Goal: Contribute content: Add original content to the website for others to see

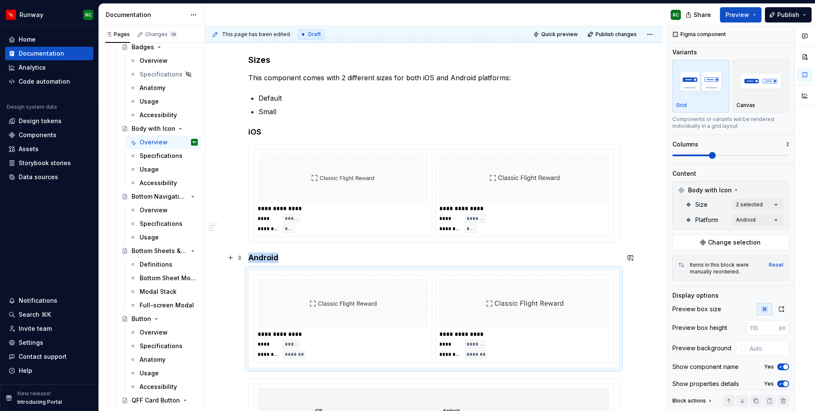
scroll to position [205, 0]
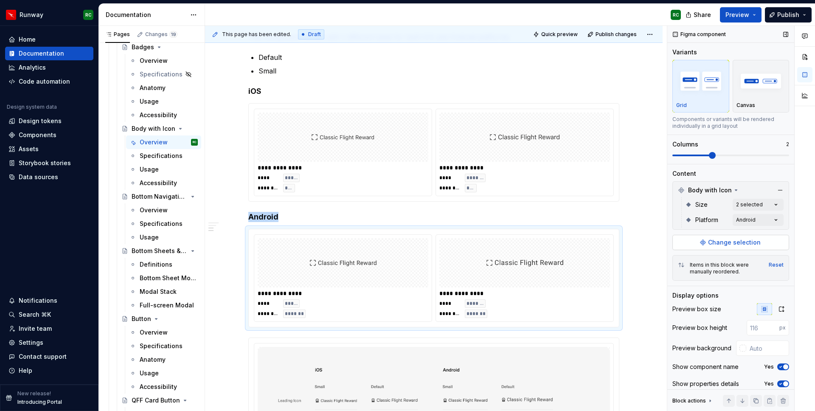
click at [733, 239] on span "Change selection" at bounding box center [734, 242] width 53 height 8
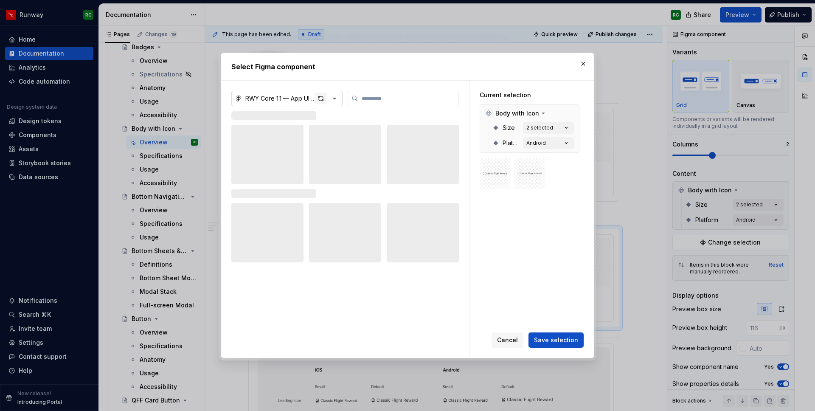
click at [316, 99] on div "button" at bounding box center [321, 98] width 12 height 12
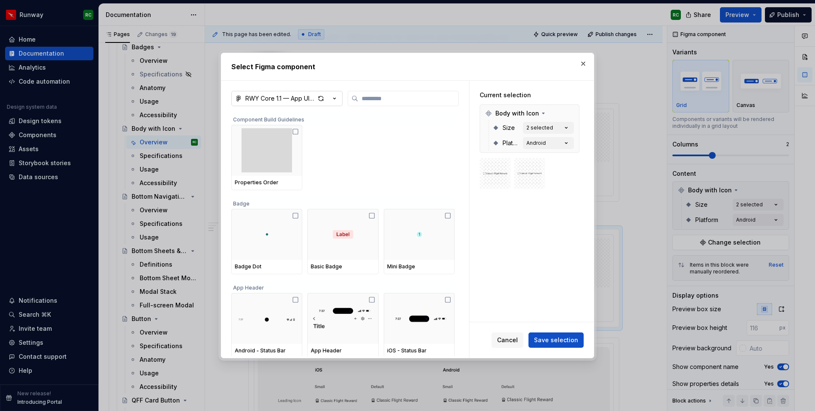
type textarea "*"
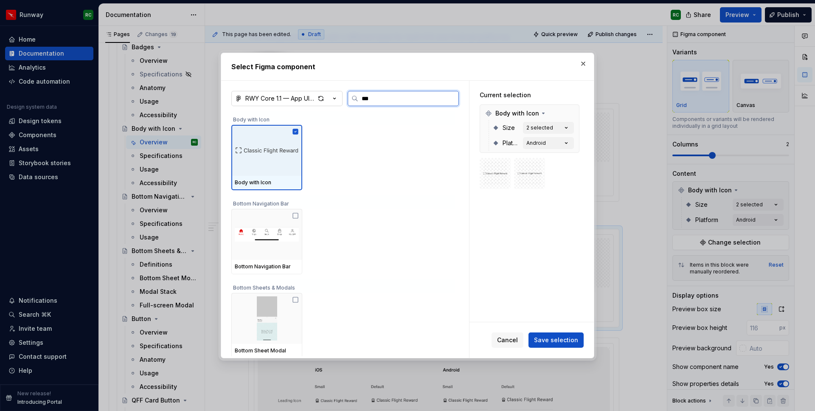
type input "****"
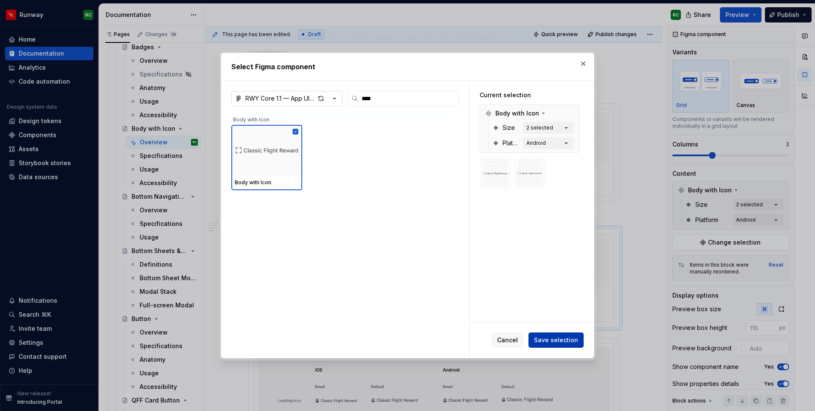
click at [552, 340] on span "Save selection" at bounding box center [556, 340] width 44 height 8
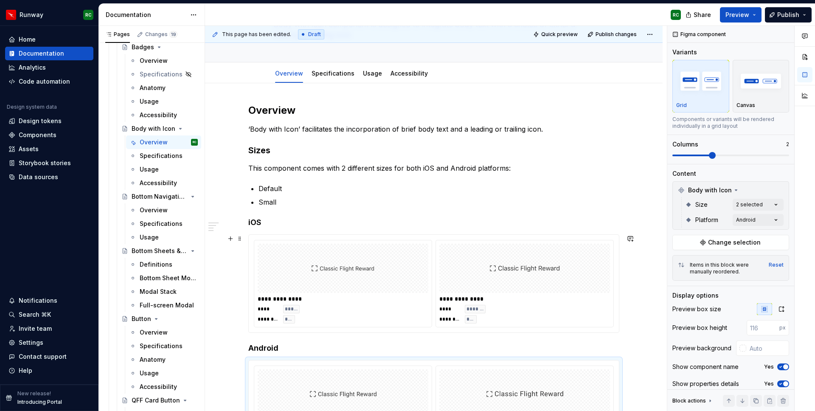
scroll to position [114, 0]
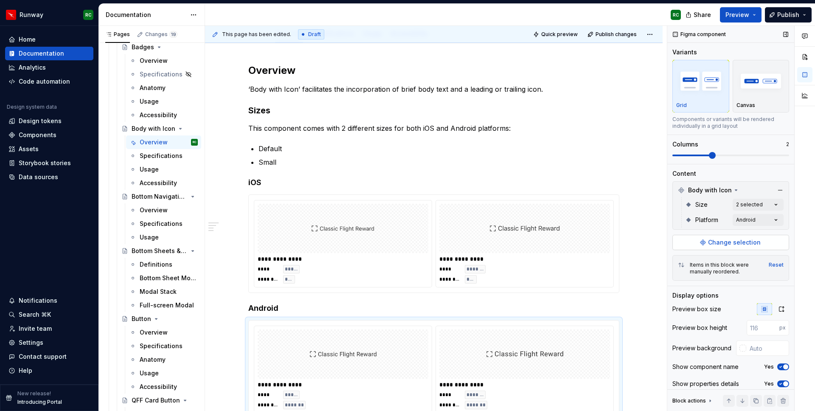
click at [724, 236] on button "Change selection" at bounding box center [730, 242] width 117 height 15
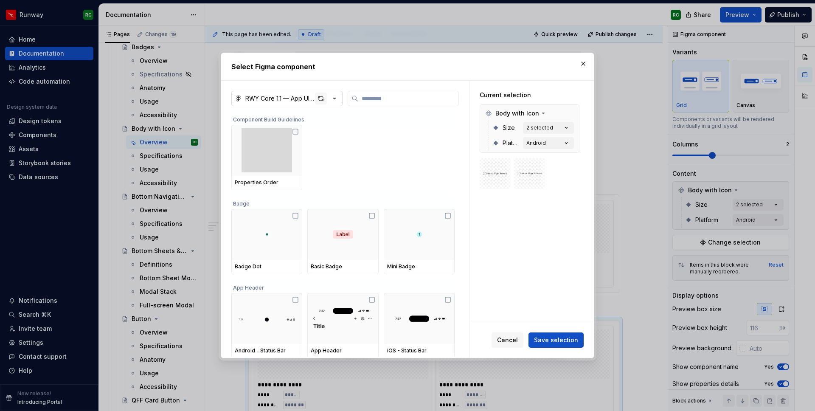
click at [319, 98] on div "button" at bounding box center [321, 98] width 12 height 12
type textarea "*"
click at [369, 97] on input "search" at bounding box center [408, 98] width 100 height 8
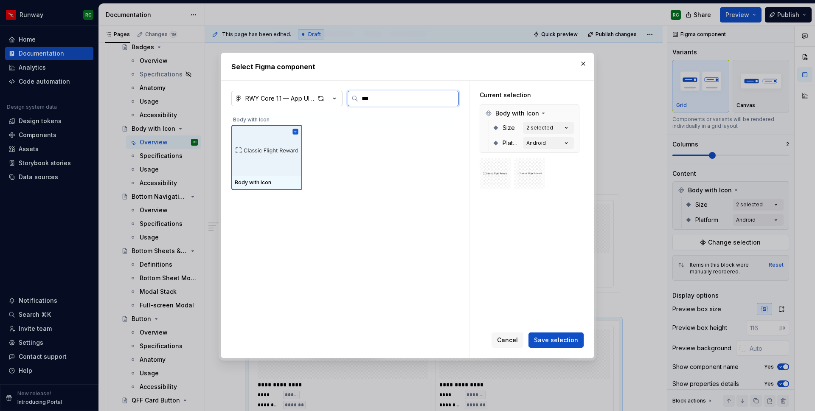
type input "****"
click at [297, 130] on icon at bounding box center [296, 132] width 6 height 6
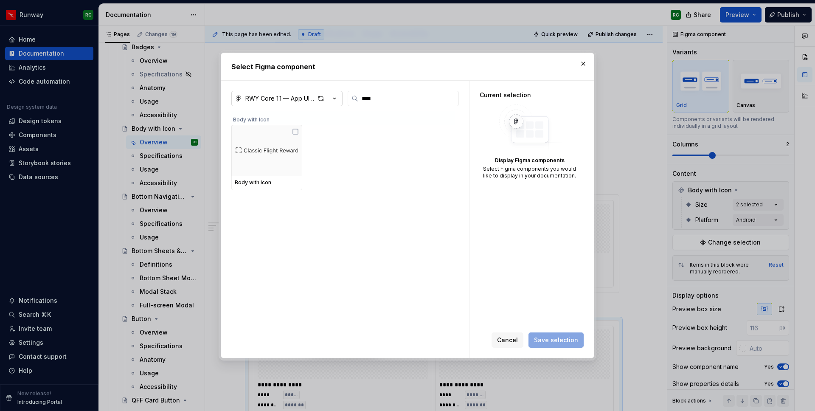
click at [525, 347] on div "Cancel Save selection" at bounding box center [531, 340] width 124 height 36
click at [518, 340] on span "Cancel" at bounding box center [507, 340] width 21 height 8
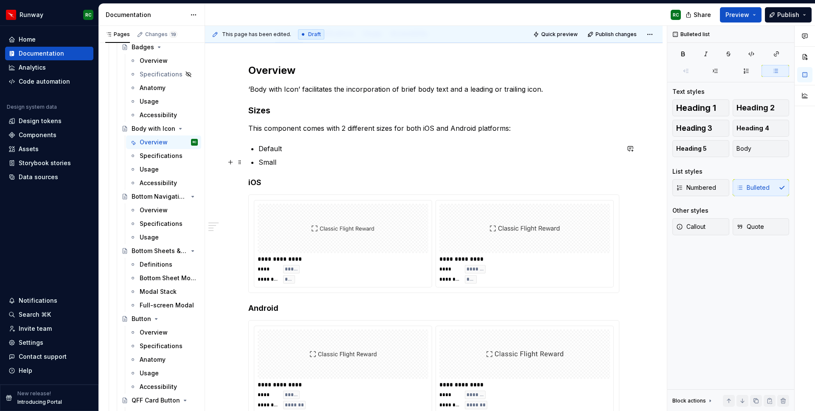
click at [441, 157] on p "Small" at bounding box center [438, 162] width 361 height 10
click at [397, 249] on div at bounding box center [343, 228] width 171 height 49
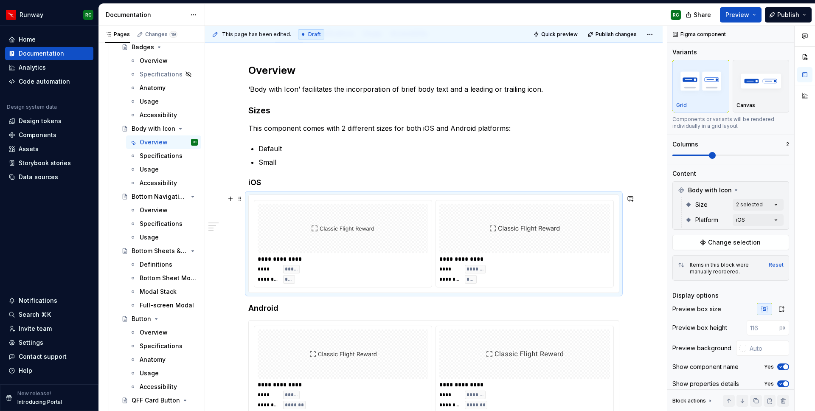
scroll to position [198, 0]
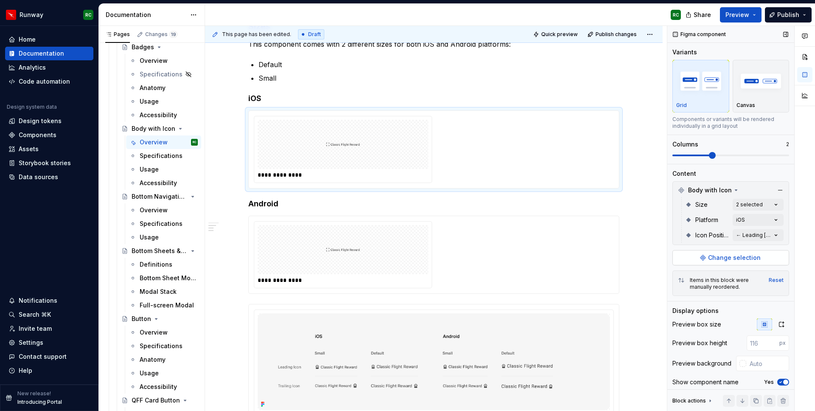
click at [733, 241] on div "Comments Open comments No comments yet Select ‘Comment’ from the block context …" at bounding box center [741, 218] width 148 height 385
click at [733, 235] on div "Comments Open comments No comments yet Select ‘Comment’ from the block context …" at bounding box center [741, 218] width 148 height 385
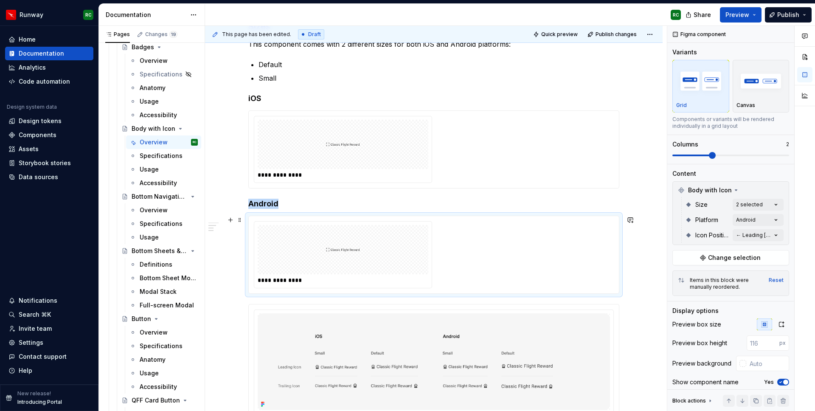
click at [357, 243] on img at bounding box center [343, 249] width 34 height 42
click at [374, 161] on div at bounding box center [343, 144] width 171 height 49
click at [733, 230] on div "Comments Open comments No comments yet Select ‘Comment’ from the block context …" at bounding box center [741, 218] width 148 height 385
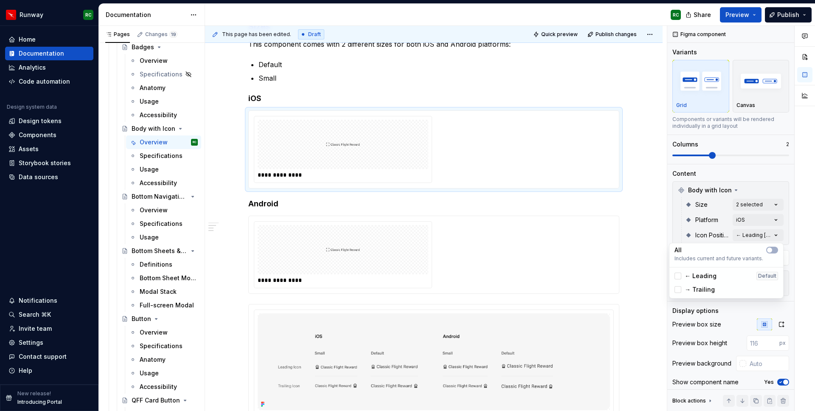
click at [554, 210] on html "Runway RC Home Documentation Analytics Code automation Design system data Desig…" at bounding box center [407, 205] width 815 height 411
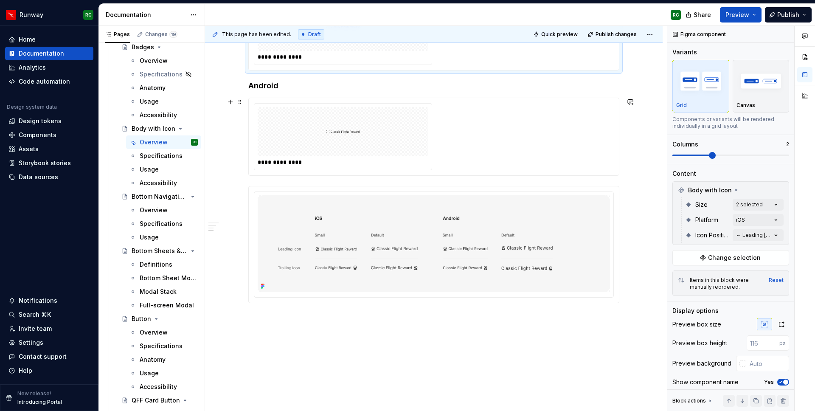
scroll to position [342, 0]
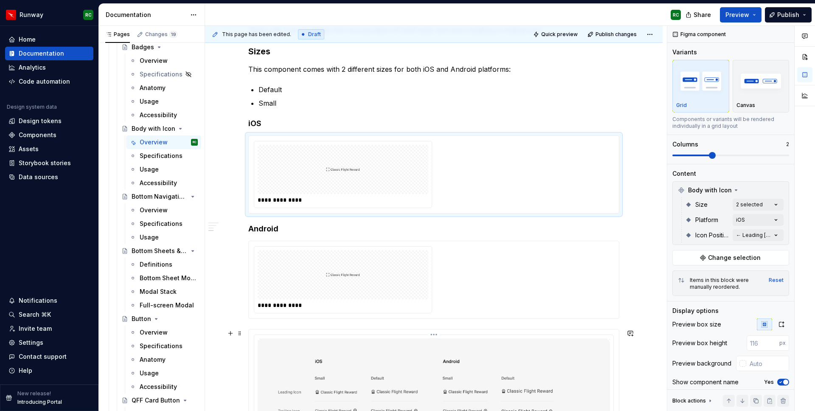
type textarea "*"
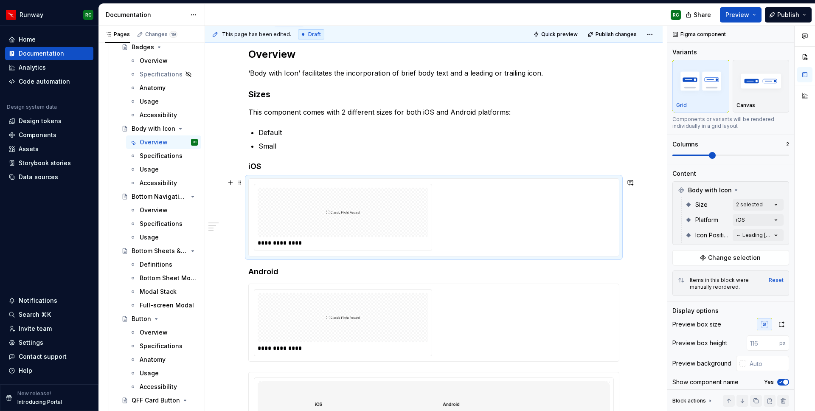
scroll to position [131, 0]
click at [733, 207] on div "Comments Open comments No comments yet Select ‘Comment’ from the block context …" at bounding box center [741, 218] width 148 height 385
click at [700, 256] on span "Small" at bounding box center [692, 259] width 16 height 8
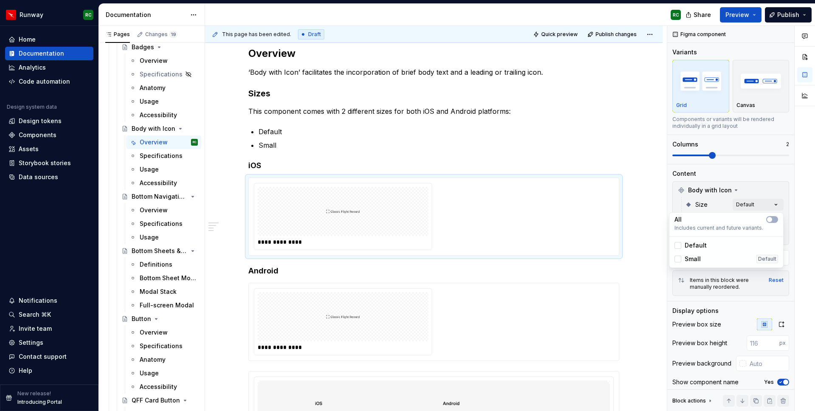
click at [698, 258] on span "Small" at bounding box center [692, 259] width 16 height 8
click at [700, 245] on span "Default" at bounding box center [695, 245] width 22 height 8
click at [709, 202] on div "Comments Open comments No comments yet Select ‘Comment’ from the block context …" at bounding box center [741, 218] width 148 height 385
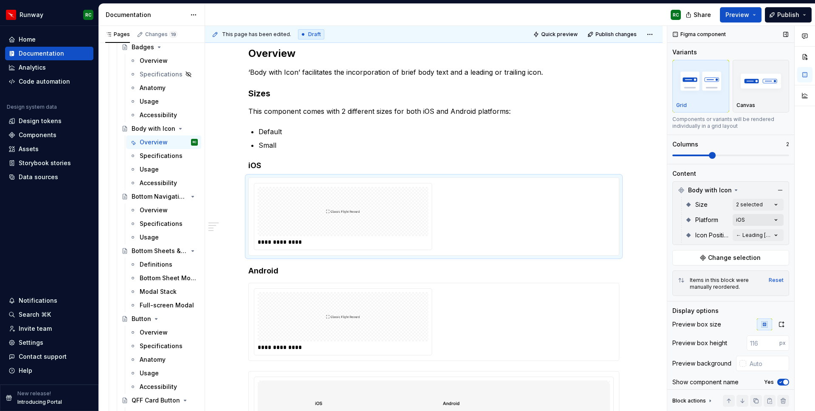
click at [733, 221] on div "Comments Open comments No comments yet Select ‘Comment’ from the block context …" at bounding box center [741, 218] width 148 height 385
click at [690, 274] on span "Android" at bounding box center [695, 274] width 23 height 8
click at [520, 151] on html "Runway RC Home Documentation Analytics Code automation Design system data Desig…" at bounding box center [407, 205] width 815 height 411
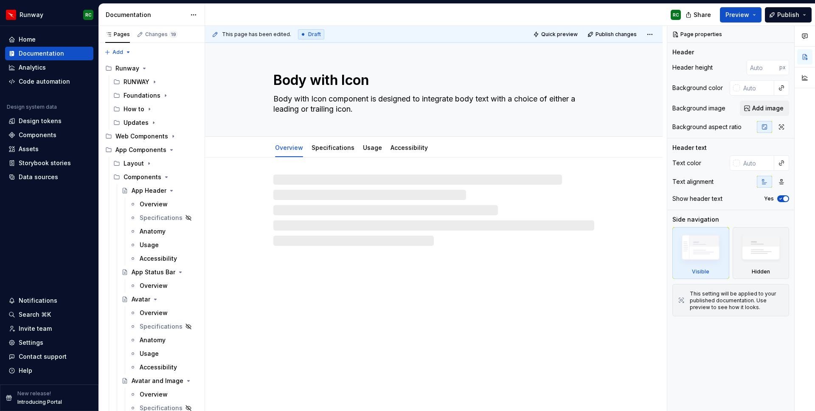
type textarea "*"
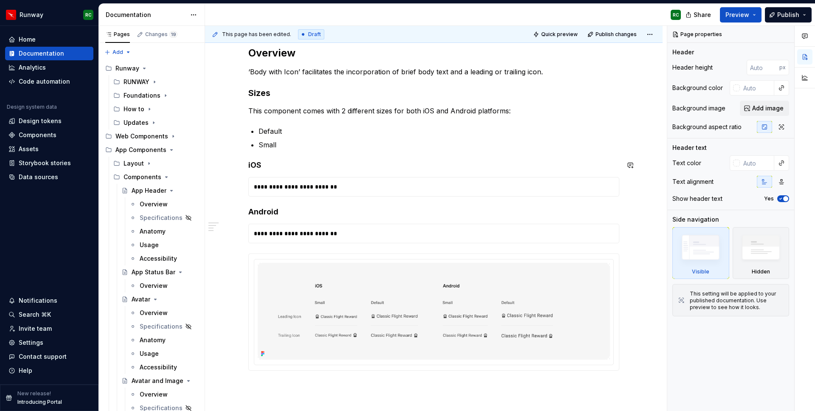
scroll to position [141, 0]
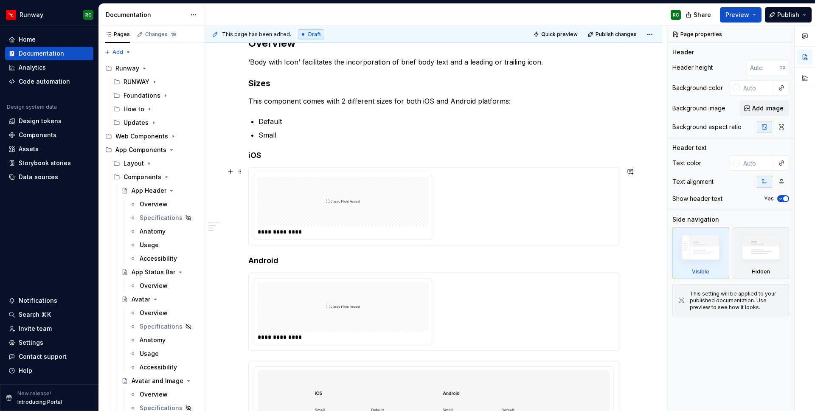
click at [497, 200] on div "**********" at bounding box center [434, 206] width 360 height 67
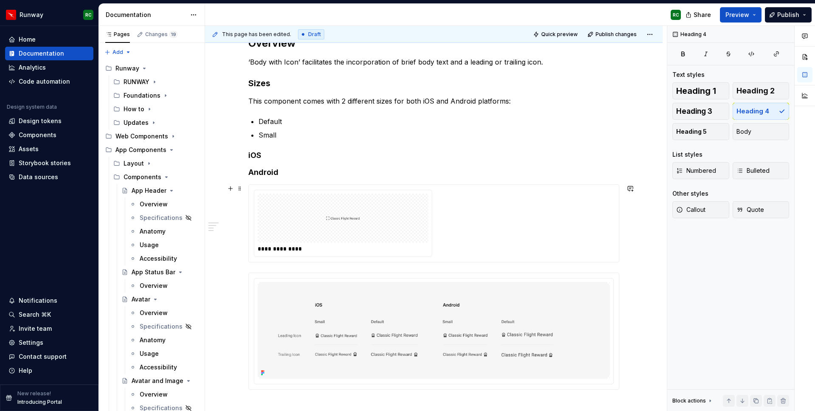
click at [468, 200] on div "**********" at bounding box center [434, 223] width 360 height 67
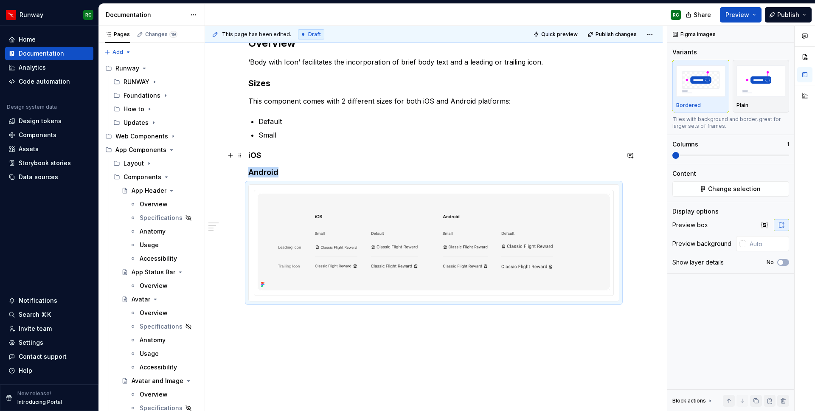
click at [271, 154] on h4 "iOS" at bounding box center [433, 155] width 371 height 10
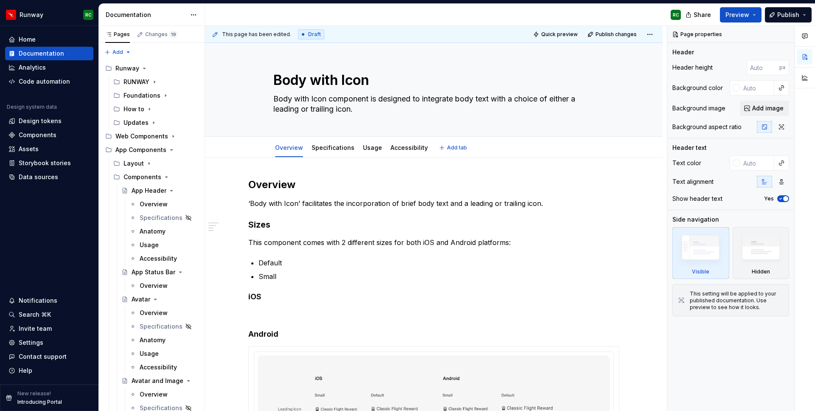
type textarea "*"
click at [258, 315] on p at bounding box center [433, 313] width 371 height 10
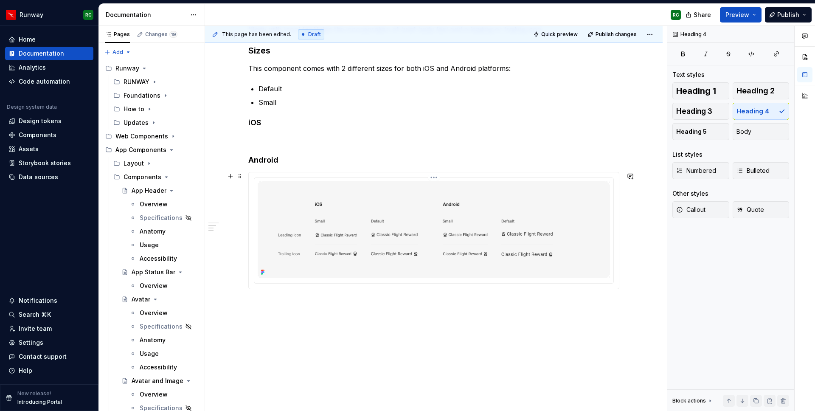
scroll to position [173, 0]
click at [352, 123] on h4 "iOS" at bounding box center [433, 124] width 371 height 10
click at [335, 132] on div "Overview ‘Body with Icon’ facilitates the incorporation of brief body text and …" at bounding box center [433, 147] width 371 height 285
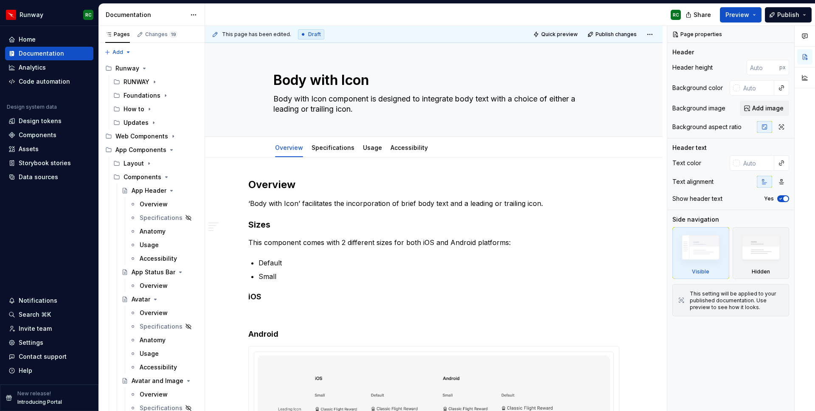
type textarea "*"
click at [304, 304] on div "Overview ‘Body with Icon’ facilitates the incorporation of brief body text and …" at bounding box center [433, 320] width 371 height 285
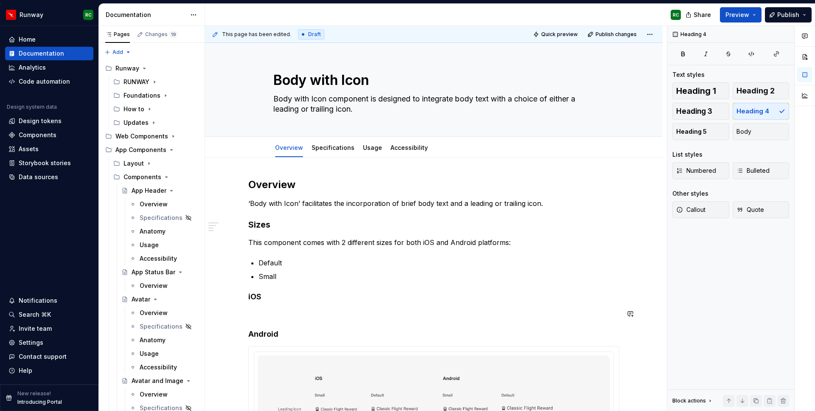
scroll to position [185, 0]
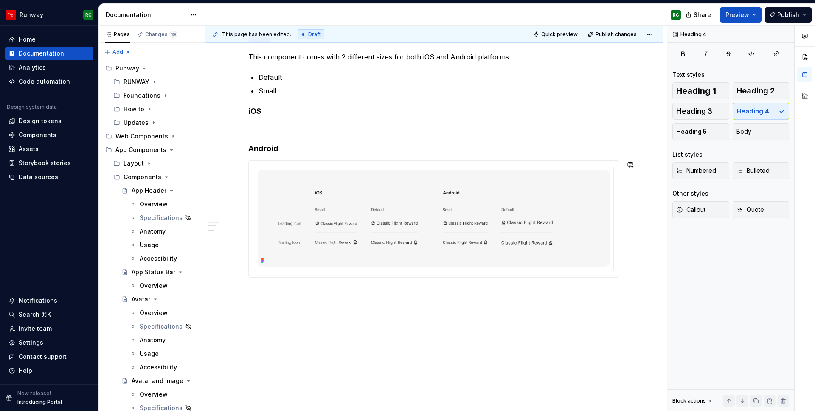
click at [305, 304] on div "Overview ‘Body with Icon’ facilitates the incorporation of brief body text and …" at bounding box center [433, 191] width 457 height 439
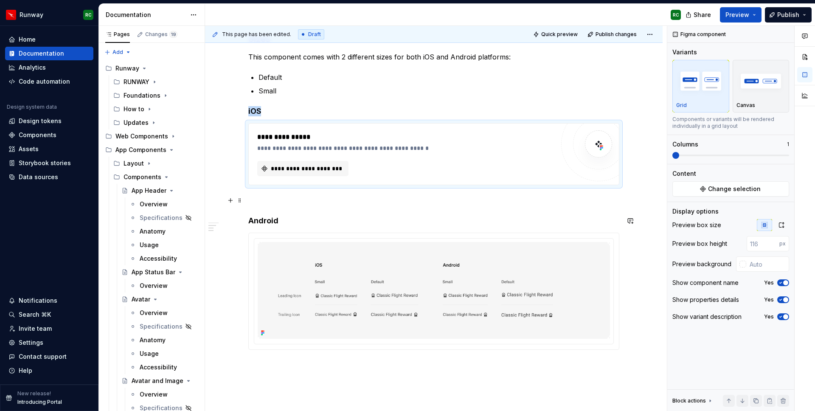
click at [272, 202] on p at bounding box center [433, 200] width 371 height 10
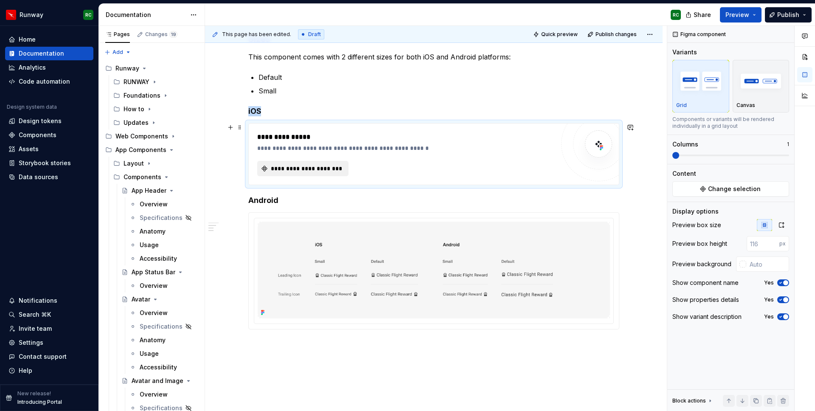
click at [309, 166] on span "**********" at bounding box center [305, 168] width 73 height 8
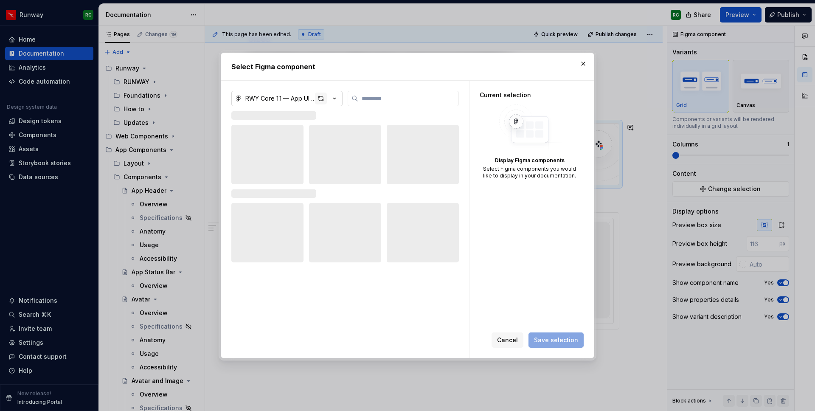
click at [320, 100] on div "button" at bounding box center [321, 98] width 12 height 12
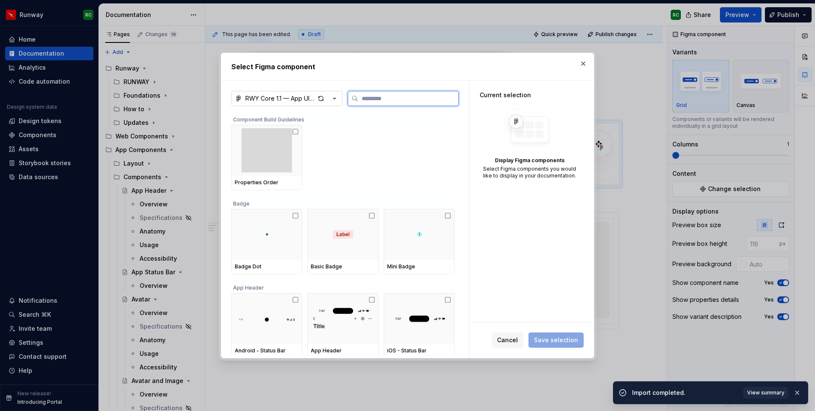
click at [367, 95] on input "search" at bounding box center [408, 98] width 100 height 8
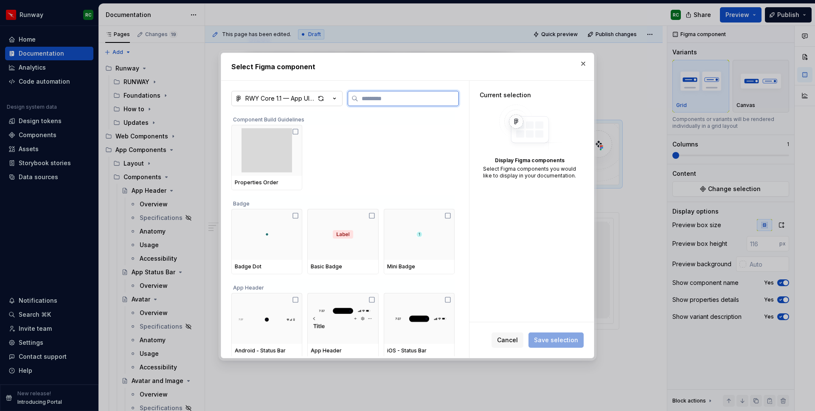
type textarea "*"
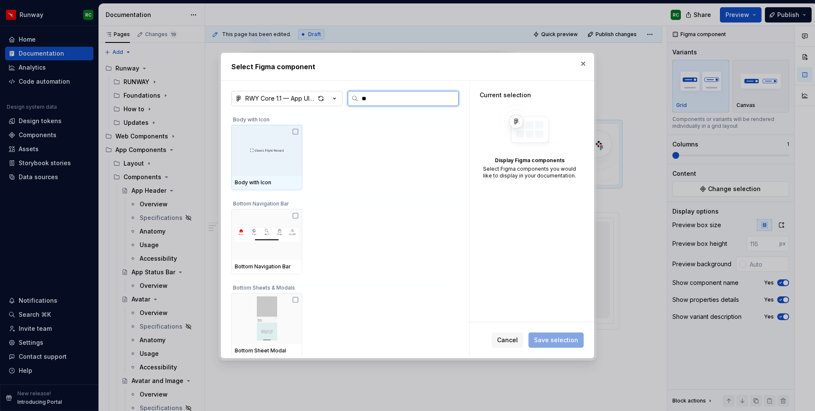
type input "***"
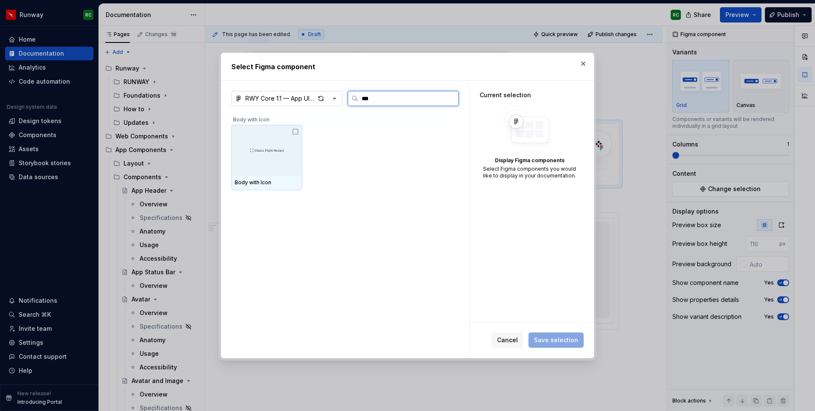
click at [299, 129] on icon at bounding box center [295, 131] width 7 height 7
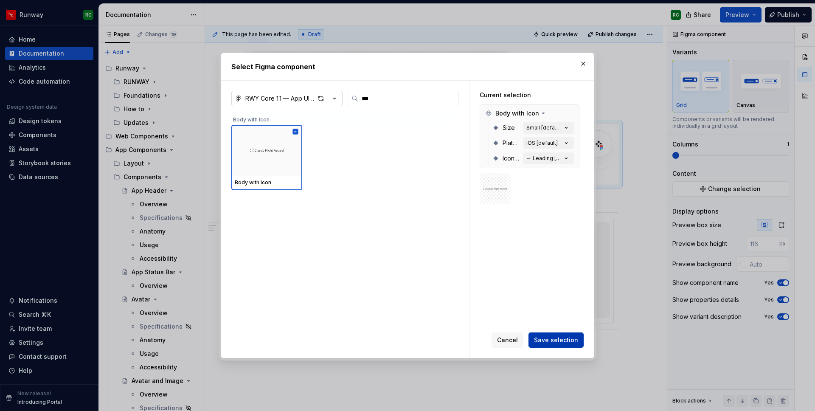
click at [564, 340] on span "Save selection" at bounding box center [556, 340] width 44 height 8
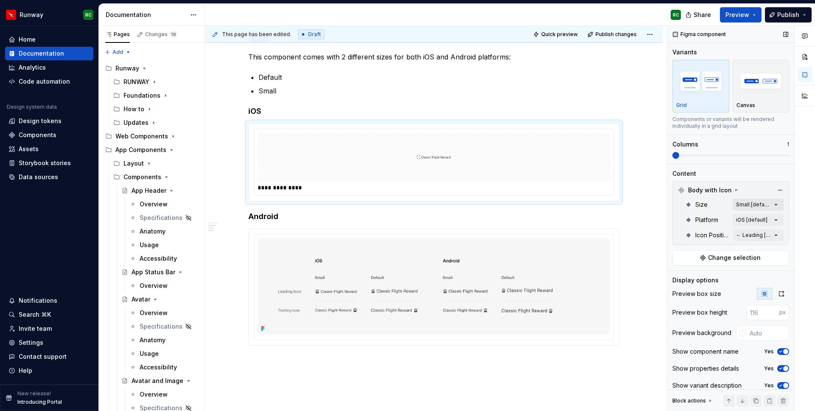
click at [754, 207] on div "Comments Open comments No comments yet Select ‘Comment’ from the block context …" at bounding box center [741, 218] width 148 height 385
click at [706, 242] on div "Default" at bounding box center [726, 245] width 104 height 8
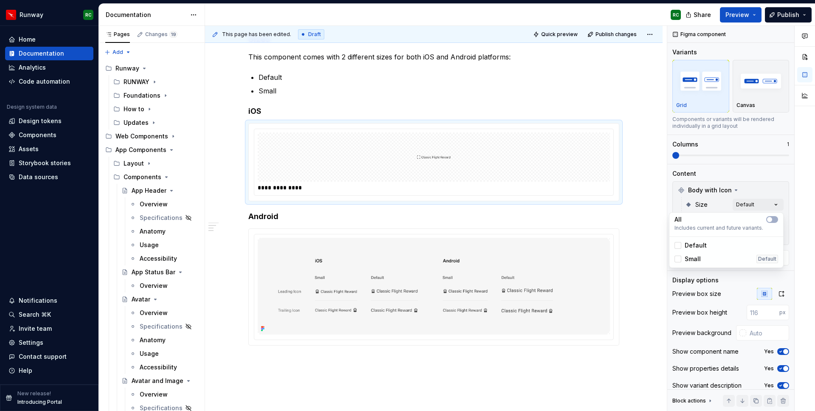
click at [698, 255] on span "Small" at bounding box center [692, 259] width 16 height 8
click at [546, 69] on html "Runway RC Home Documentation Analytics Code automation Design system data Desig…" at bounding box center [407, 205] width 815 height 411
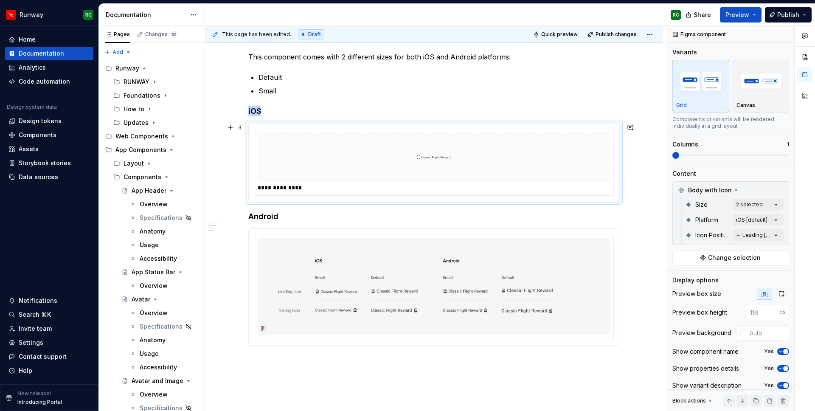
click at [462, 152] on div at bounding box center [434, 156] width 352 height 49
click at [50, 176] on div "Data sources" at bounding box center [38, 177] width 39 height 8
click at [702, 256] on button "Change selection" at bounding box center [730, 257] width 117 height 15
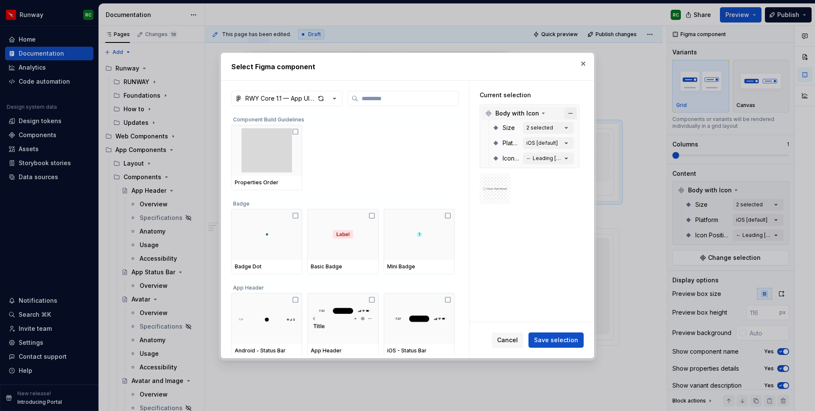
click at [576, 114] on button "button" at bounding box center [570, 113] width 12 height 12
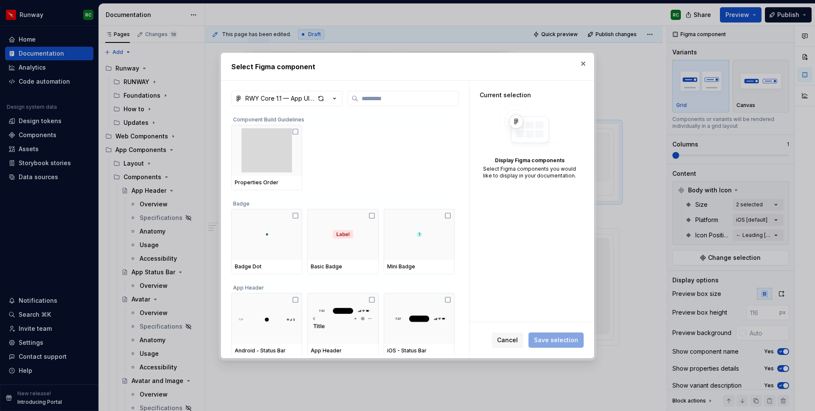
click at [585, 63] on button "button" at bounding box center [583, 64] width 12 height 12
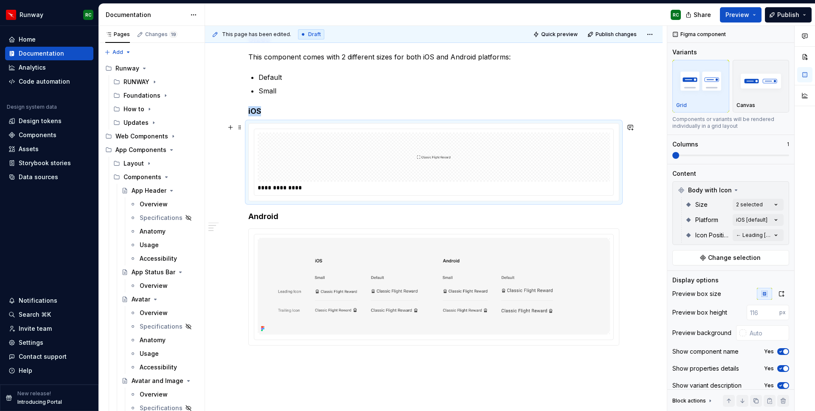
click at [515, 172] on div at bounding box center [434, 156] width 352 height 49
click at [736, 205] on div "Comments Open comments No comments yet Select ‘Comment’ from the block context …" at bounding box center [741, 218] width 148 height 385
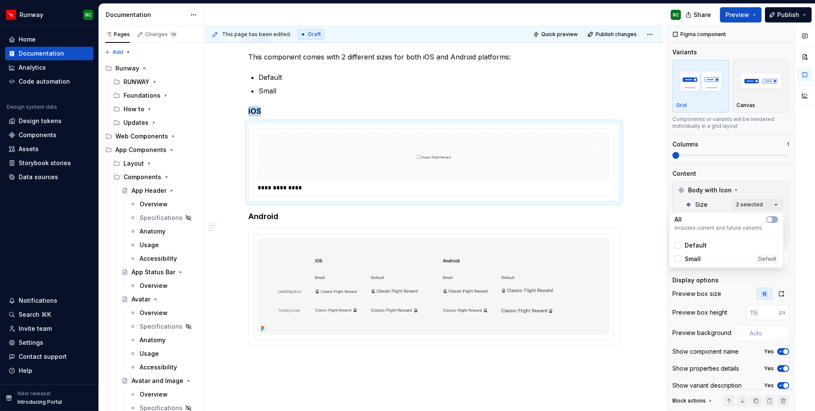
click at [739, 204] on div "Comments Open comments No comments yet Select ‘Comment’ from the block context …" at bounding box center [741, 218] width 148 height 385
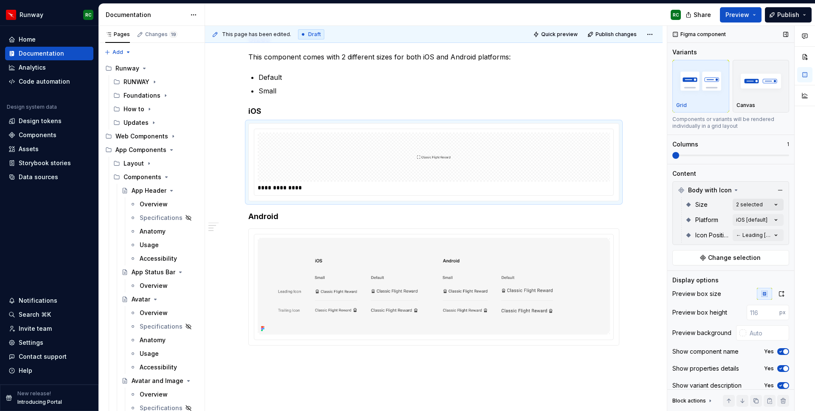
click at [751, 203] on div "Comments Open comments No comments yet Select ‘Comment’ from the block context …" at bounding box center [741, 218] width 148 height 385
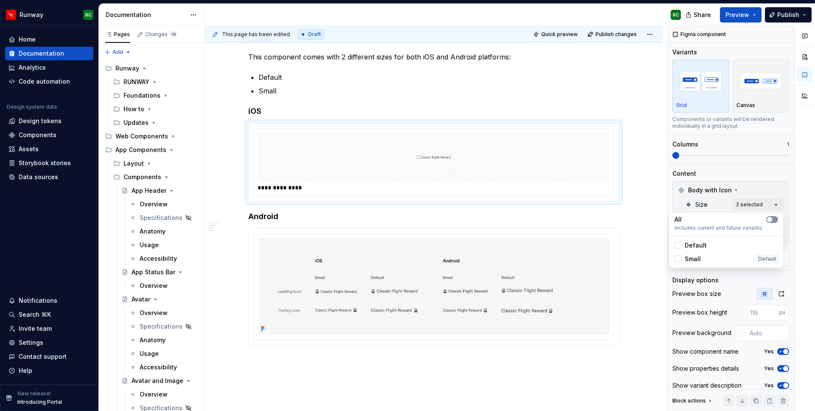
click at [769, 220] on span "button" at bounding box center [769, 219] width 5 height 5
click at [757, 204] on div "Comments Open comments No comments yet Select ‘Comment’ from the block context …" at bounding box center [741, 218] width 148 height 385
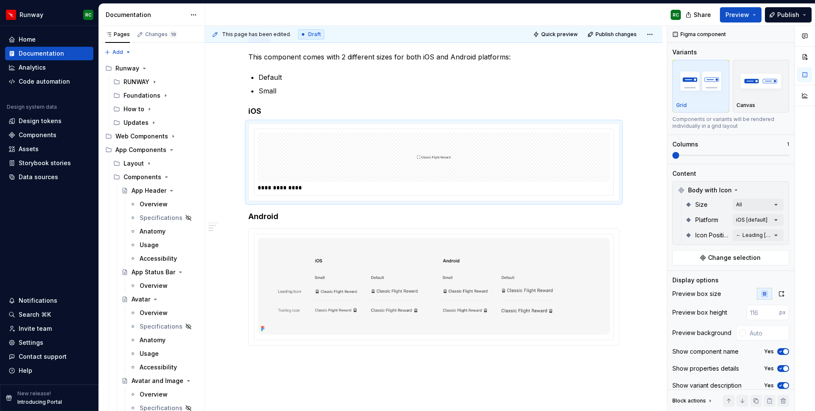
click at [753, 223] on div "Comments Open comments No comments yet Select ‘Comment’ from the block context …" at bounding box center [741, 218] width 148 height 385
click at [770, 233] on span "button" at bounding box center [769, 234] width 5 height 5
click at [711, 216] on div "Comments Open comments No comments yet Select ‘Comment’ from the block context …" at bounding box center [741, 218] width 148 height 385
click at [762, 236] on div "Comments Open comments No comments yet Select ‘Comment’ from the block context …" at bounding box center [741, 218] width 148 height 385
click at [772, 248] on icon "button" at bounding box center [769, 249] width 7 height 5
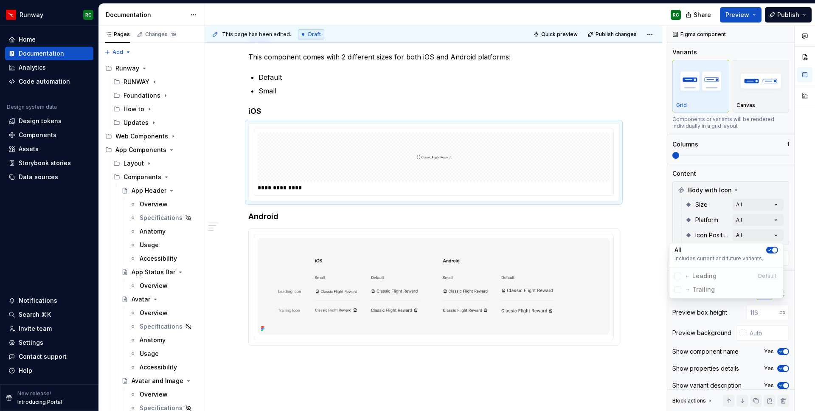
click at [667, 196] on div "Comments Open comments No comments yet Select ‘Comment’ from the block context …" at bounding box center [741, 218] width 148 height 385
click at [784, 402] on button "button" at bounding box center [783, 401] width 12 height 12
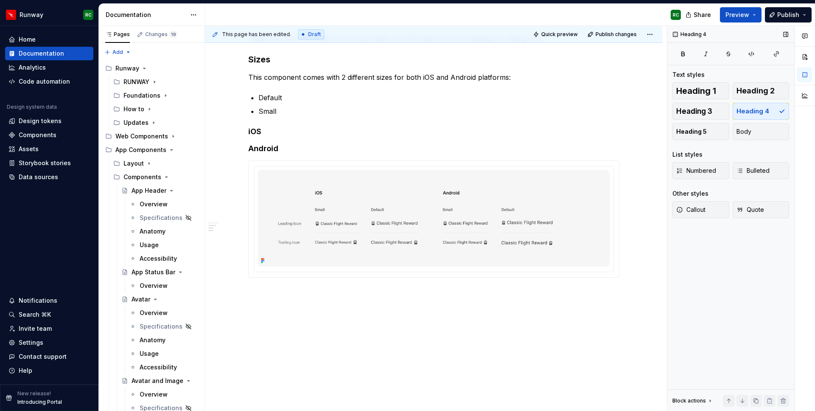
scroll to position [165, 0]
click at [387, 134] on h4 "iOS" at bounding box center [433, 131] width 371 height 10
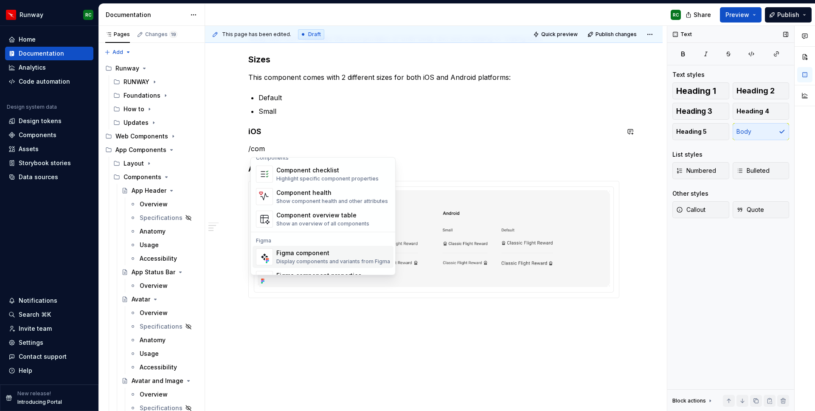
scroll to position [25, 0]
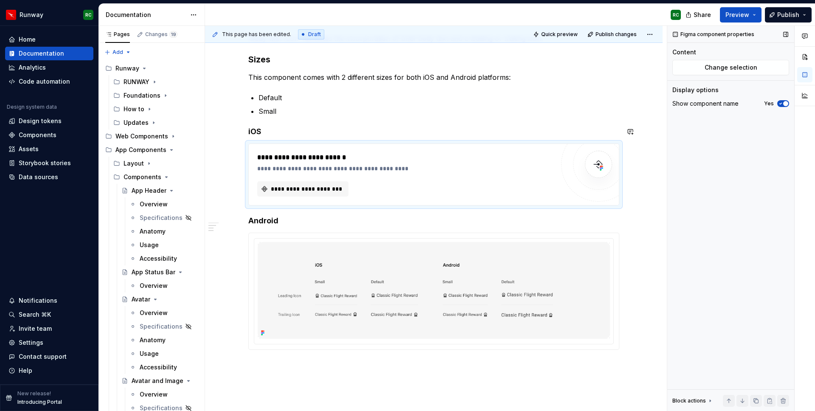
type textarea "*"
click at [482, 177] on div "**********" at bounding box center [405, 174] width 297 height 44
click at [331, 193] on button "**********" at bounding box center [302, 188] width 91 height 15
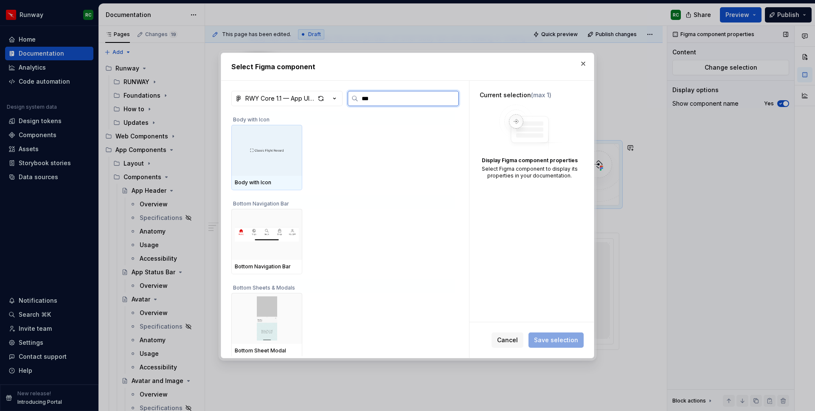
type input "****"
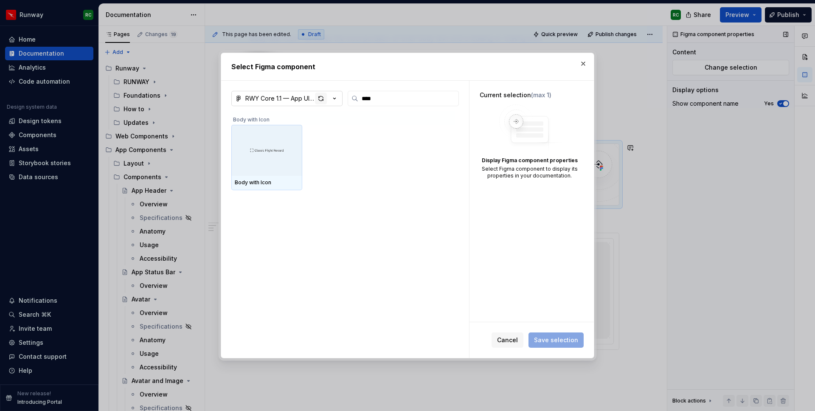
click at [319, 96] on div "button" at bounding box center [321, 98] width 12 height 12
click at [270, 155] on div at bounding box center [266, 150] width 71 height 51
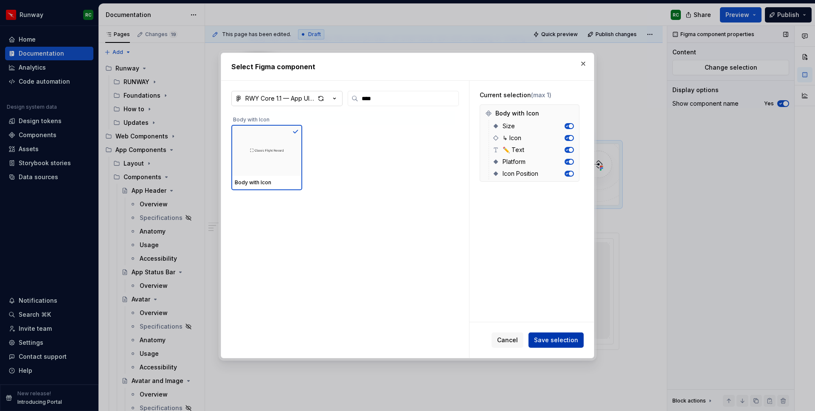
click at [580, 345] on button "Save selection" at bounding box center [555, 339] width 55 height 15
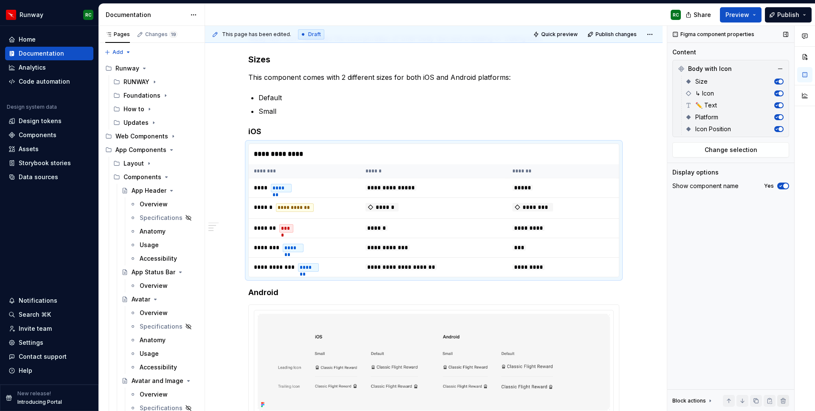
click at [788, 401] on button "button" at bounding box center [783, 401] width 12 height 12
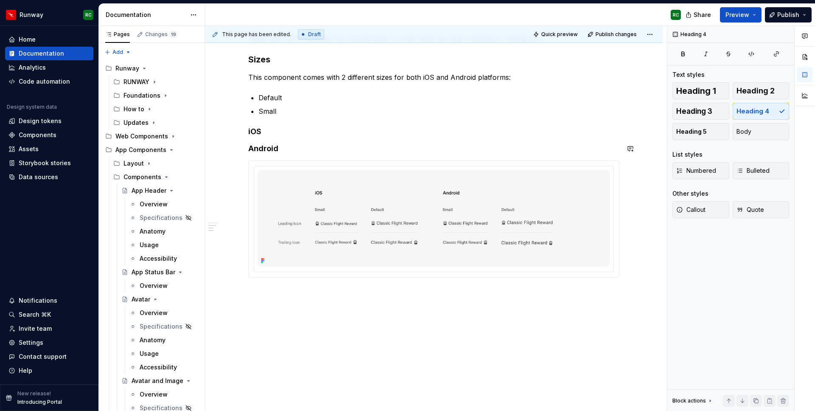
click at [294, 128] on h4 "iOS" at bounding box center [433, 131] width 371 height 10
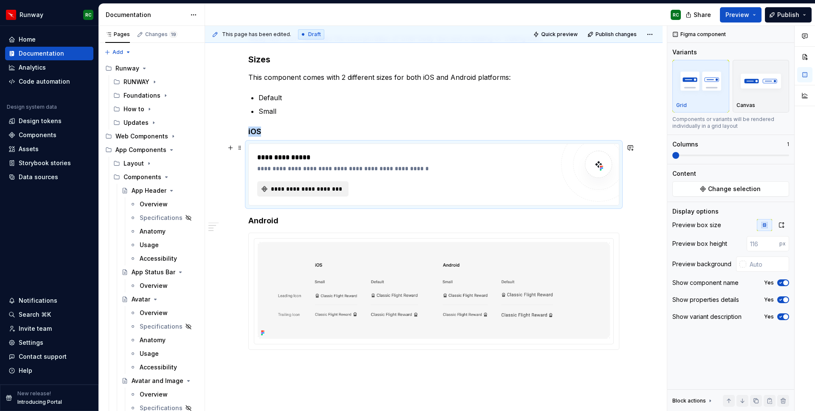
click at [317, 189] on span "**********" at bounding box center [305, 189] width 73 height 8
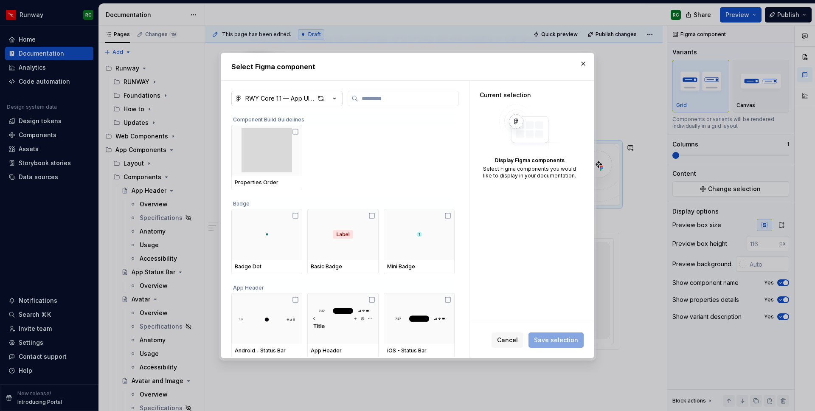
type textarea "*"
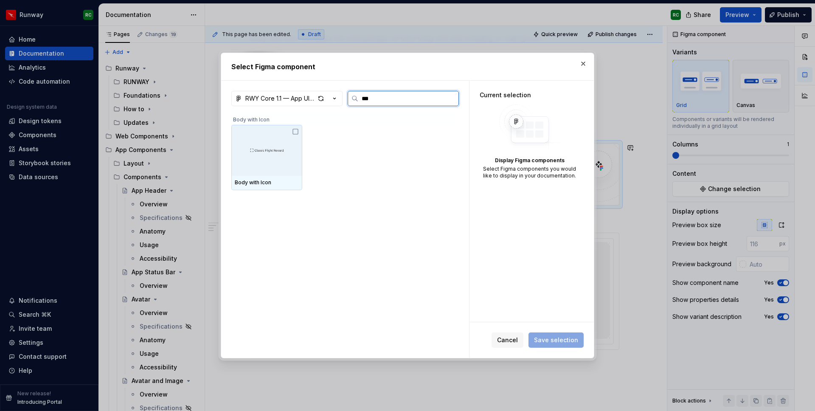
type input "****"
click at [249, 148] on div at bounding box center [266, 150] width 71 height 51
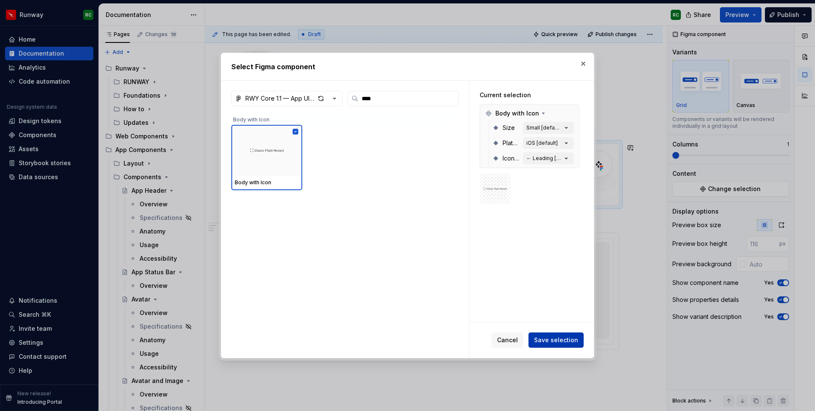
click at [552, 335] on button "Save selection" at bounding box center [555, 339] width 55 height 15
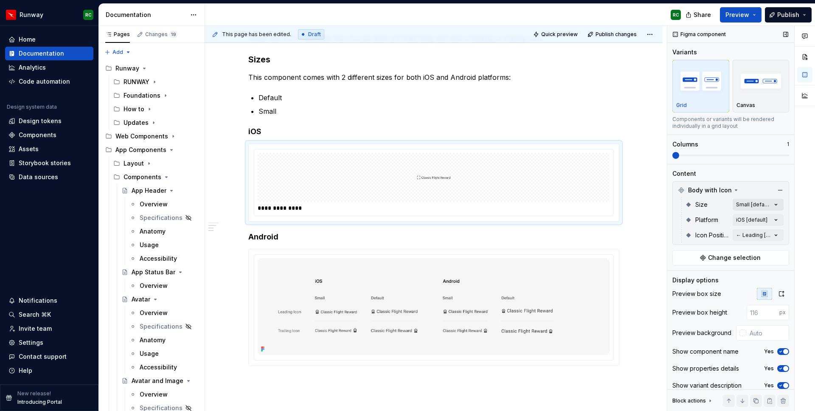
click at [751, 206] on div "Comments Open comments No comments yet Select ‘Comment’ from the block context …" at bounding box center [741, 218] width 148 height 385
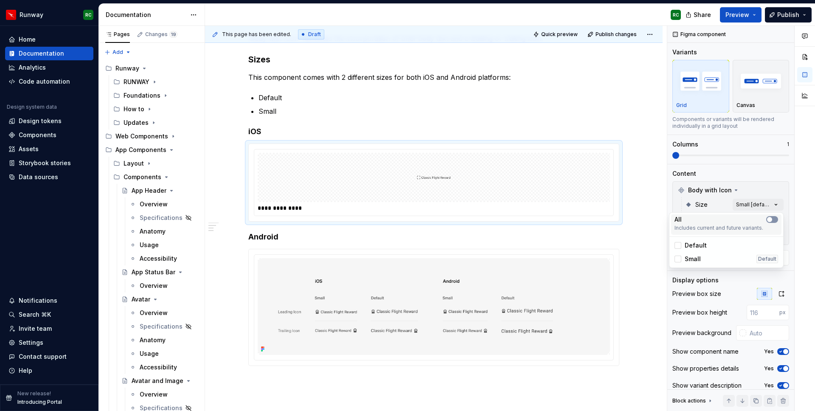
click at [770, 218] on span "button" at bounding box center [769, 219] width 5 height 5
click at [697, 202] on div "Comments Open comments No comments yet Select ‘Comment’ from the block context …" at bounding box center [741, 218] width 148 height 385
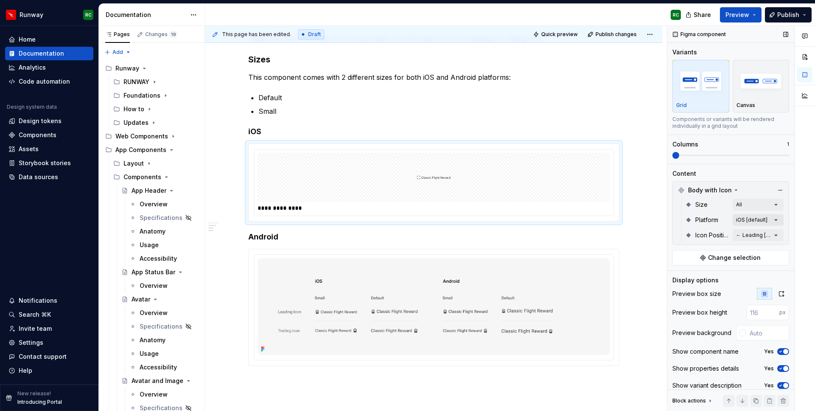
click at [743, 220] on div "Comments Open comments No comments yet Select ‘Comment’ from the block context …" at bounding box center [741, 218] width 148 height 385
click at [753, 231] on div "All" at bounding box center [726, 234] width 104 height 8
click at [714, 223] on div "Comments Open comments No comments yet Select ‘Comment’ from the block context …" at bounding box center [741, 218] width 148 height 385
click at [748, 233] on div "Comments Open comments No comments yet Select ‘Comment’ from the block context …" at bounding box center [741, 218] width 148 height 385
click at [731, 248] on div "All" at bounding box center [726, 250] width 104 height 8
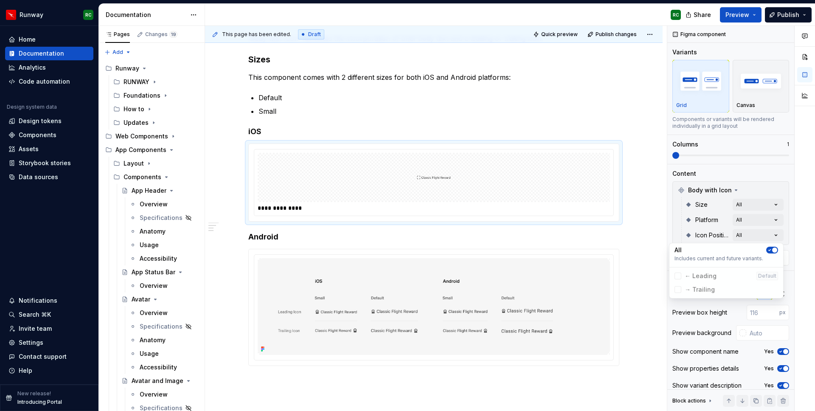
click at [652, 162] on html "Runway RC Home Documentation Analytics Code automation Design system data Desig…" at bounding box center [407, 205] width 815 height 411
click at [789, 51] on div "Figma component Variants Grid Canvas Components or variants will be rendered in…" at bounding box center [730, 218] width 127 height 385
click at [747, 90] on img "button" at bounding box center [760, 80] width 49 height 31
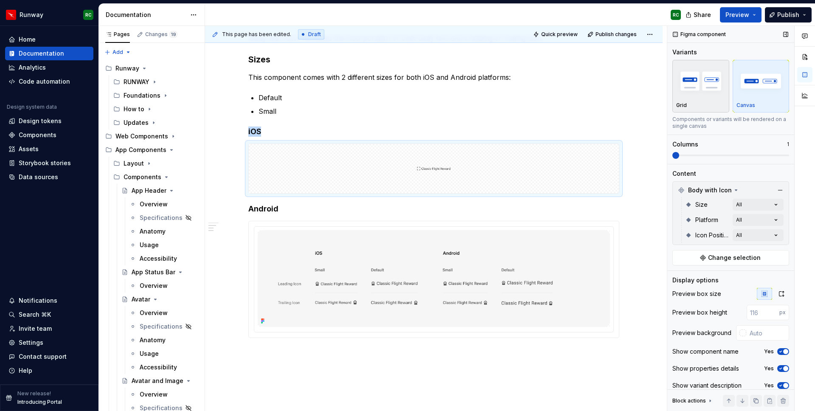
click at [702, 95] on img "button" at bounding box center [700, 80] width 49 height 31
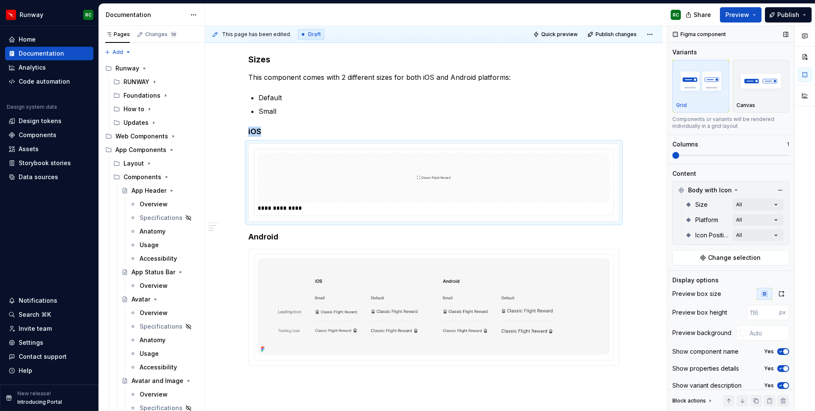
click at [675, 154] on span at bounding box center [730, 155] width 117 height 2
click at [692, 154] on span at bounding box center [730, 155] width 117 height 2
click at [696, 154] on span at bounding box center [691, 155] width 39 height 2
click at [693, 154] on span at bounding box center [691, 155] width 39 height 2
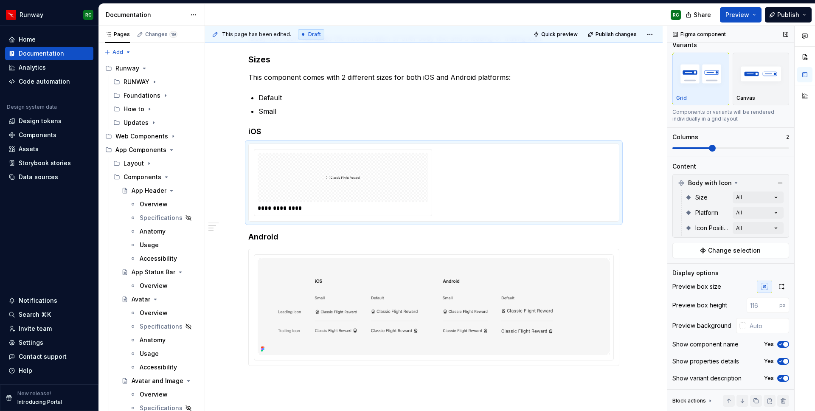
click at [776, 342] on div "Yes" at bounding box center [776, 344] width 25 height 7
click at [778, 359] on icon "button" at bounding box center [780, 361] width 7 height 5
click at [780, 361] on span "button" at bounding box center [780, 361] width 5 height 5
click at [781, 382] on div "Show variant description Yes" at bounding box center [730, 378] width 117 height 12
click at [782, 377] on icon "button" at bounding box center [780, 377] width 7 height 5
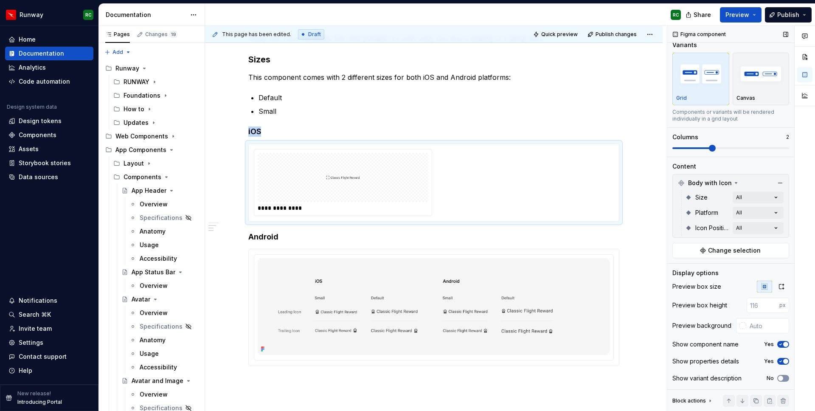
click at [782, 377] on span "button" at bounding box center [780, 377] width 5 height 5
click at [451, 86] on div "**********" at bounding box center [433, 189] width 371 height 353
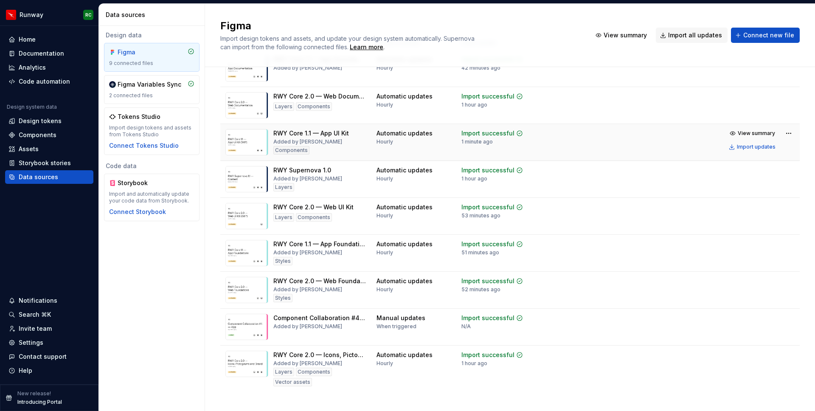
scroll to position [59, 0]
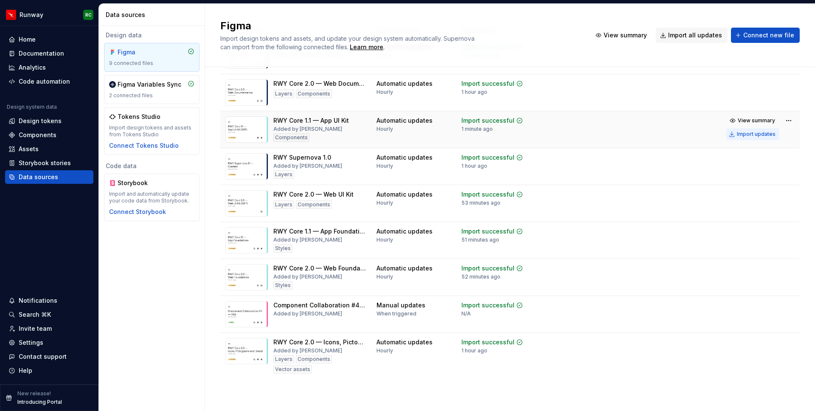
click at [745, 133] on div "Import updates" at bounding box center [756, 134] width 39 height 7
click at [749, 137] on div "Import updates" at bounding box center [756, 134] width 39 height 7
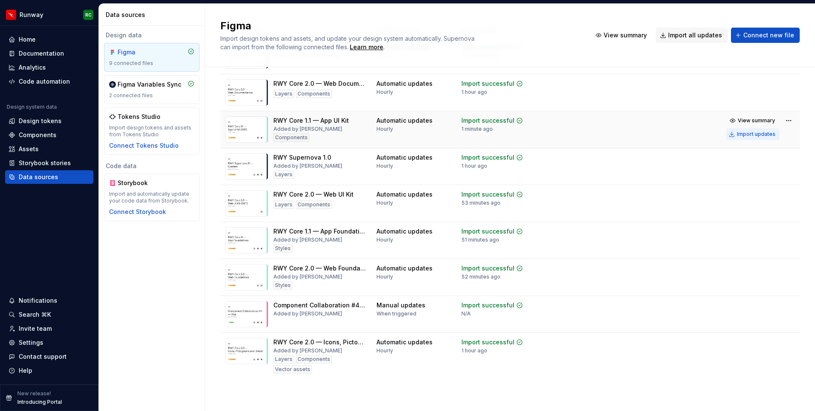
click at [749, 137] on div "Import updates" at bounding box center [756, 134] width 39 height 7
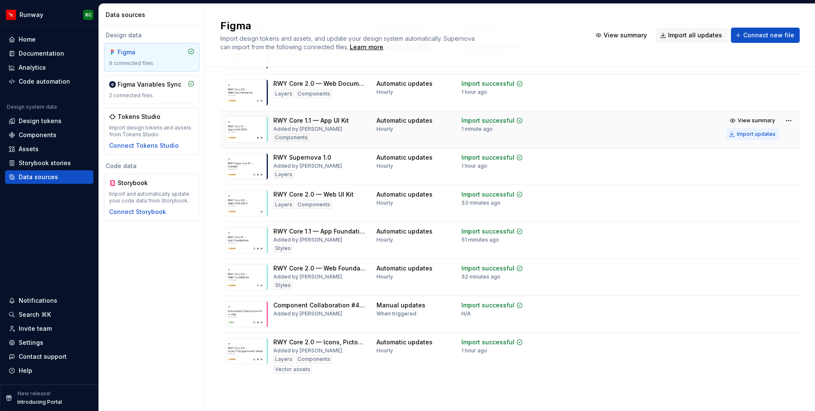
click at [749, 137] on div "Import updates" at bounding box center [756, 134] width 39 height 7
click at [755, 122] on span "View summary" at bounding box center [755, 120] width 37 height 7
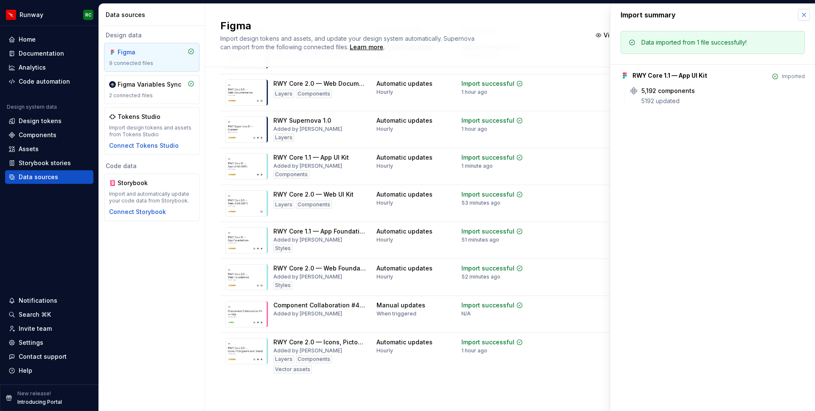
click at [806, 16] on button "button" at bounding box center [804, 15] width 12 height 12
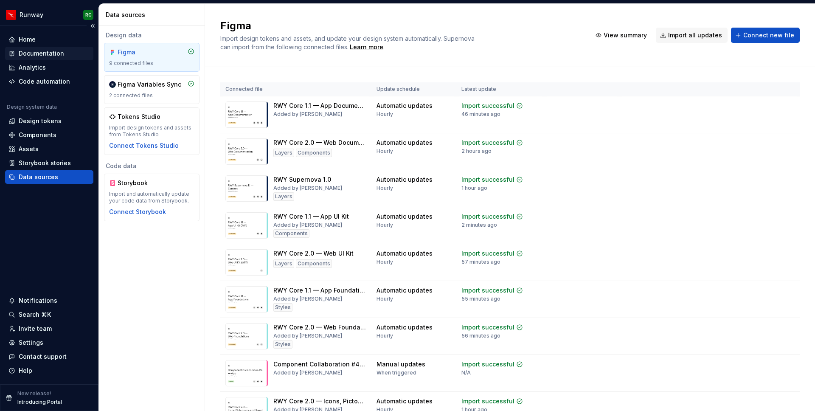
click at [44, 54] on div "Documentation" at bounding box center [41, 53] width 45 height 8
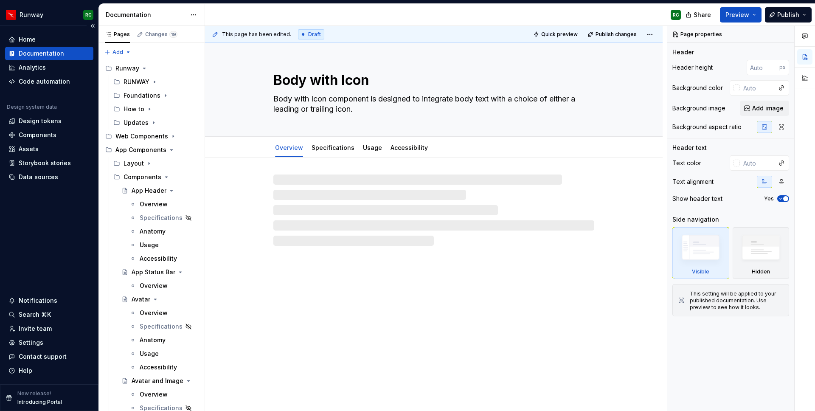
type textarea "*"
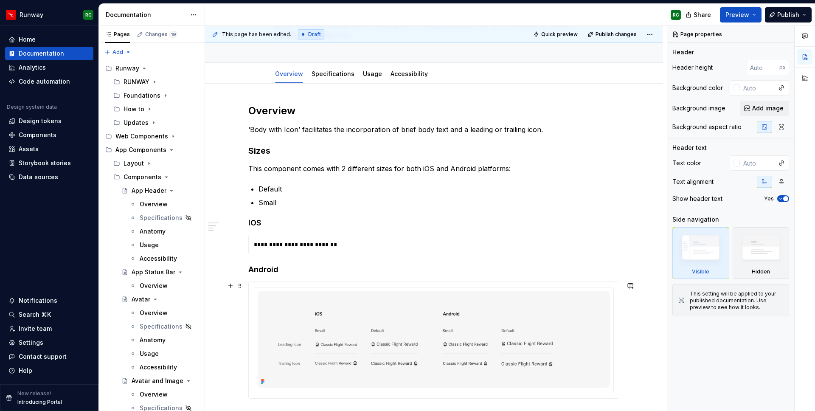
scroll to position [80, 0]
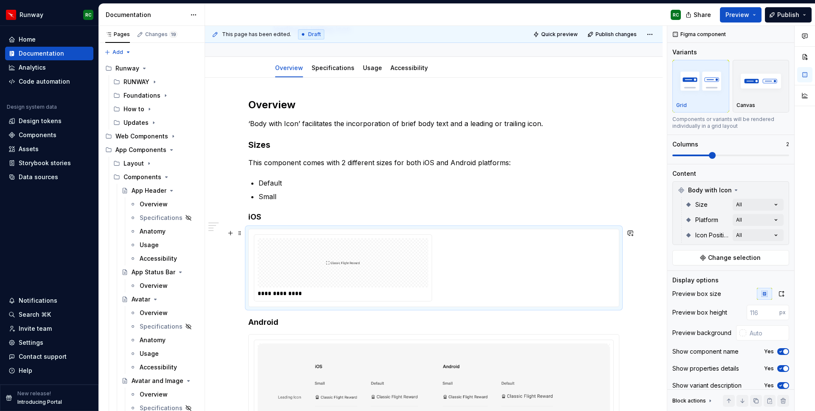
click at [332, 266] on img at bounding box center [343, 262] width 34 height 42
click at [733, 258] on span "Change selection" at bounding box center [734, 257] width 53 height 8
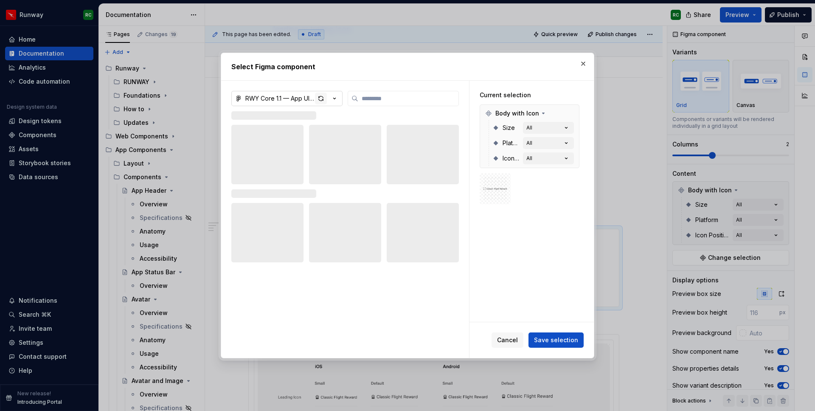
click at [323, 100] on div "button" at bounding box center [321, 98] width 12 height 12
click at [323, 100] on span "button" at bounding box center [322, 98] width 5 height 7
click at [323, 100] on div "Select Figma component RWY Core 1.1 — App UI Kit Current selection Body with Ic…" at bounding box center [407, 205] width 815 height 411
click at [323, 100] on span "button" at bounding box center [320, 98] width 7 height 7
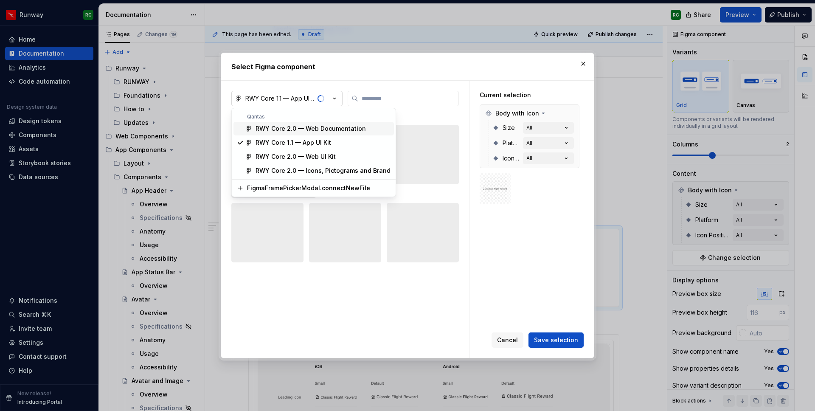
click at [323, 100] on div "Select Figma component RWY Core 1.1 — App UI Kit Current selection Body with Ic…" at bounding box center [407, 205] width 815 height 411
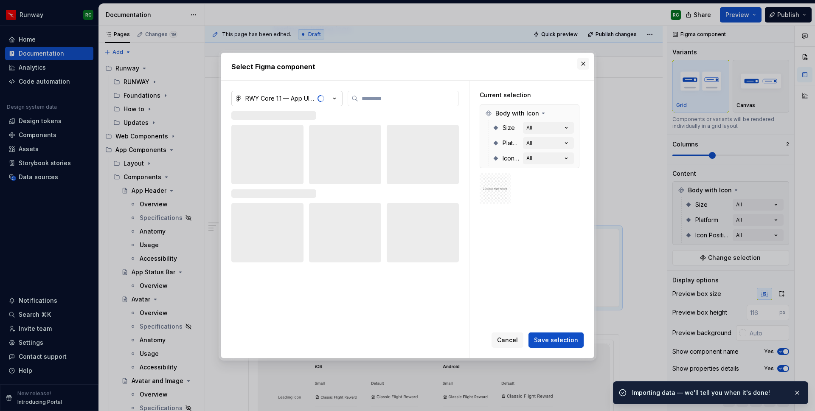
click at [588, 64] on button "button" at bounding box center [583, 64] width 12 height 12
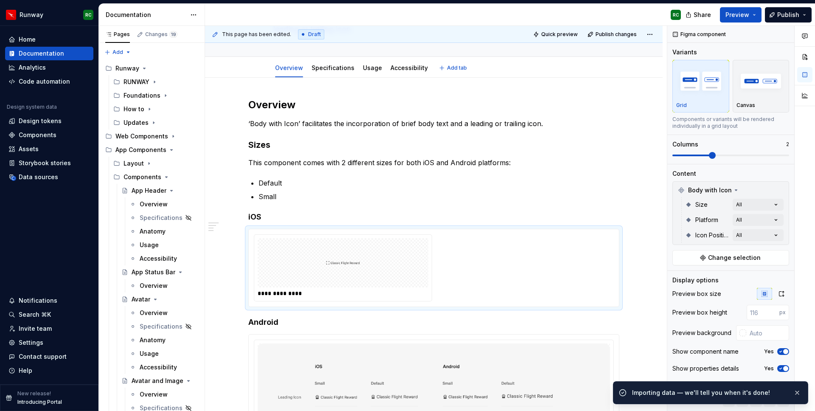
click at [583, 65] on div "Overview Specifications Usage Accessibility Add tab" at bounding box center [433, 68] width 331 height 19
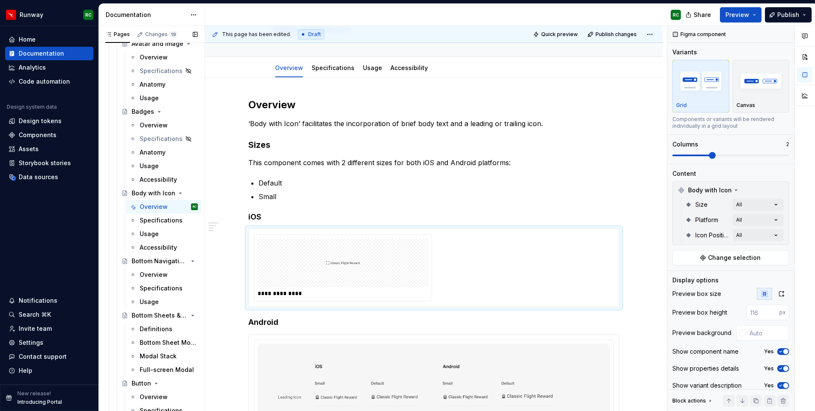
scroll to position [357, 0]
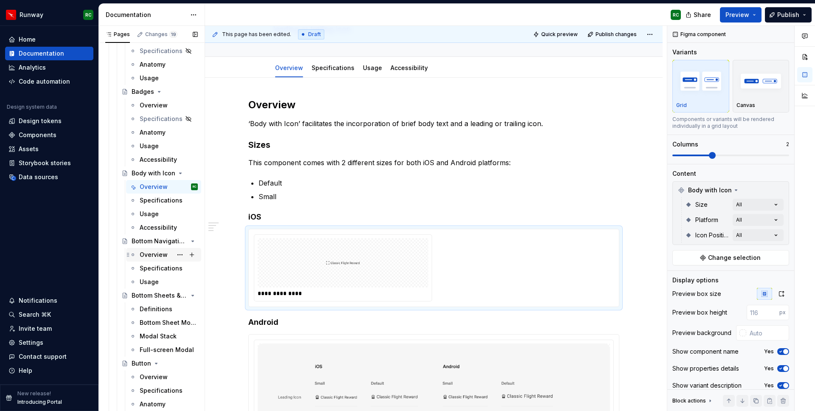
click at [155, 252] on div "Overview" at bounding box center [154, 254] width 28 height 8
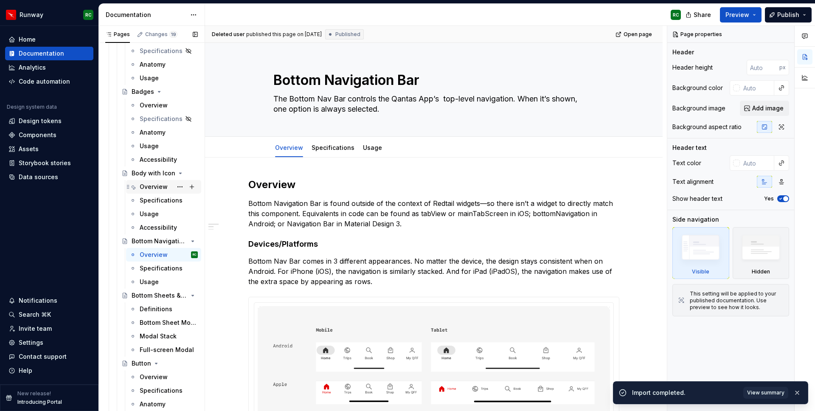
click at [159, 187] on div "Overview" at bounding box center [154, 186] width 28 height 8
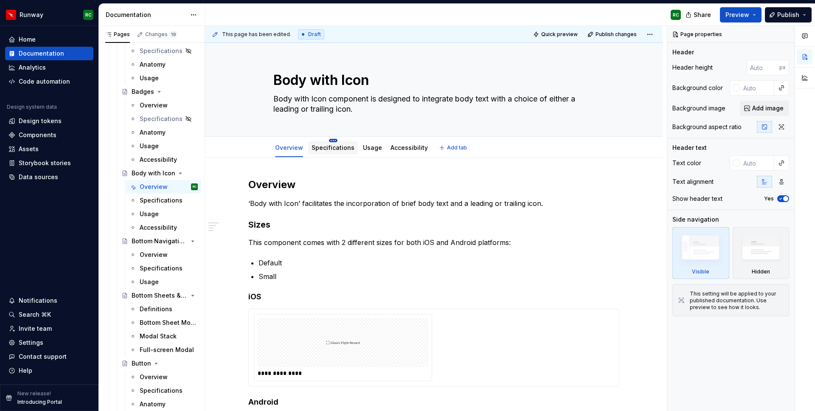
click at [334, 139] on html "Runway RC Home Documentation Analytics Code automation Design system data Desig…" at bounding box center [407, 205] width 815 height 411
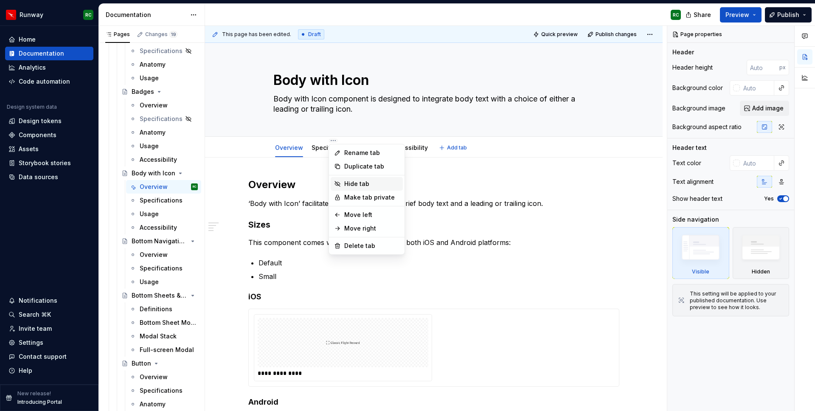
click at [359, 183] on div "Hide tab" at bounding box center [371, 183] width 55 height 8
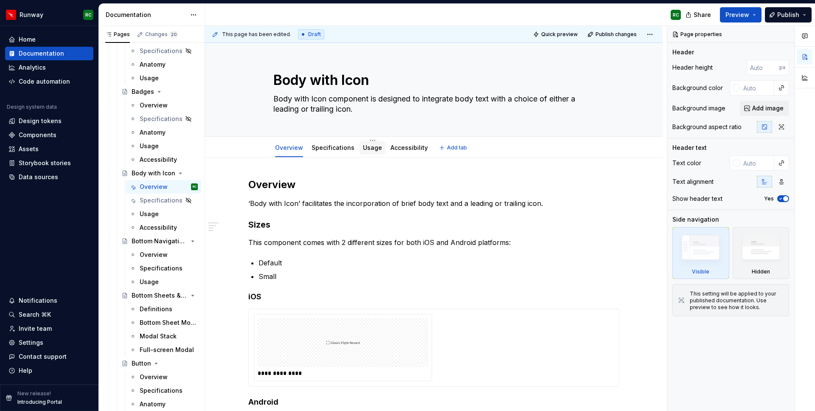
click at [363, 149] on link "Usage" at bounding box center [372, 147] width 19 height 7
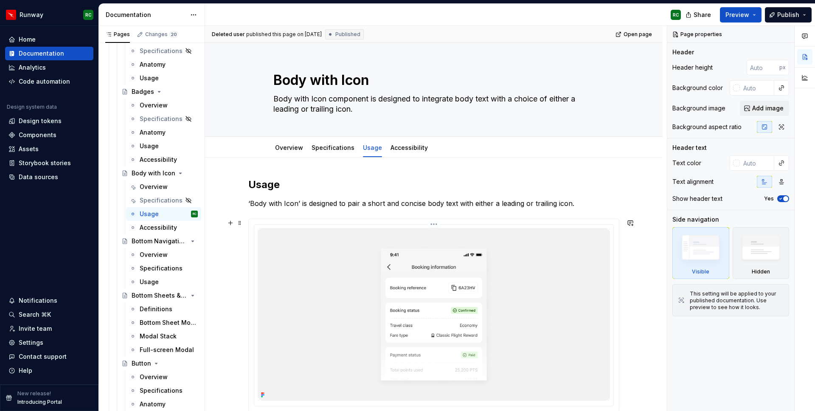
click at [439, 268] on img at bounding box center [434, 314] width 352 height 173
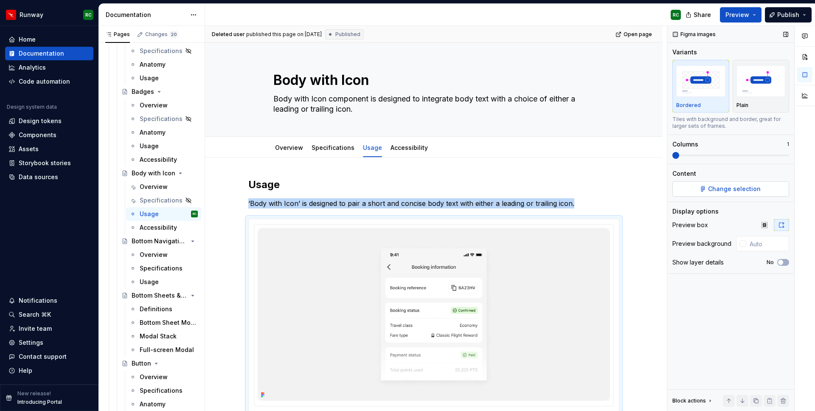
click at [731, 182] on button "Change selection" at bounding box center [730, 188] width 117 height 15
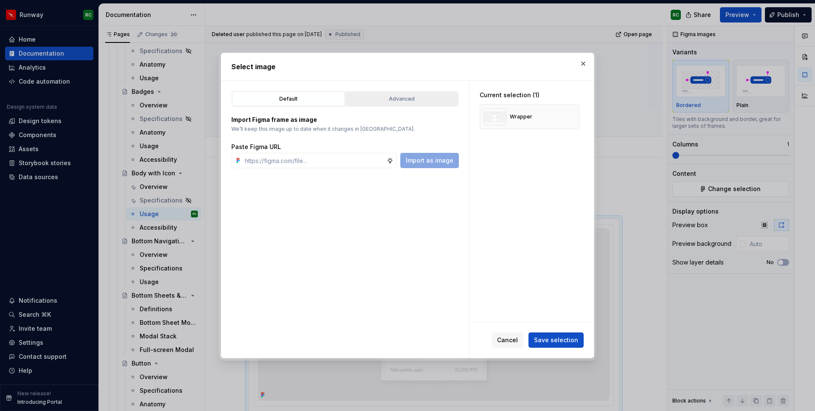
click at [395, 99] on div "Advanced" at bounding box center [401, 99] width 106 height 8
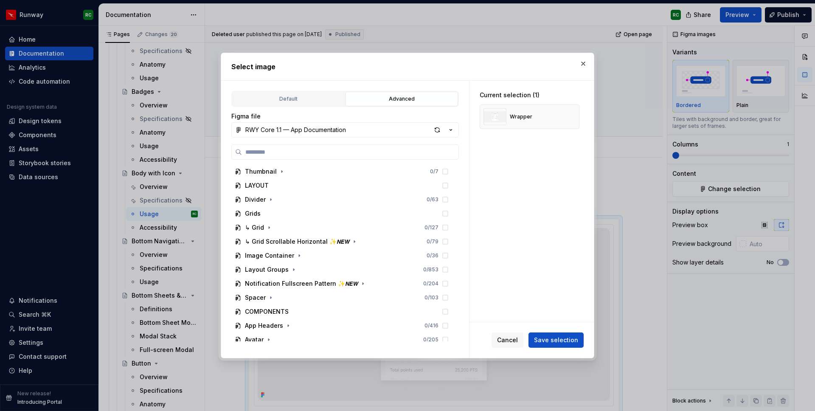
drag, startPoint x: 349, startPoint y: 128, endPoint x: 342, endPoint y: 136, distance: 10.5
click at [350, 128] on button "RWY Core 1.1 — App Documentation" at bounding box center [344, 129] width 227 height 15
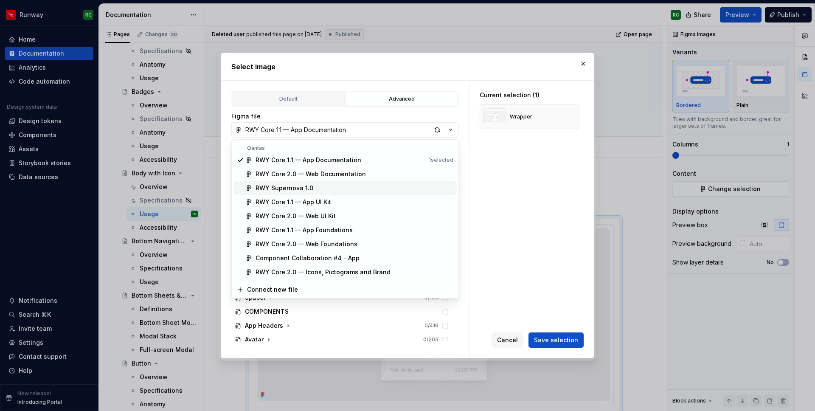
click at [296, 190] on div "RWY Supernova 1.0" at bounding box center [284, 188] width 58 height 8
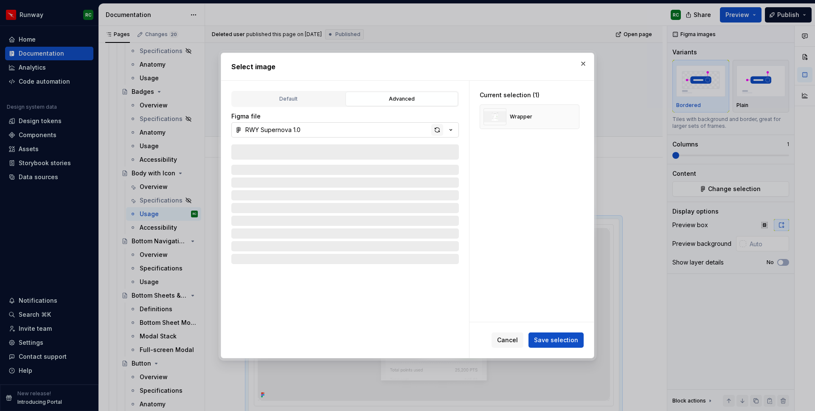
click at [437, 131] on div "button" at bounding box center [437, 130] width 12 height 12
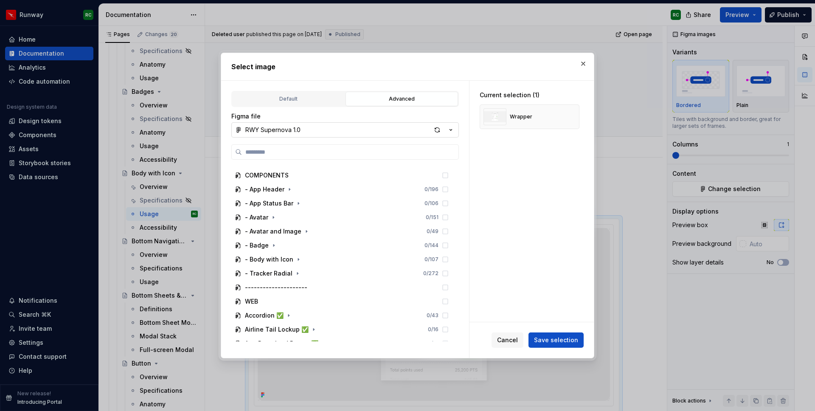
scroll to position [234, 0]
click at [297, 258] on icon "button" at bounding box center [298, 259] width 7 height 7
click at [303, 286] on icon "button" at bounding box center [306, 287] width 7 height 7
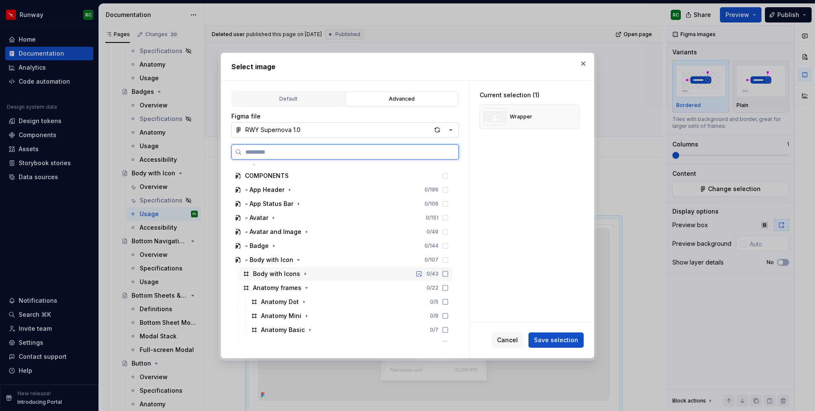
scroll to position [287, 0]
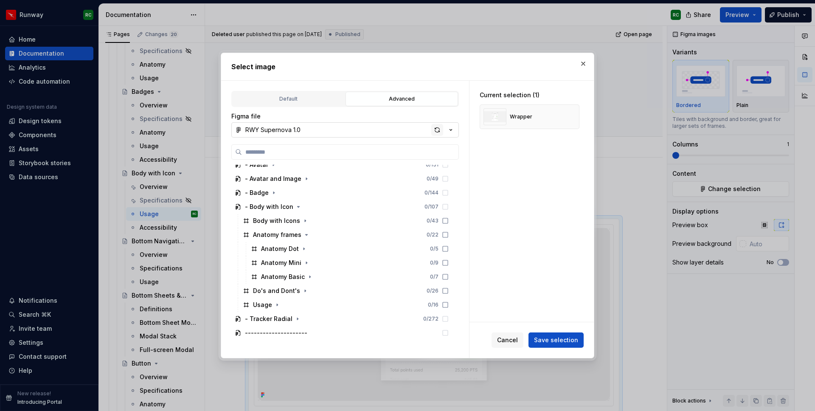
click at [439, 131] on div "button" at bounding box center [437, 130] width 12 height 12
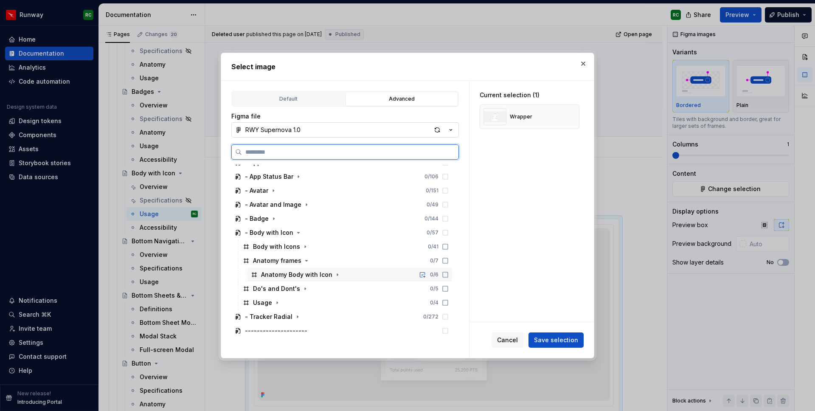
click at [367, 268] on div "Anatomy Body with Icon 0 / 6" at bounding box center [349, 275] width 204 height 14
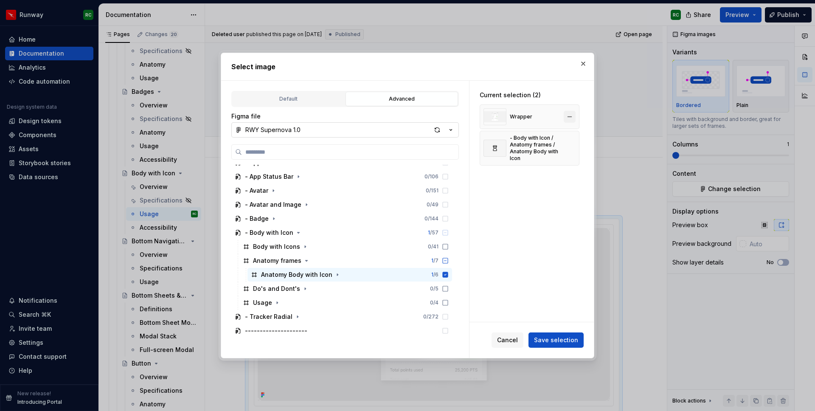
click at [573, 115] on button "button" at bounding box center [569, 117] width 12 height 12
click at [277, 300] on icon "button" at bounding box center [277, 302] width 7 height 7
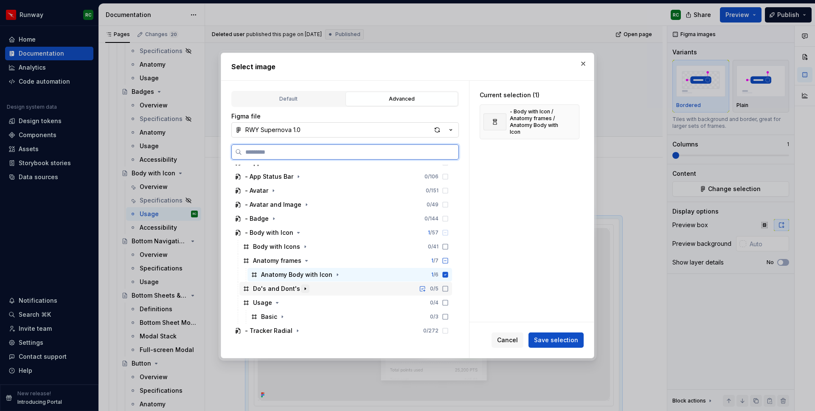
scroll to position [323, 0]
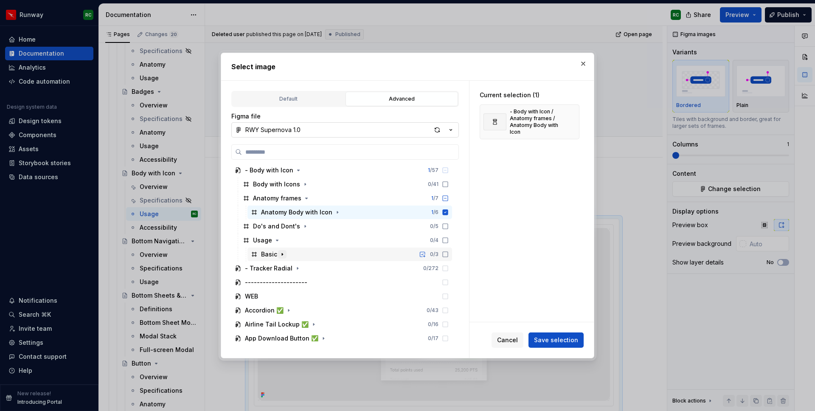
click at [281, 252] on icon "button" at bounding box center [282, 254] width 7 height 7
click at [296, 266] on icon "button" at bounding box center [297, 268] width 7 height 7
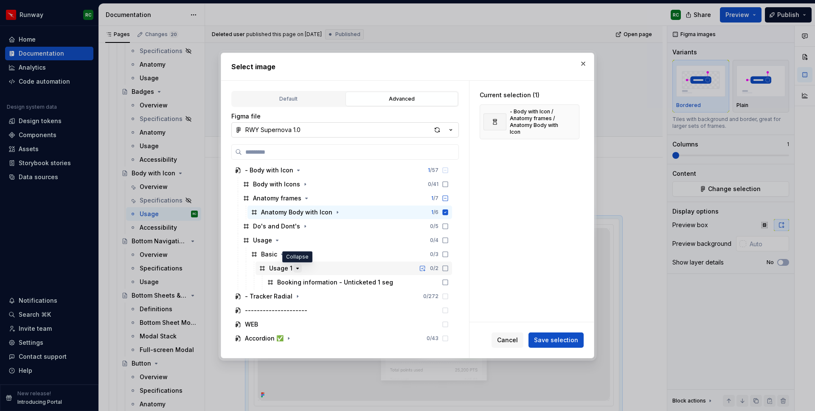
click at [297, 267] on icon "button" at bounding box center [297, 268] width 7 height 7
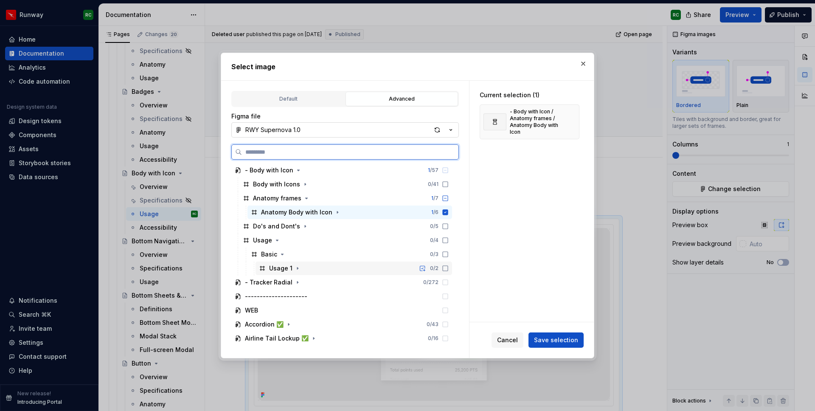
click at [342, 266] on div "Usage 1 0 / 2" at bounding box center [353, 268] width 196 height 14
click at [418, 212] on div "Anatomy Body with Icon 1 / 6" at bounding box center [349, 212] width 204 height 14
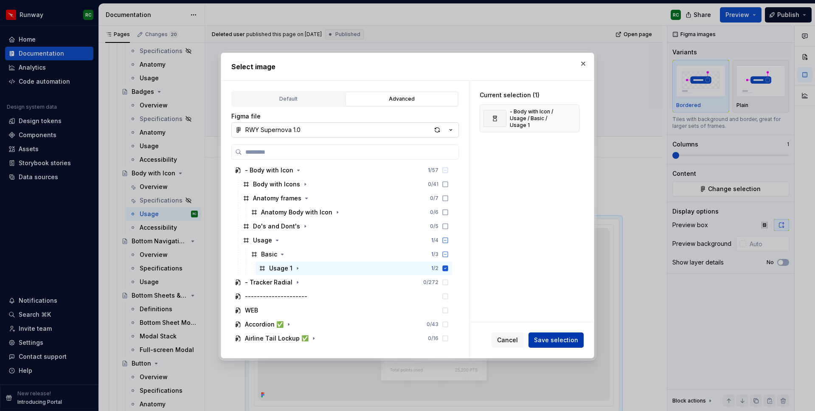
click at [547, 341] on span "Save selection" at bounding box center [556, 340] width 44 height 8
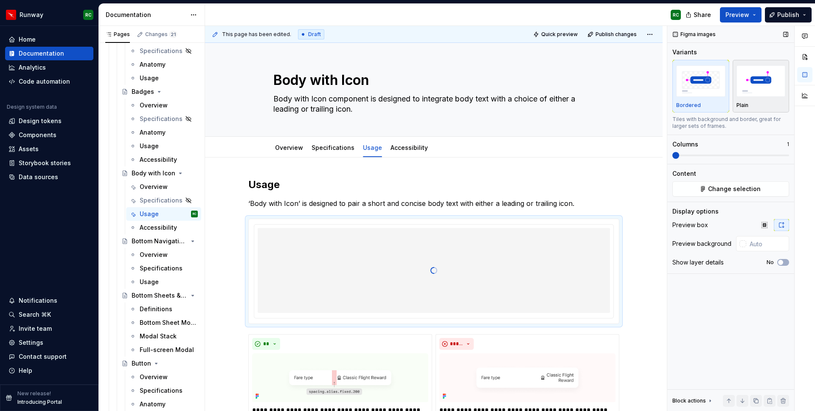
click at [739, 99] on div "Plain" at bounding box center [760, 86] width 49 height 45
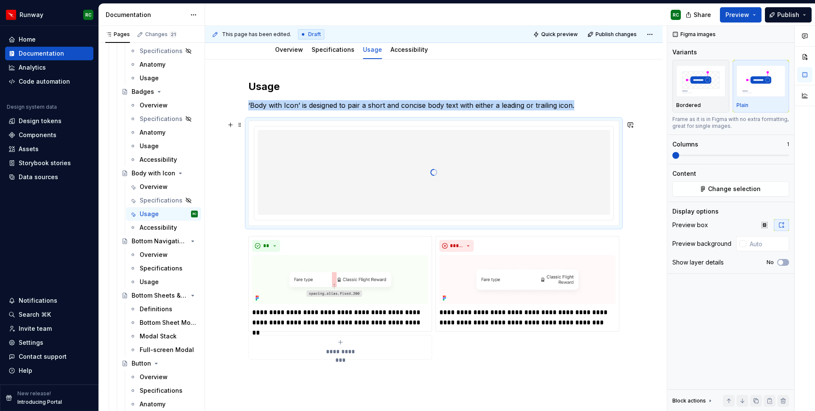
scroll to position [99, 0]
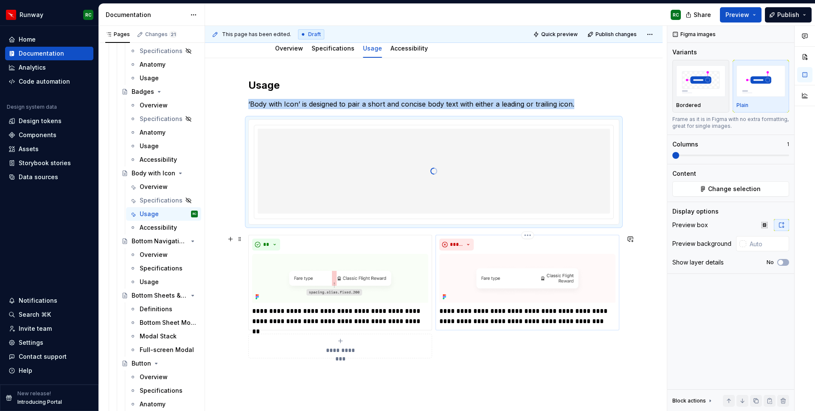
click at [437, 328] on div "**********" at bounding box center [527, 282] width 184 height 95
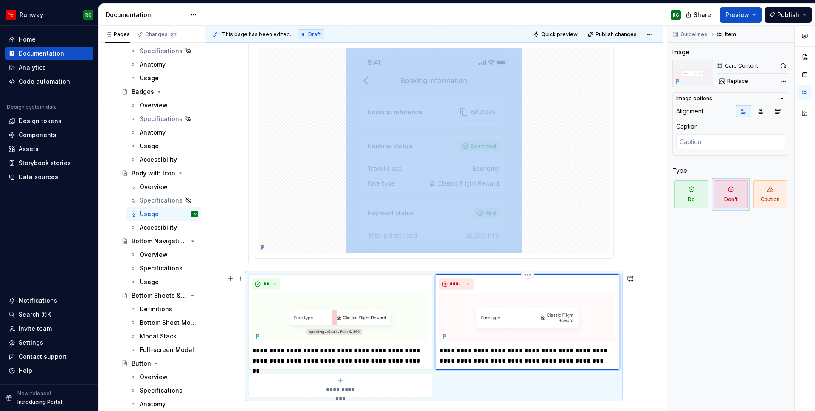
scroll to position [180, 0]
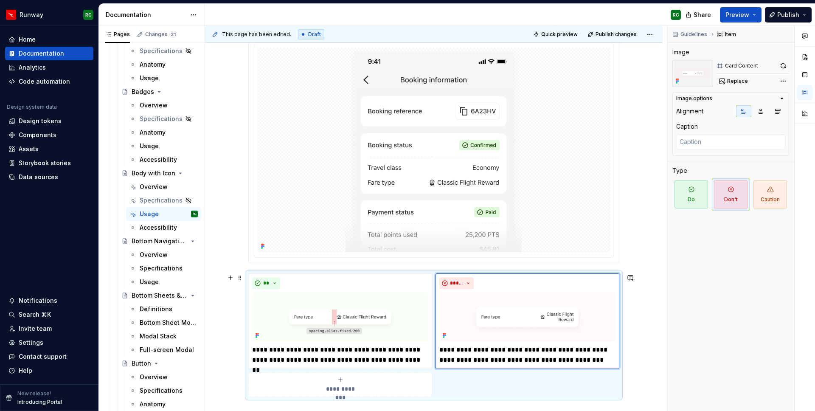
click at [482, 385] on div "**********" at bounding box center [433, 334] width 371 height 123
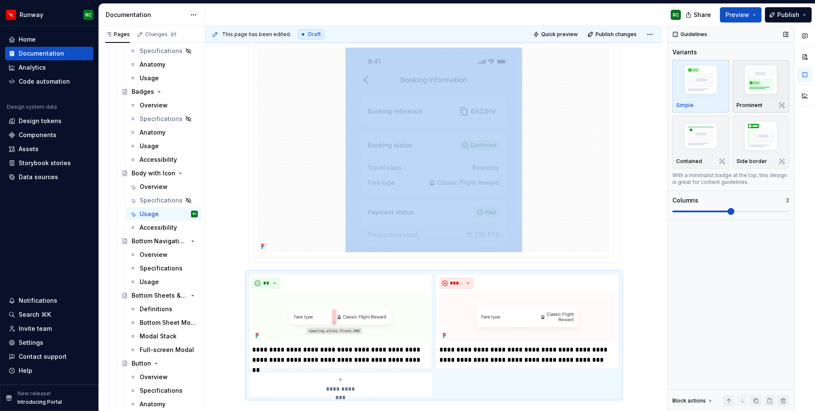
click at [766, 78] on img "button" at bounding box center [760, 81] width 49 height 37
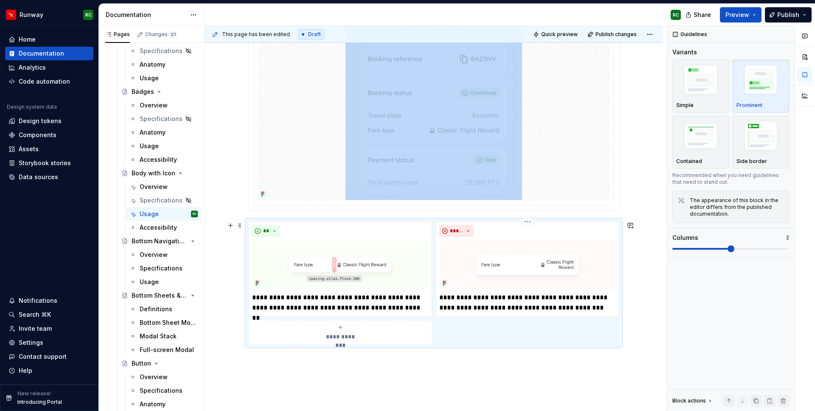
scroll to position [236, 0]
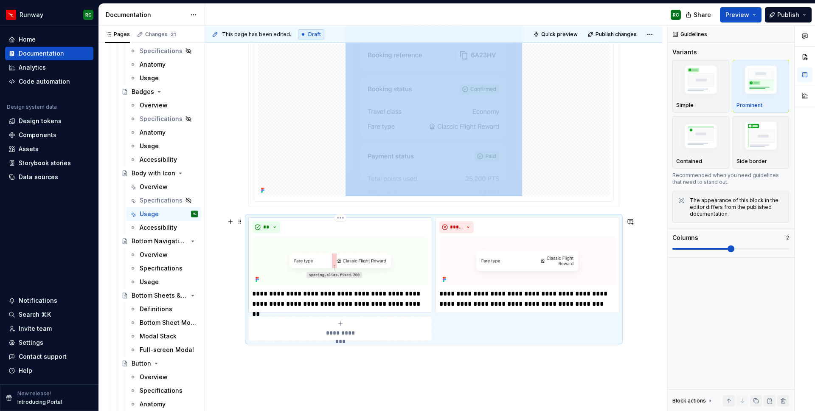
click at [353, 255] on img at bounding box center [340, 260] width 176 height 49
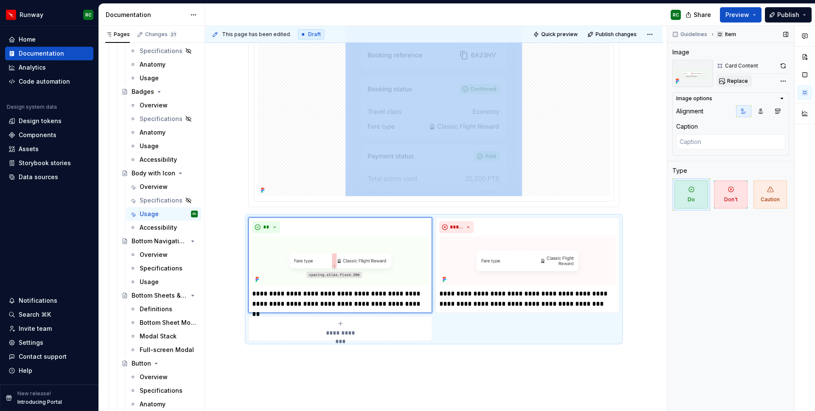
click at [742, 81] on span "Replace" at bounding box center [737, 81] width 21 height 7
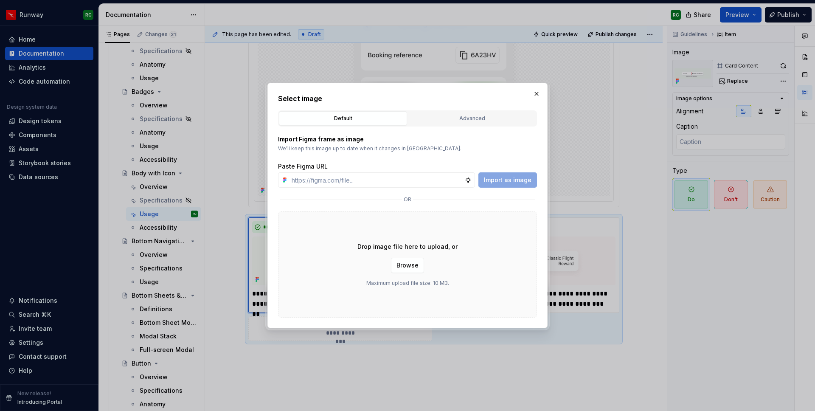
click at [454, 130] on div "Import Figma frame as image We’ll keep this image up to date when it changes in…" at bounding box center [407, 221] width 259 height 191
click at [457, 122] on div "Advanced" at bounding box center [472, 118] width 122 height 8
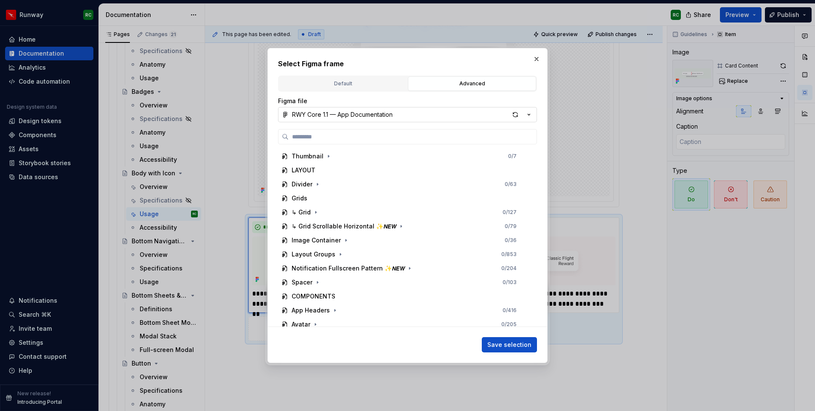
click at [370, 115] on div "RWY Core 1.1 — App Documentation" at bounding box center [342, 114] width 101 height 8
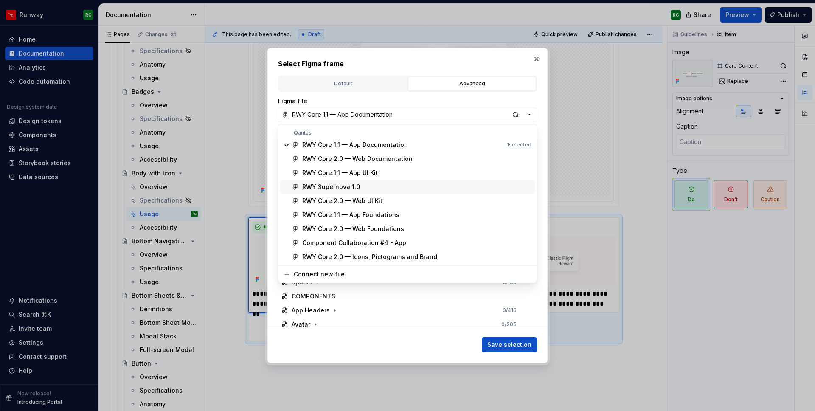
click at [353, 187] on div "RWY Supernova 1.0" at bounding box center [331, 186] width 58 height 8
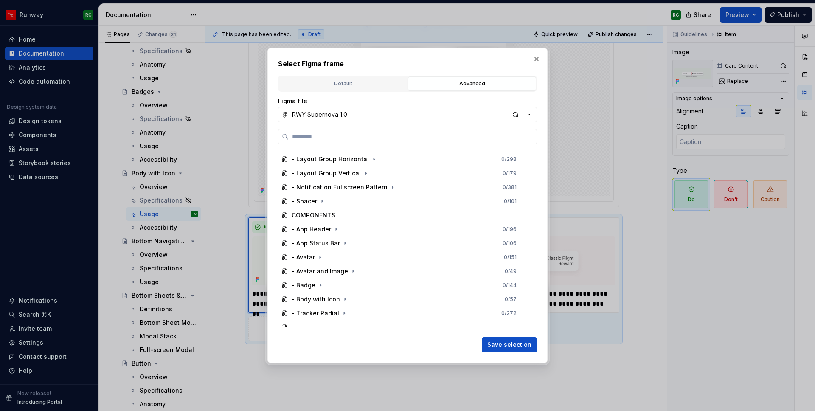
scroll to position [189, 0]
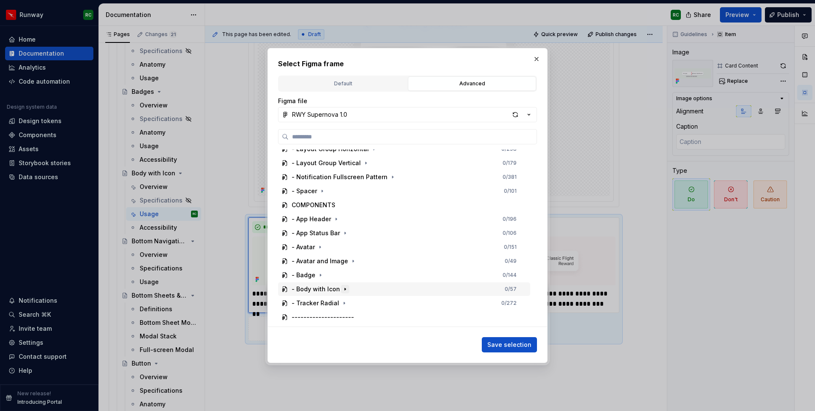
click at [344, 290] on icon "button" at bounding box center [345, 289] width 7 height 7
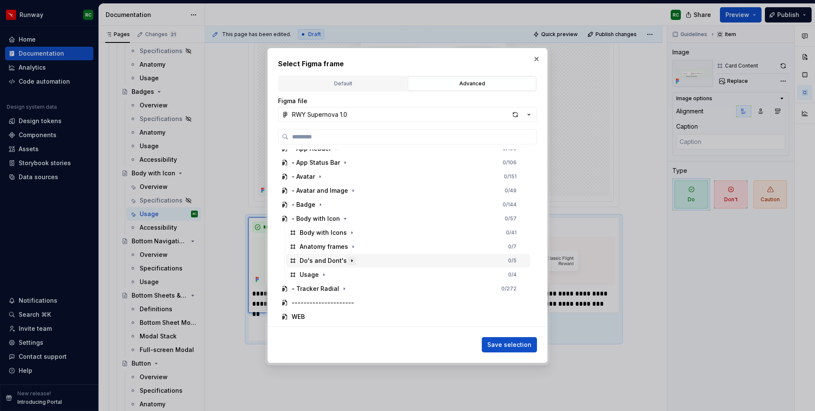
click at [351, 258] on icon "button" at bounding box center [351, 260] width 7 height 7
click at [325, 274] on icon "button" at bounding box center [322, 274] width 7 height 7
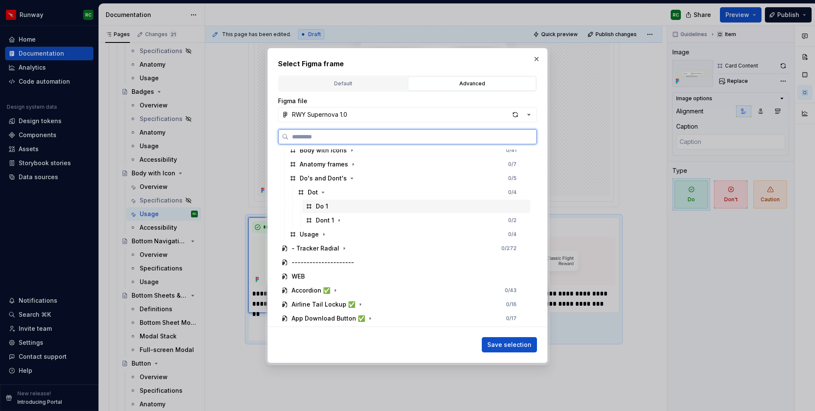
click at [381, 204] on div "Do 1" at bounding box center [416, 206] width 228 height 14
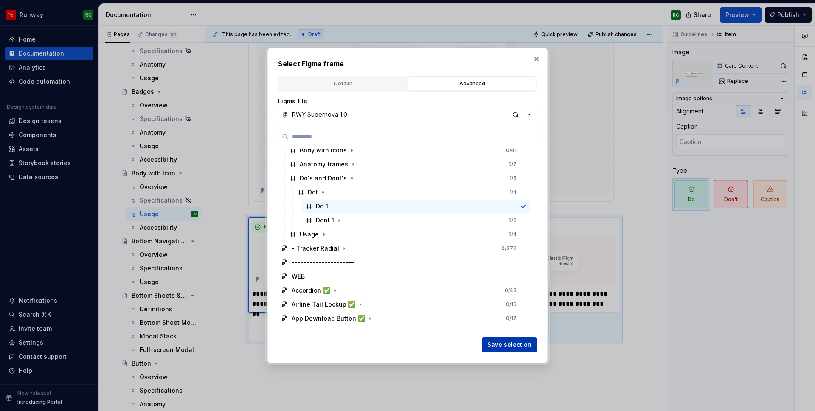
click at [525, 347] on span "Save selection" at bounding box center [509, 344] width 44 height 8
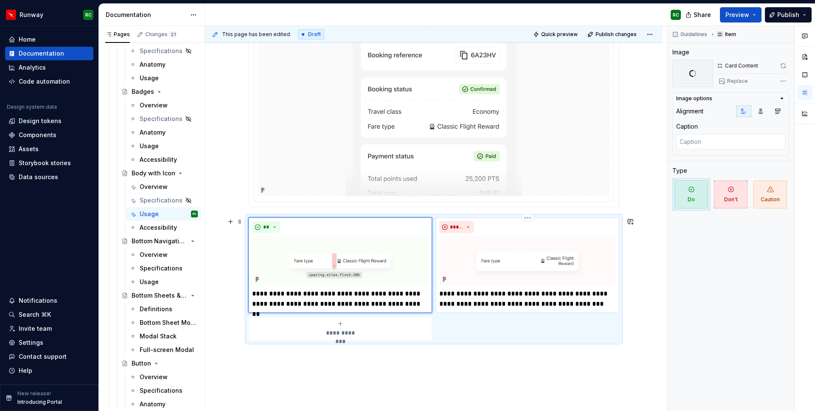
click at [499, 272] on img at bounding box center [527, 260] width 176 height 49
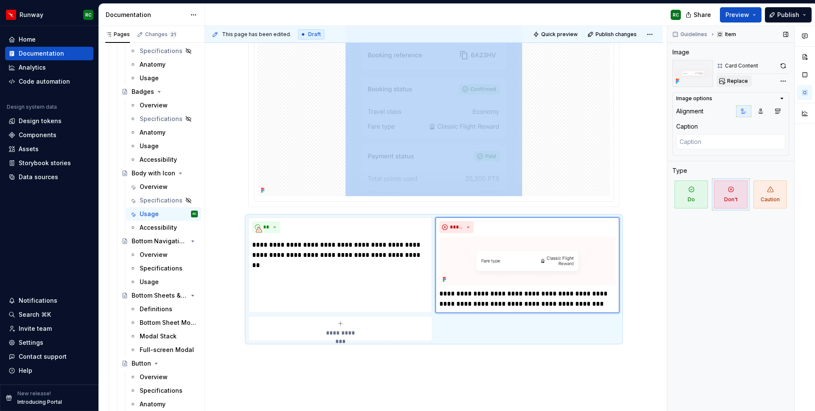
click at [735, 83] on span "Replace" at bounding box center [737, 81] width 21 height 7
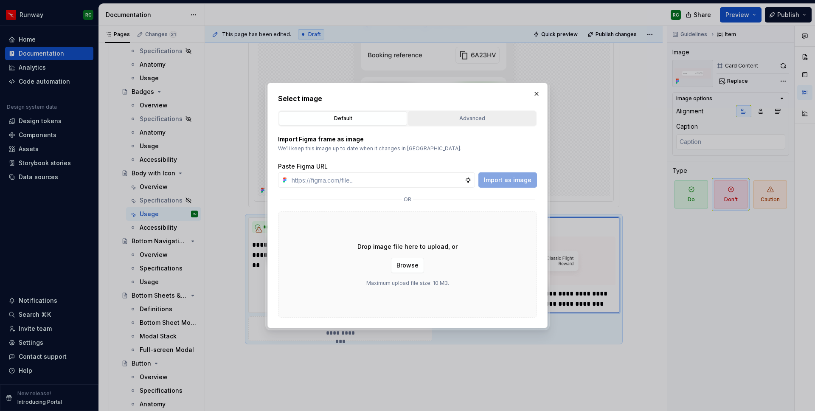
click at [469, 112] on button "Advanced" at bounding box center [472, 118] width 128 height 14
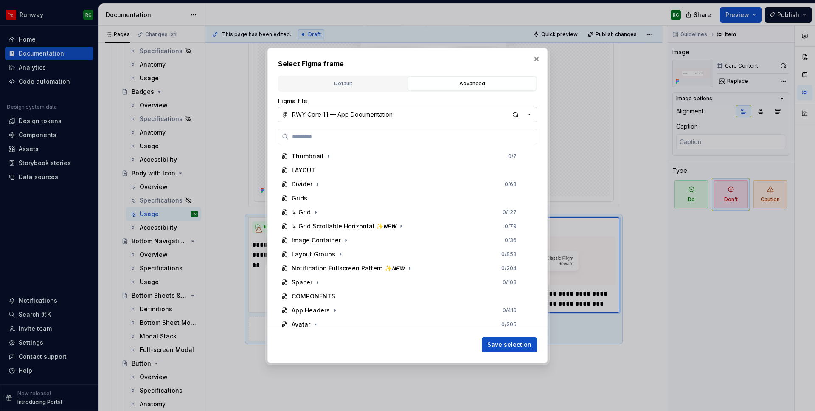
click at [387, 118] on div "RWY Core 1.1 — App Documentation" at bounding box center [342, 114] width 101 height 8
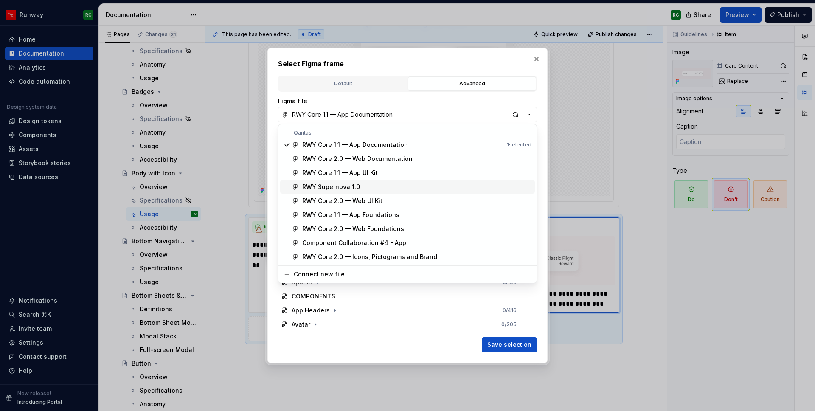
click at [352, 182] on div "RWY Supernova 1.0" at bounding box center [331, 186] width 58 height 8
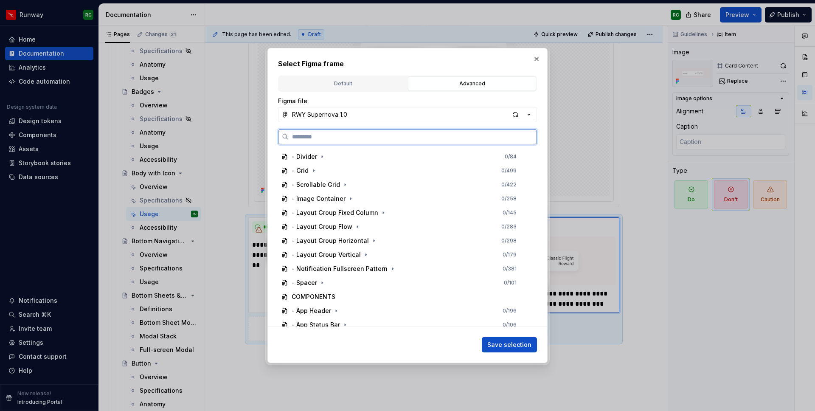
scroll to position [187, 0]
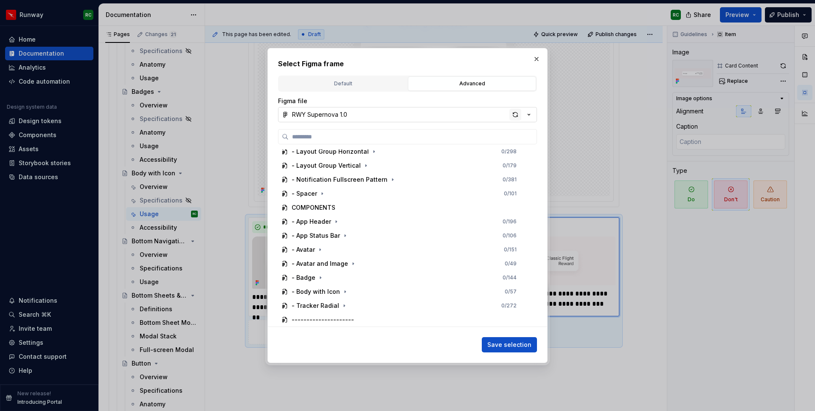
click at [515, 114] on div "button" at bounding box center [515, 115] width 12 height 12
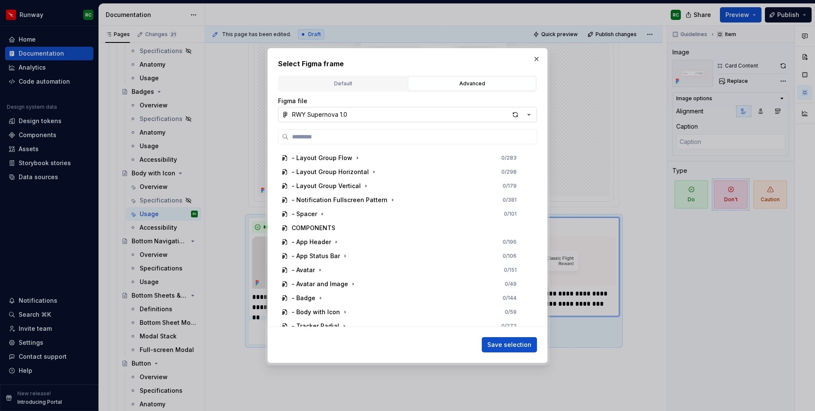
scroll to position [230, 0]
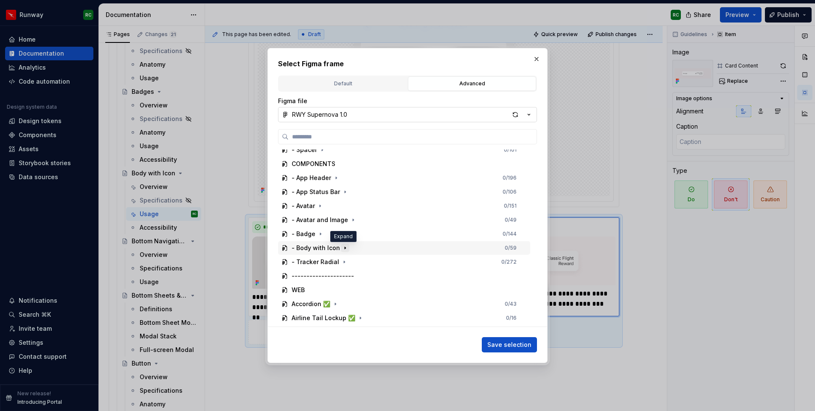
click at [343, 249] on icon "button" at bounding box center [345, 247] width 7 height 7
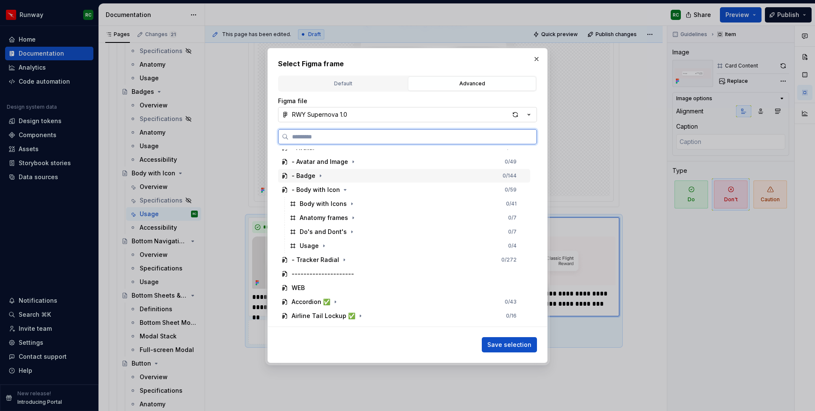
scroll to position [298, 0]
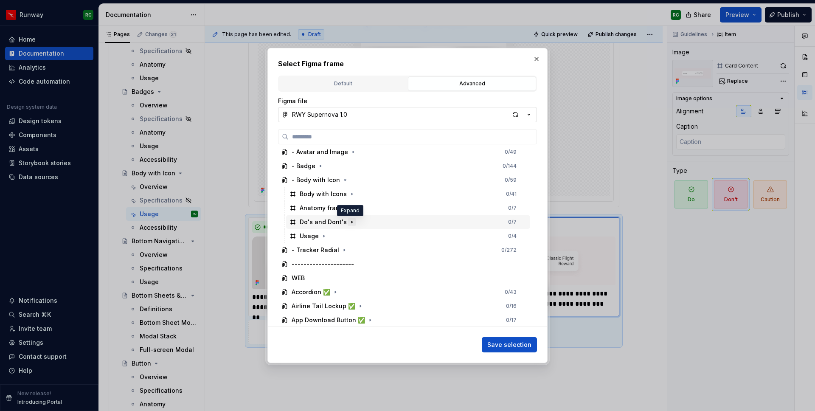
click at [351, 222] on icon "button" at bounding box center [351, 222] width 1 height 2
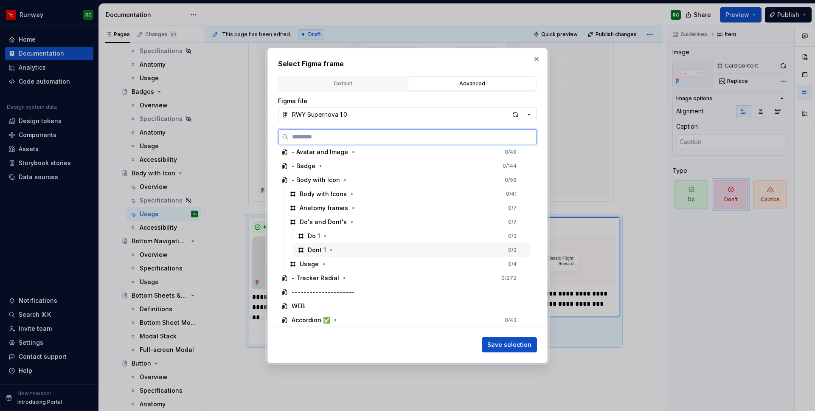
click at [349, 251] on div "Dont 1 0 / 3" at bounding box center [412, 250] width 236 height 14
click at [517, 348] on span "Save selection" at bounding box center [509, 344] width 44 height 8
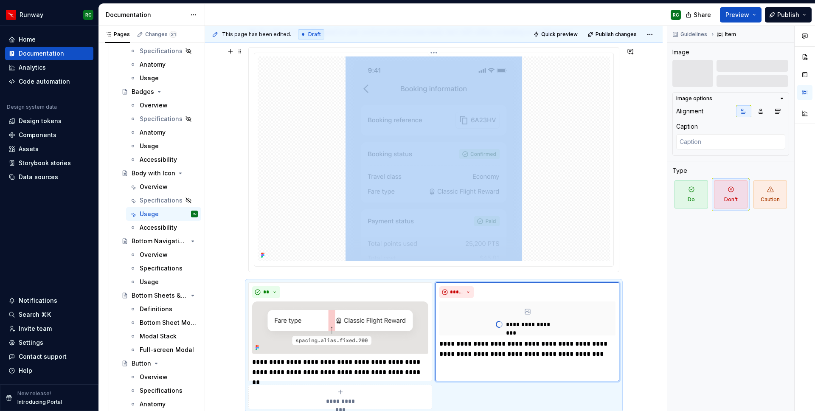
scroll to position [76, 0]
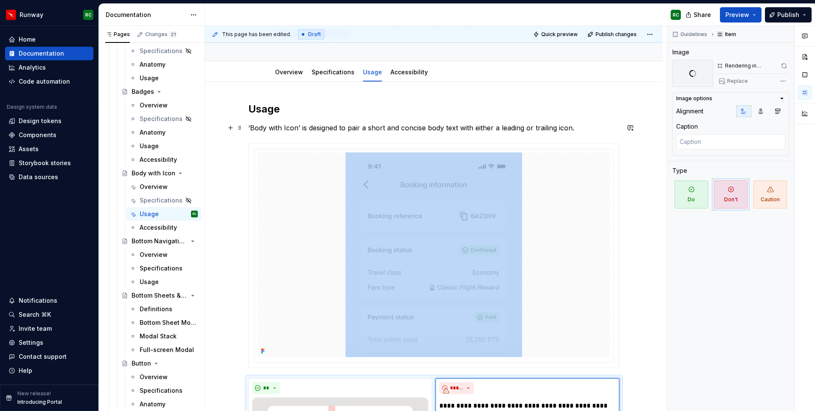
type textarea "*"
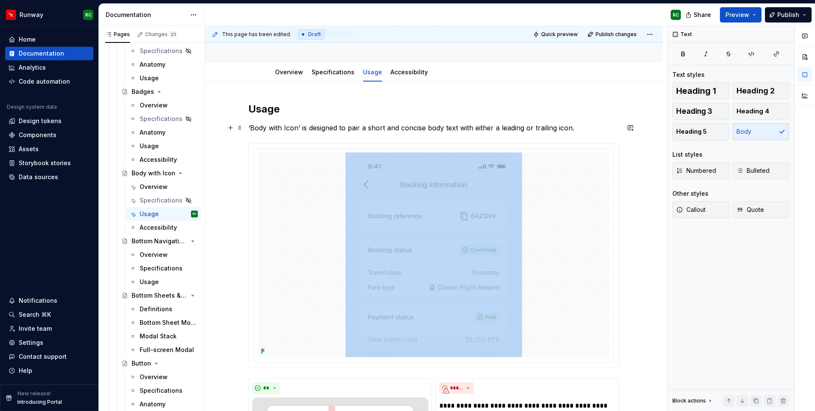
click at [300, 126] on p "‘Body with Icon’ is designed to pair a short and concise body text with either …" at bounding box center [433, 128] width 371 height 10
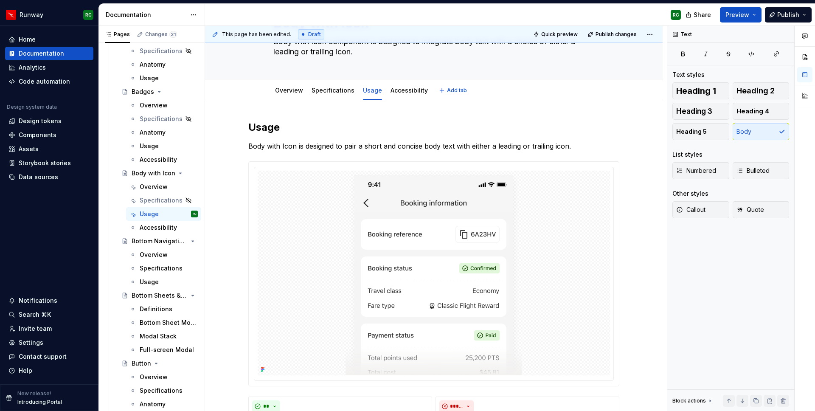
scroll to position [0, 0]
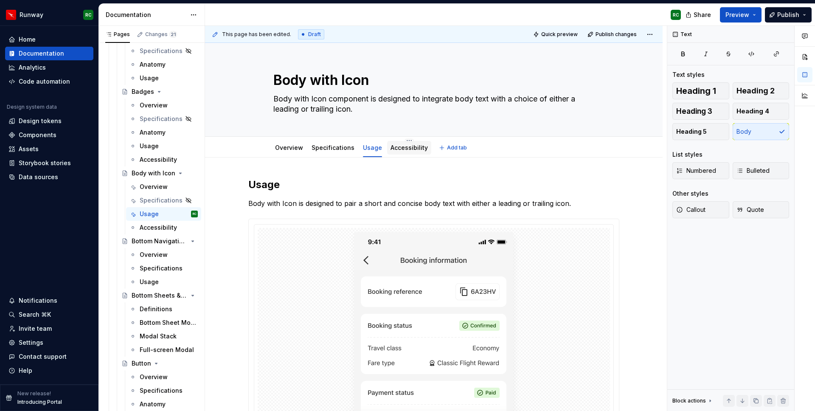
click at [396, 148] on link "Accessibility" at bounding box center [408, 147] width 37 height 7
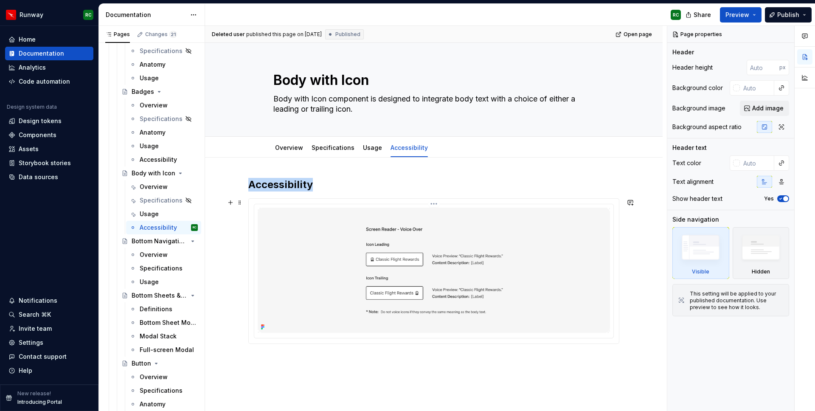
click at [435, 252] on img at bounding box center [434, 269] width 352 height 125
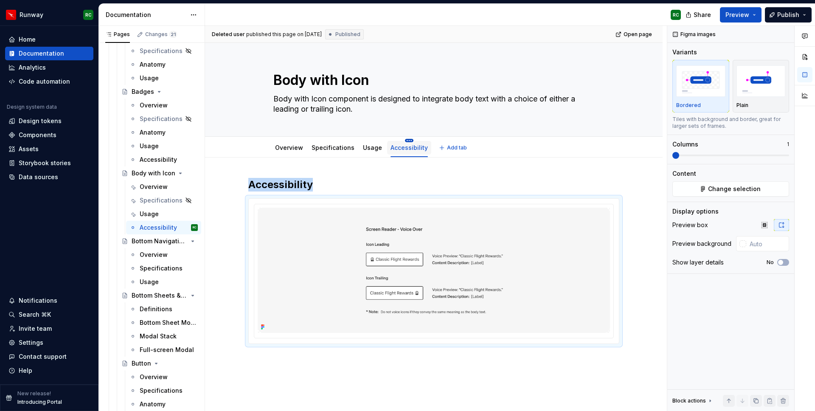
click at [405, 140] on html "Runway RC Home Documentation Analytics Code automation Design system data Desig…" at bounding box center [407, 205] width 815 height 411
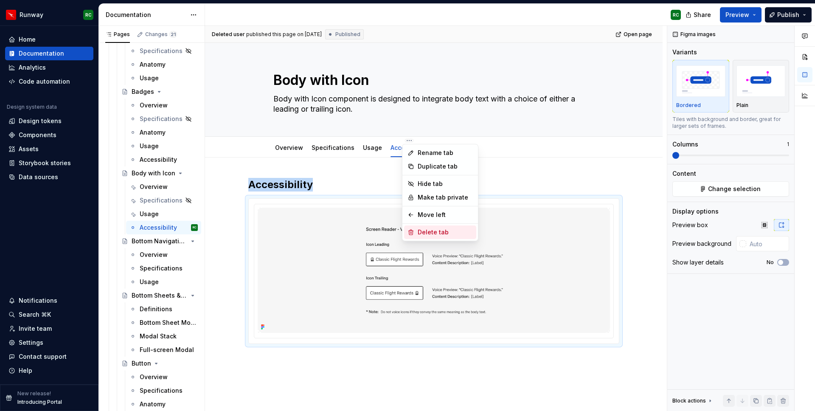
click at [428, 234] on div "Delete tab" at bounding box center [444, 232] width 55 height 8
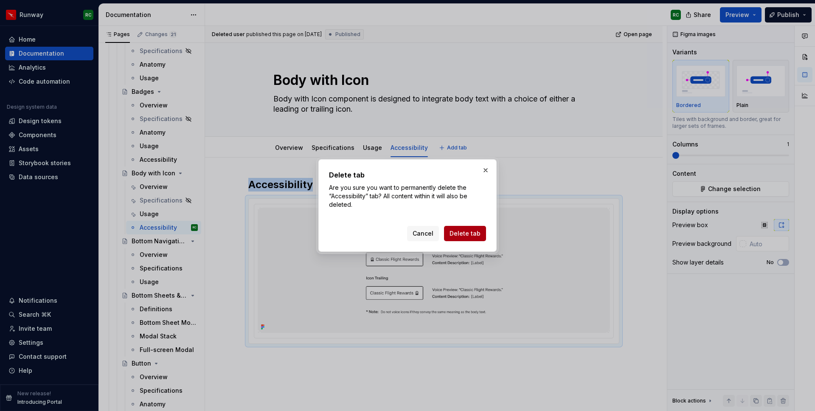
click at [457, 231] on span "Delete tab" at bounding box center [464, 233] width 31 height 8
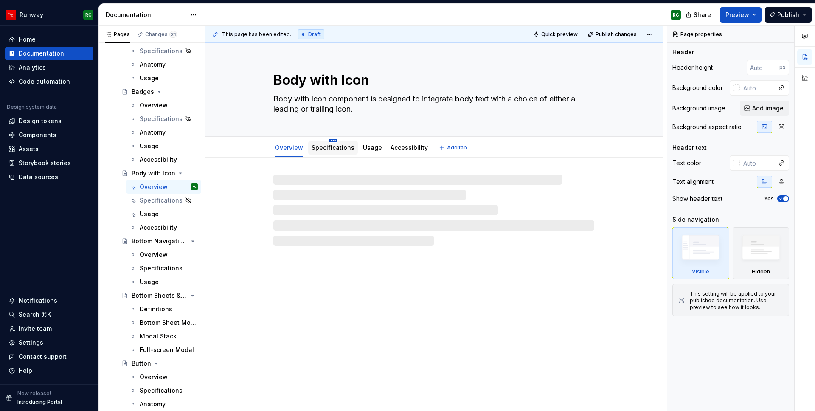
click at [331, 139] on html "Runway RC Home Documentation Analytics Code automation Design system data Desig…" at bounding box center [407, 205] width 815 height 411
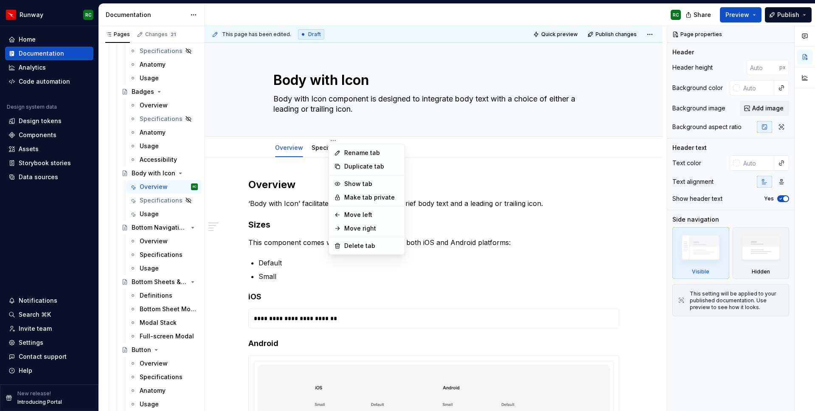
click at [278, 171] on html "Runway RC Home Documentation Analytics Code automation Design system data Desig…" at bounding box center [407, 205] width 815 height 411
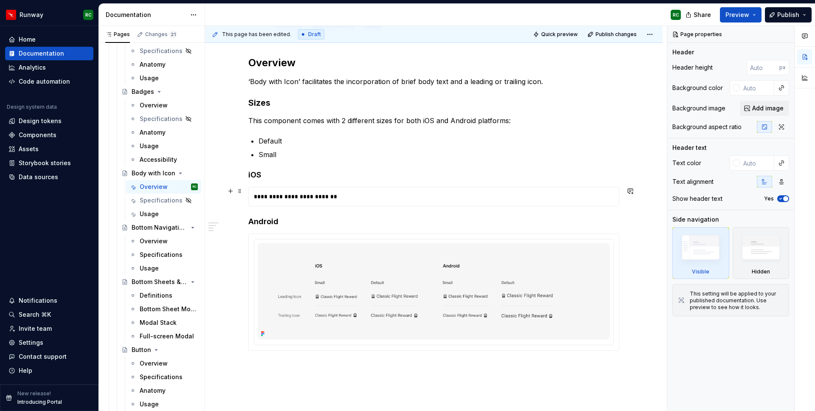
scroll to position [123, 0]
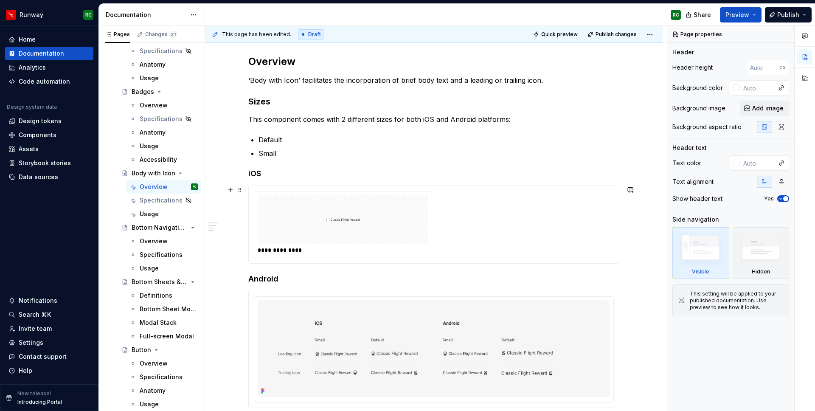
click at [328, 201] on img at bounding box center [343, 219] width 34 height 42
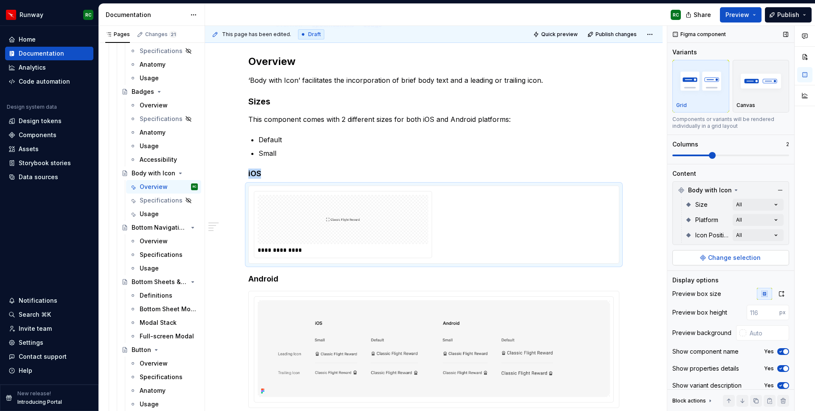
click at [736, 251] on button "Change selection" at bounding box center [730, 257] width 117 height 15
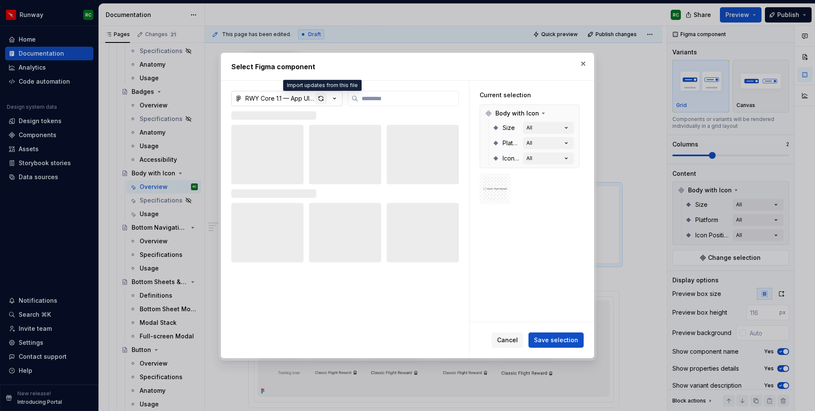
click at [319, 101] on div "button" at bounding box center [321, 98] width 12 height 12
type textarea "*"
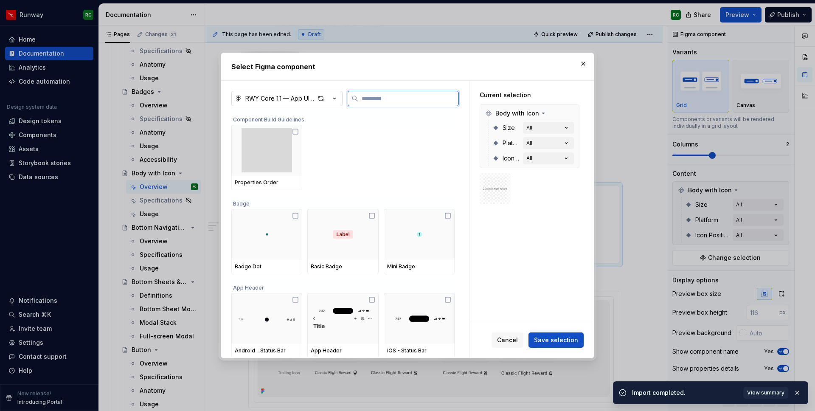
click at [397, 95] on input "search" at bounding box center [408, 98] width 100 height 8
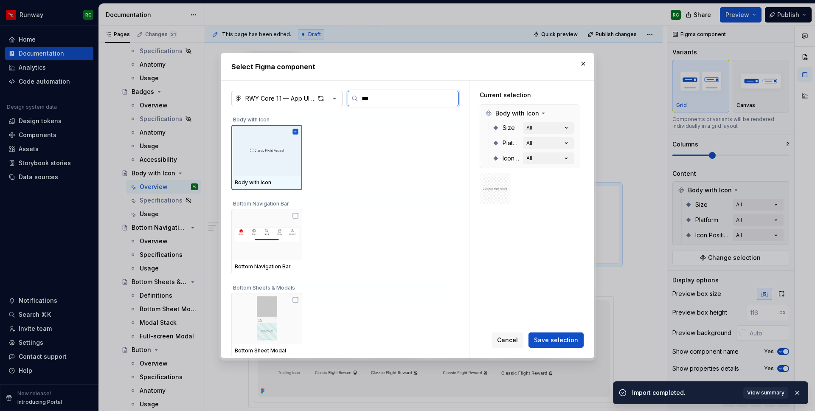
type input "****"
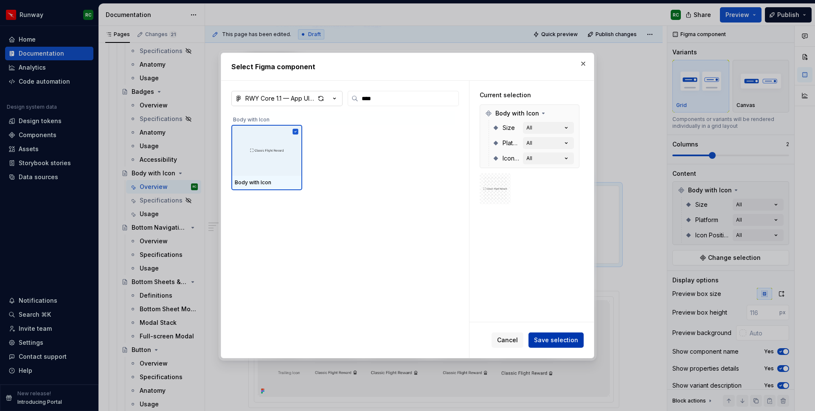
click at [570, 342] on span "Save selection" at bounding box center [556, 340] width 44 height 8
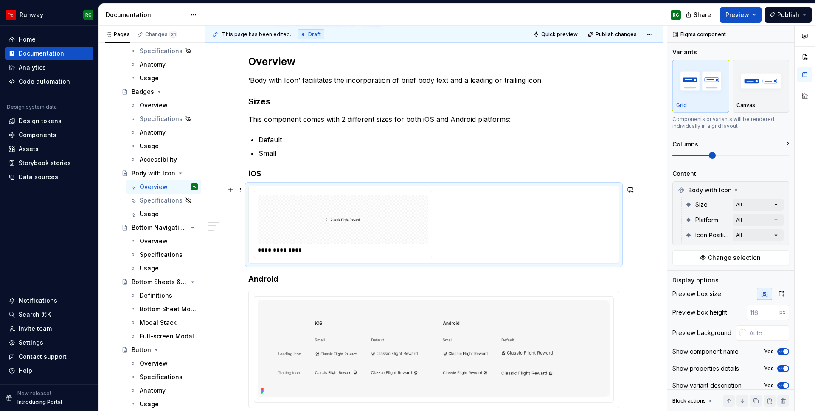
type textarea "*"
click at [499, 220] on div "**********" at bounding box center [434, 224] width 360 height 67
click at [753, 204] on div "Comments Open comments No comments yet Select ‘Comment’ from the block context …" at bounding box center [741, 218] width 148 height 385
click at [741, 215] on div "Comments Open comments No comments yet Select ‘Comment’ from the block context …" at bounding box center [741, 218] width 148 height 385
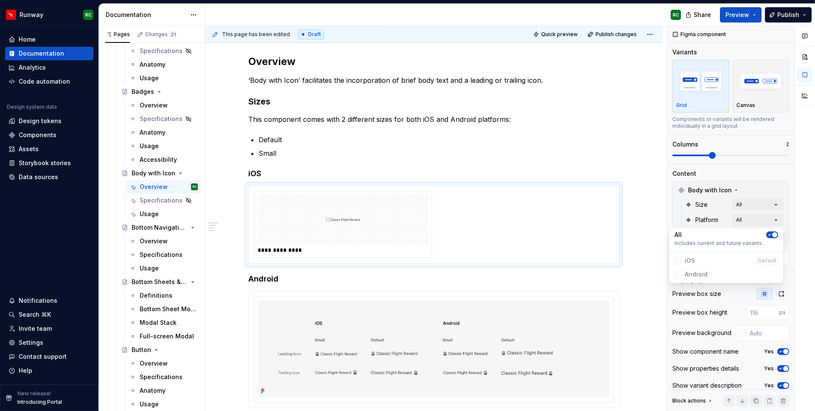
click at [746, 212] on div "Comments Open comments No comments yet Select ‘Comment’ from the block context …" at bounding box center [741, 218] width 148 height 385
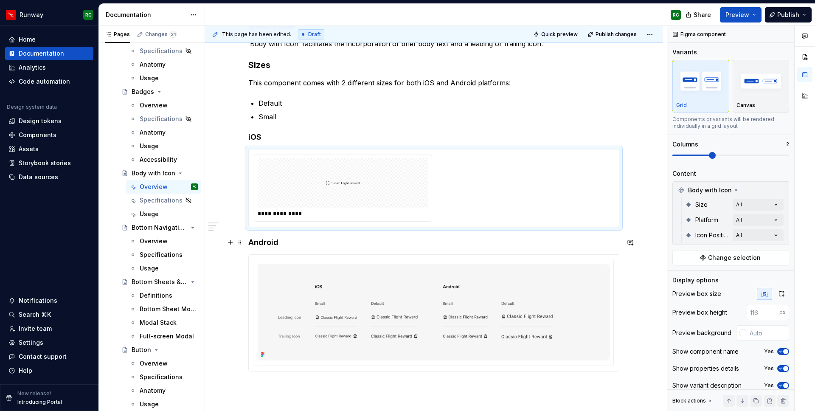
scroll to position [161, 0]
click at [766, 209] on div "Comments Open comments No comments yet Select ‘Comment’ from the block context …" at bounding box center [741, 218] width 148 height 385
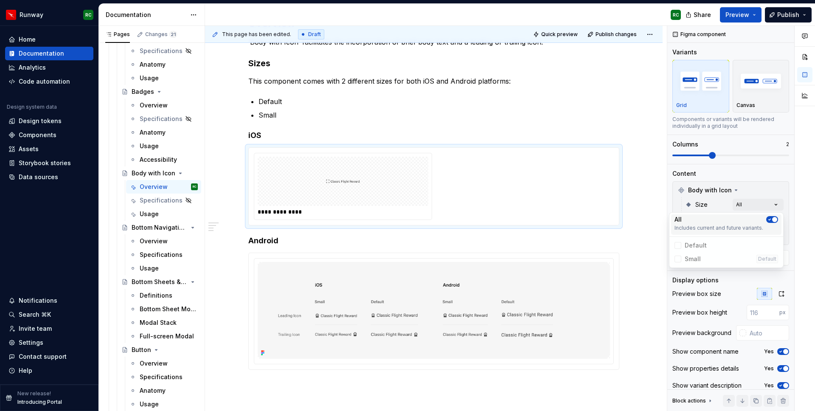
click at [768, 219] on icon "button" at bounding box center [769, 219] width 7 height 5
click at [728, 203] on div "Comments Open comments No comments yet Select ‘Comment’ from the block context …" at bounding box center [741, 218] width 148 height 385
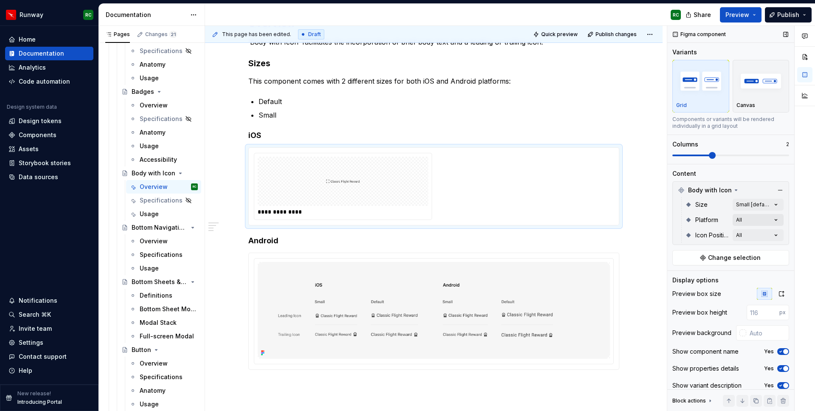
click at [746, 217] on div "Comments Open comments No comments yet Select ‘Comment’ from the block context …" at bounding box center [741, 218] width 148 height 385
click at [774, 234] on span "button" at bounding box center [774, 234] width 5 height 5
click at [726, 210] on div "Comments Open comments No comments yet Select ‘Comment’ from the block context …" at bounding box center [741, 218] width 148 height 385
click at [743, 230] on div "Comments Open comments No comments yet Select ‘Comment’ from the block context …" at bounding box center [741, 218] width 148 height 385
click at [770, 250] on icon "button" at bounding box center [769, 249] width 7 height 5
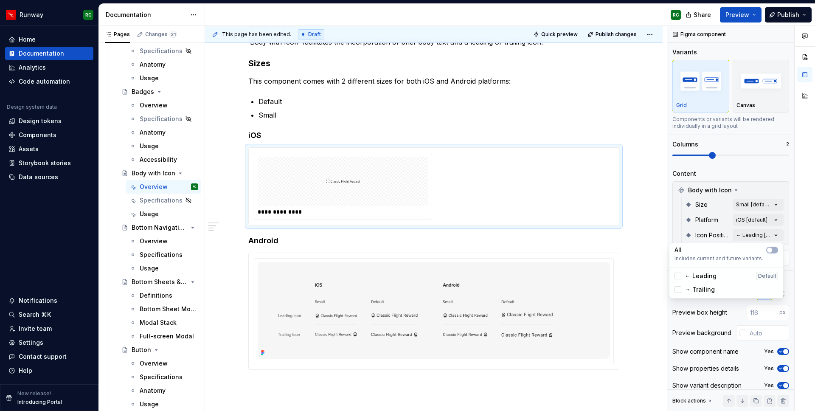
click at [543, 202] on html "Runway RC Home Documentation Analytics Code automation Design system data Desig…" at bounding box center [407, 205] width 815 height 411
click at [757, 239] on div "Comments Open comments No comments yet Select ‘Comment’ from the block context …" at bounding box center [741, 218] width 148 height 385
click at [705, 286] on span "→ Trailing" at bounding box center [699, 289] width 30 height 8
click at [705, 290] on span "→ Trailing" at bounding box center [699, 289] width 30 height 8
click at [728, 234] on div "Comments Open comments No comments yet Select ‘Comment’ from the block context …" at bounding box center [741, 218] width 148 height 385
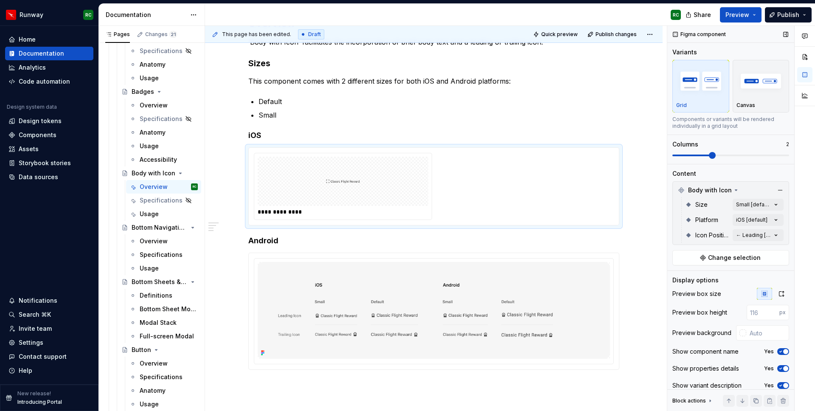
scroll to position [7, 0]
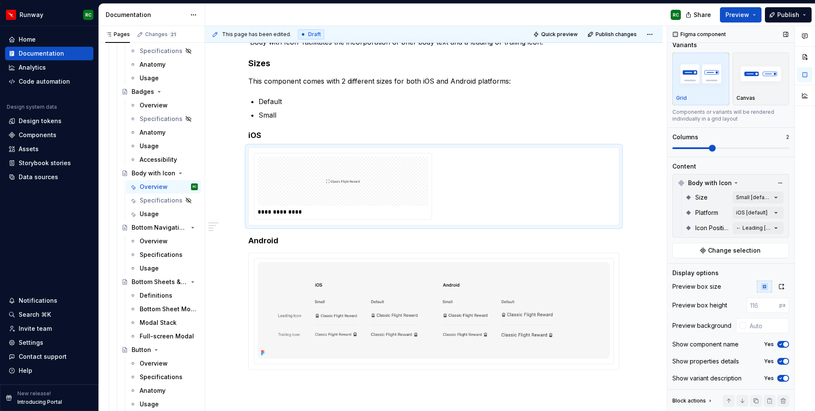
click at [706, 399] on icon at bounding box center [709, 400] width 7 height 7
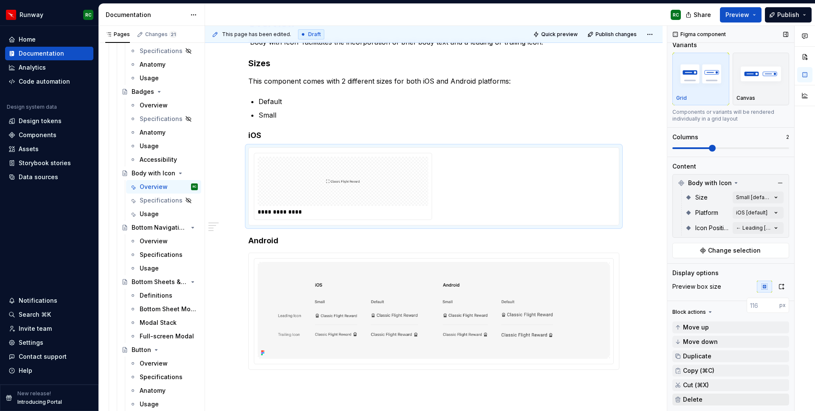
click at [701, 402] on button "Delete" at bounding box center [730, 399] width 117 height 12
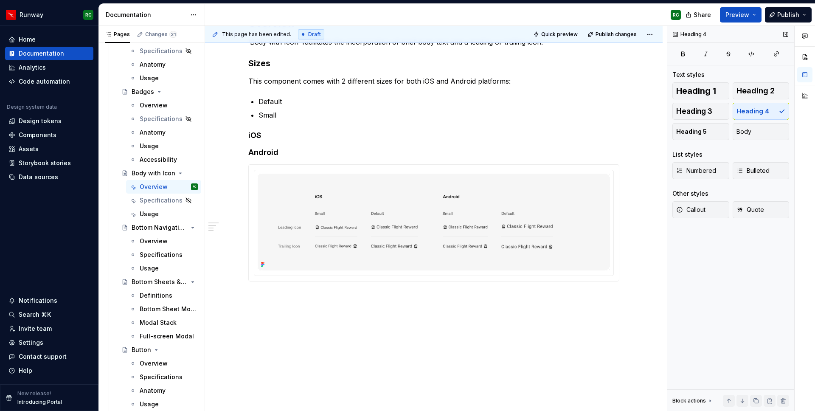
scroll to position [0, 0]
click at [361, 136] on h4 "iOS" at bounding box center [433, 135] width 371 height 10
click at [367, 360] on div "Overview ‘Body with Icon’ facilitates the incorporation of brief body text and …" at bounding box center [433, 205] width 457 height 419
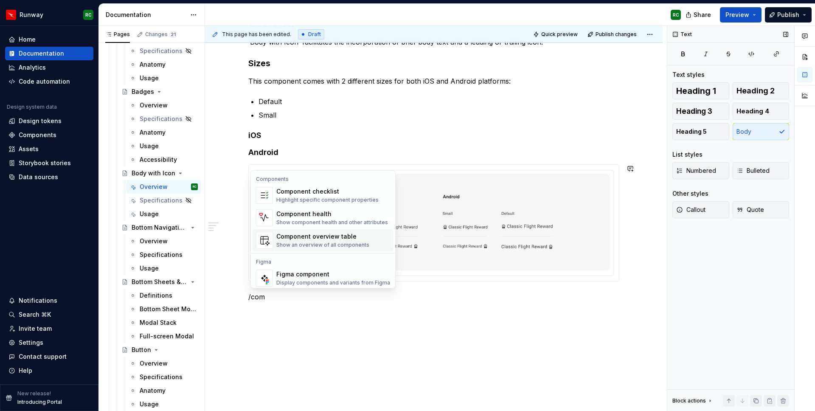
scroll to position [8, 0]
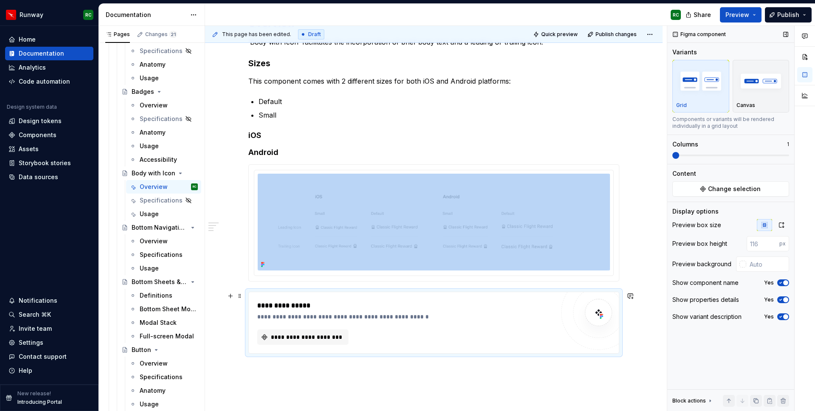
click at [336, 327] on div "**********" at bounding box center [405, 322] width 297 height 44
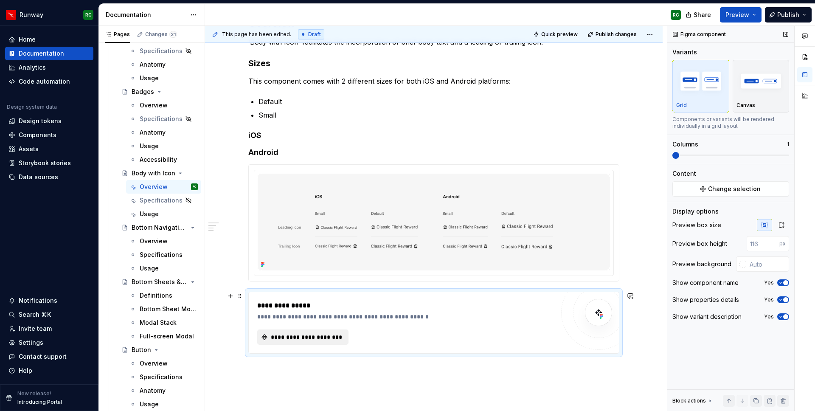
click at [332, 336] on span "**********" at bounding box center [305, 337] width 73 height 8
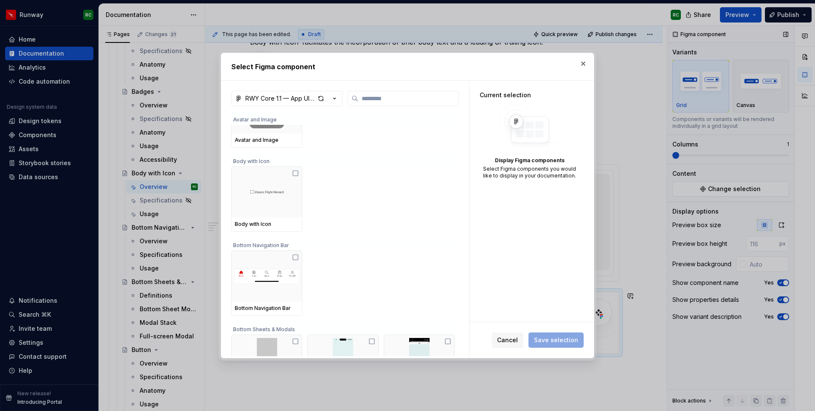
scroll to position [688, 0]
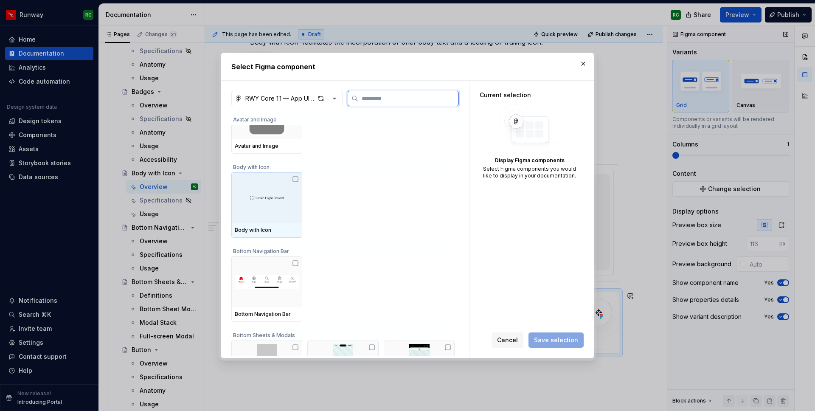
click at [302, 213] on div at bounding box center [266, 197] width 71 height 51
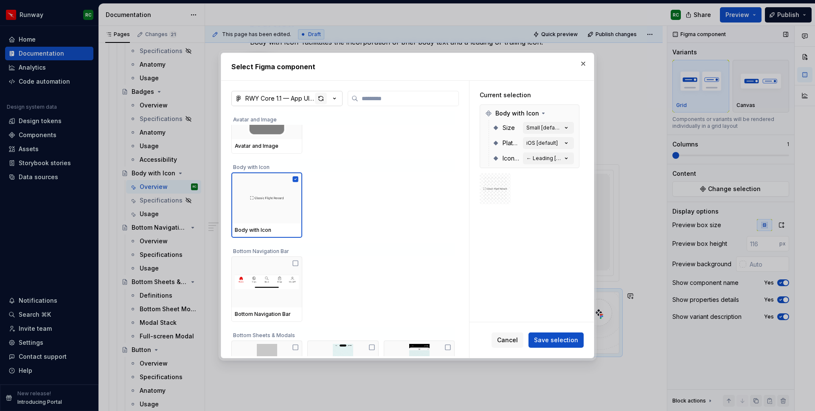
click at [324, 98] on div "button" at bounding box center [321, 98] width 12 height 12
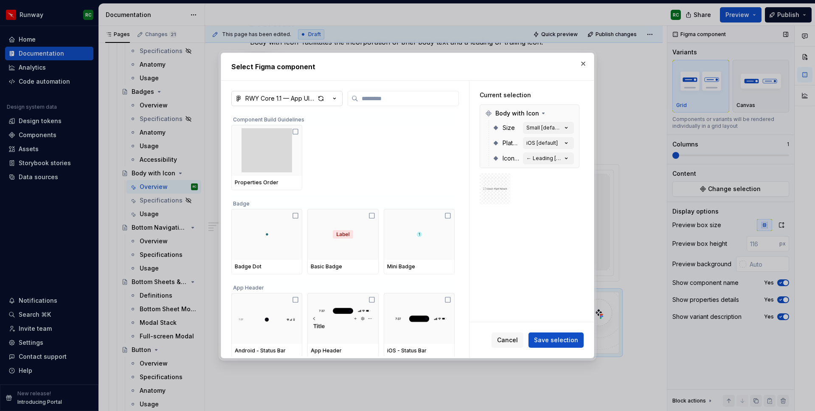
click at [483, 184] on div at bounding box center [495, 188] width 24 height 24
click at [530, 159] on div "← Leading [default]" at bounding box center [544, 158] width 36 height 7
click at [541, 157] on div "← Leading [default]" at bounding box center [544, 158] width 36 height 7
click at [541, 161] on div "← Leading [default]" at bounding box center [544, 158] width 36 height 7
click at [542, 161] on div "← Leading [default]" at bounding box center [544, 158] width 36 height 7
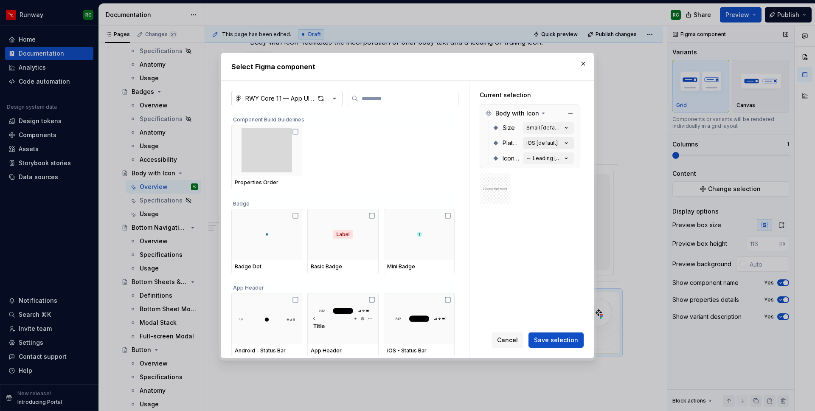
click at [547, 146] on div "iOS [default]" at bounding box center [541, 143] width 31 height 7
click at [550, 127] on div "Small [default]" at bounding box center [544, 127] width 36 height 7
click at [586, 63] on button "button" at bounding box center [583, 64] width 12 height 12
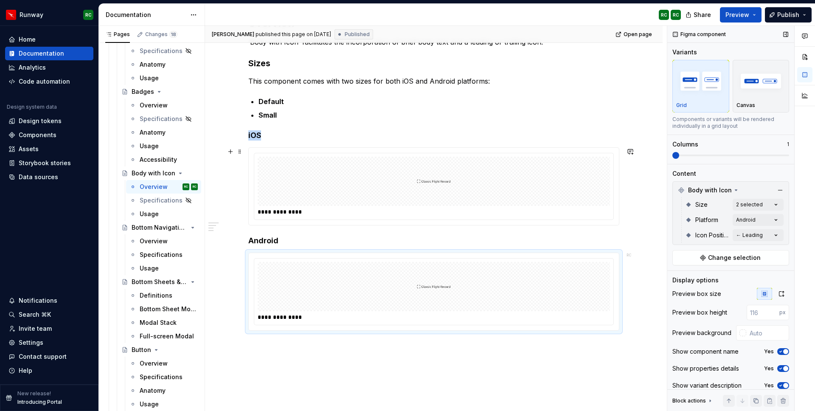
click at [461, 194] on div at bounding box center [434, 181] width 352 height 49
click at [700, 156] on span at bounding box center [730, 155] width 117 height 7
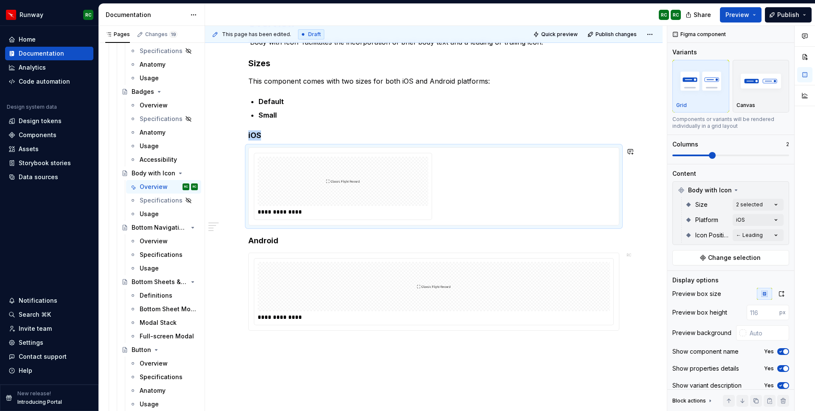
click at [468, 281] on div at bounding box center [434, 286] width 352 height 49
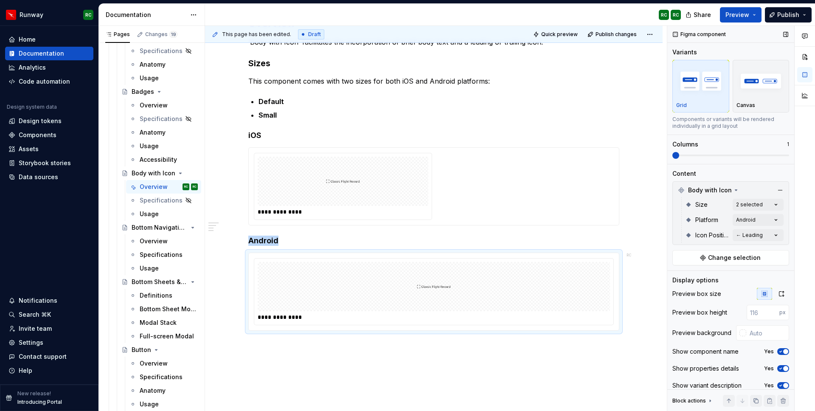
click at [698, 154] on span at bounding box center [730, 155] width 117 height 7
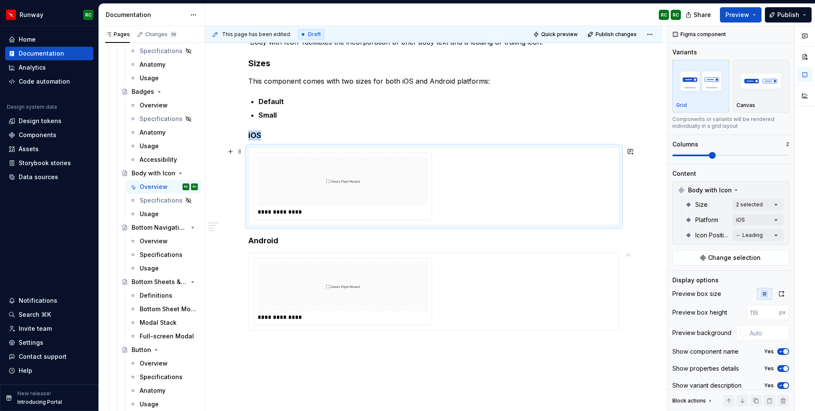
click at [498, 200] on div "**********" at bounding box center [434, 186] width 360 height 67
click at [701, 258] on button "Change selection" at bounding box center [730, 257] width 117 height 15
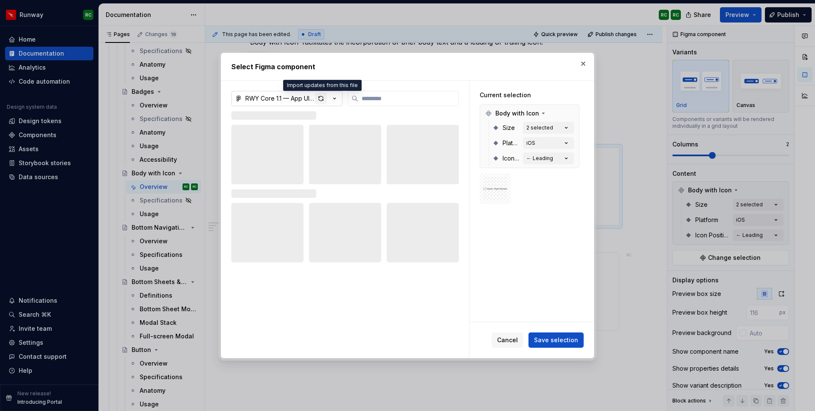
click at [319, 100] on div "button" at bounding box center [321, 98] width 12 height 12
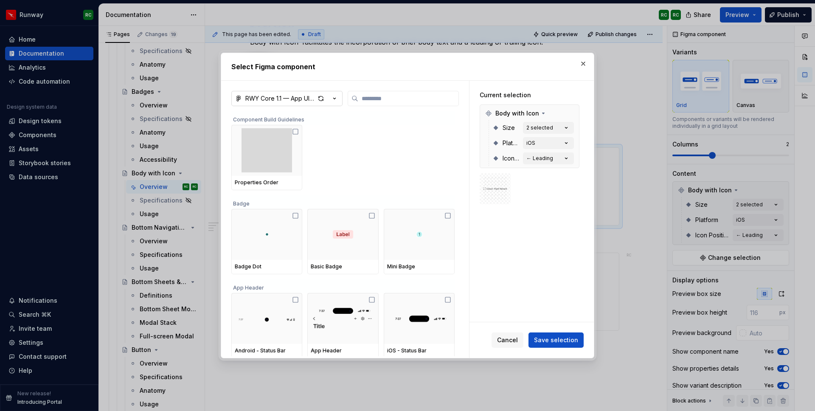
type textarea "*"
click at [362, 102] on input "search" at bounding box center [408, 98] width 100 height 8
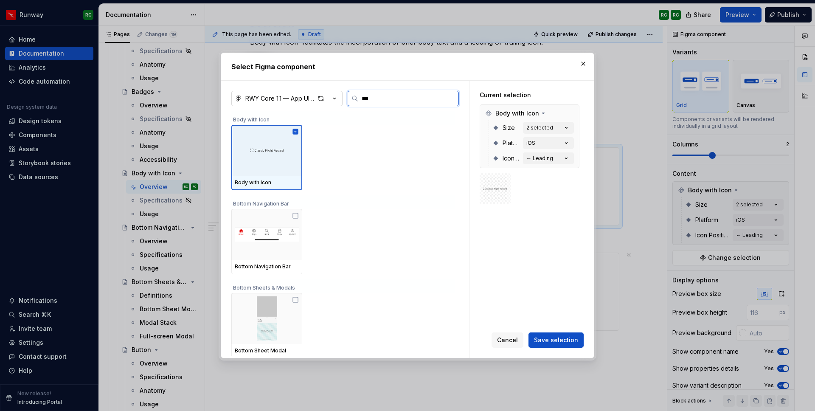
type input "****"
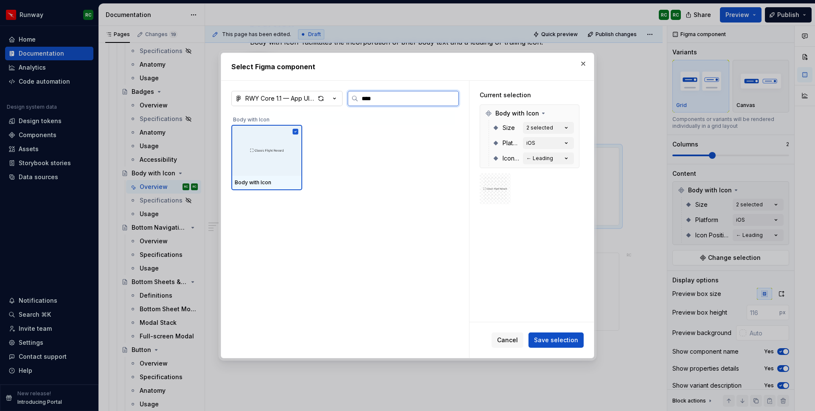
click at [276, 137] on div at bounding box center [266, 150] width 71 height 51
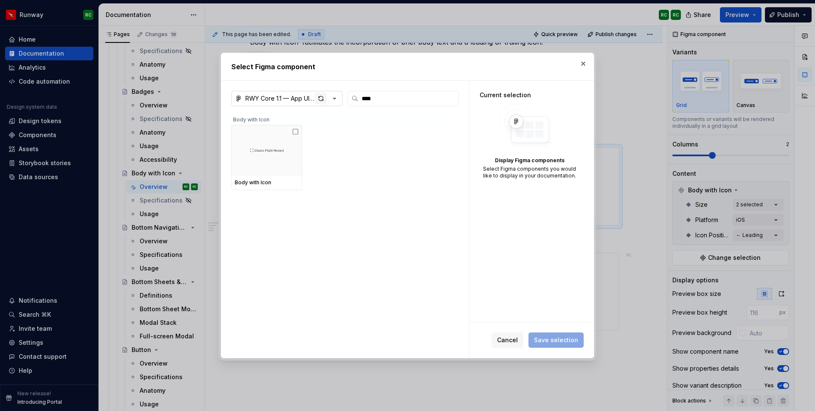
click at [321, 96] on div "button" at bounding box center [321, 98] width 12 height 12
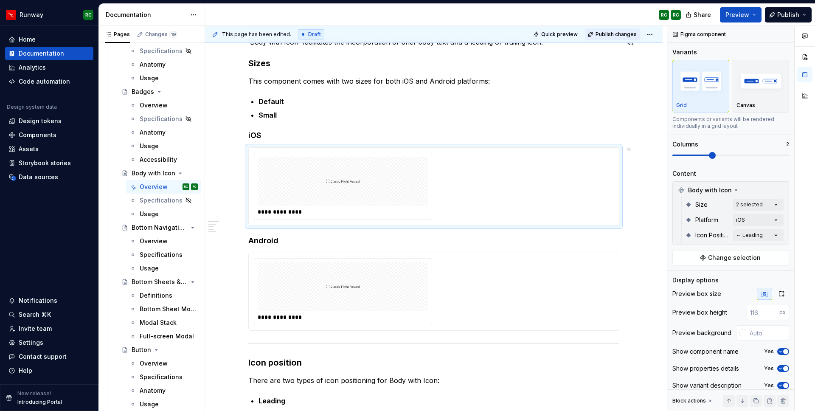
click at [611, 36] on span "Publish changes" at bounding box center [615, 34] width 41 height 7
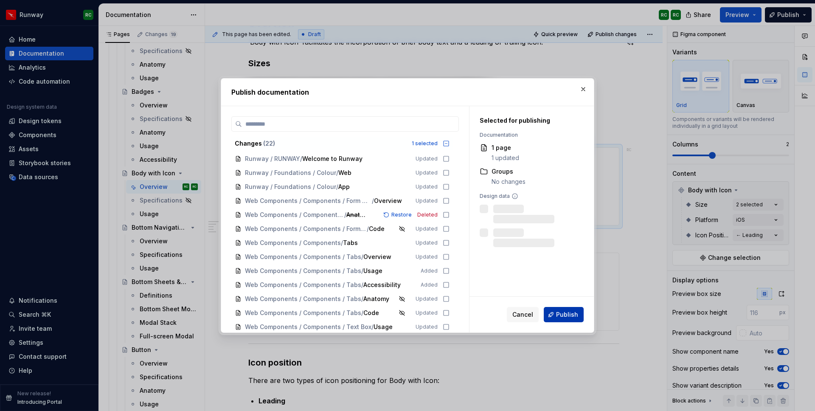
click at [563, 317] on span "Publish" at bounding box center [567, 314] width 22 height 8
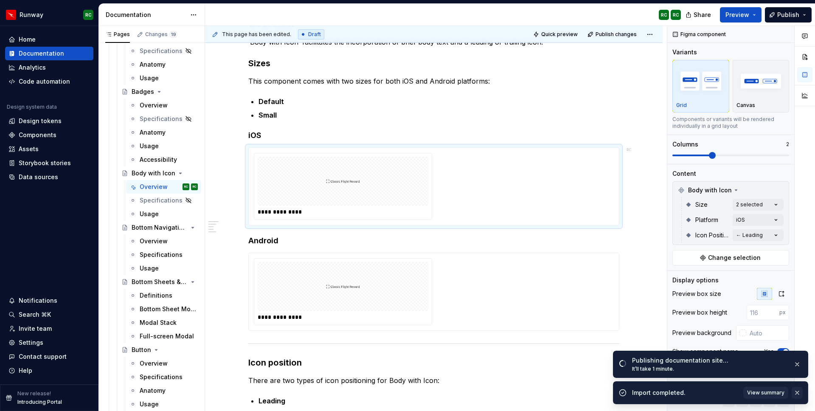
click at [796, 392] on button "button" at bounding box center [796, 393] width 11 height 12
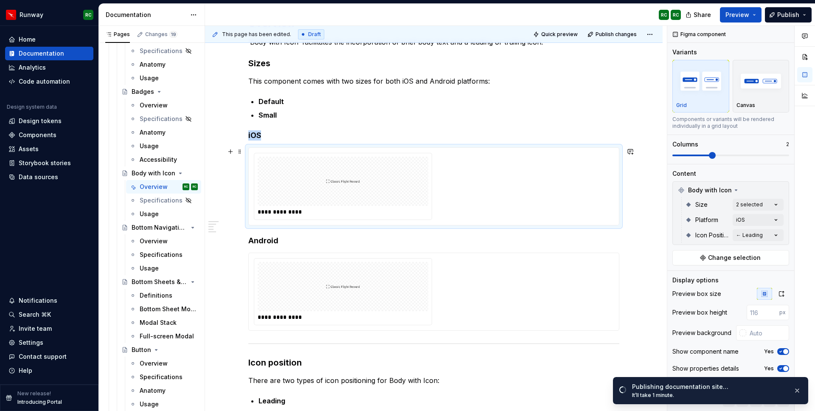
click at [363, 202] on div at bounding box center [343, 181] width 171 height 49
click at [742, 234] on div "Comments Open comments No comments yet Select ‘Comment’ from the block context …" at bounding box center [741, 218] width 148 height 385
click at [799, 390] on button "button" at bounding box center [796, 390] width 11 height 12
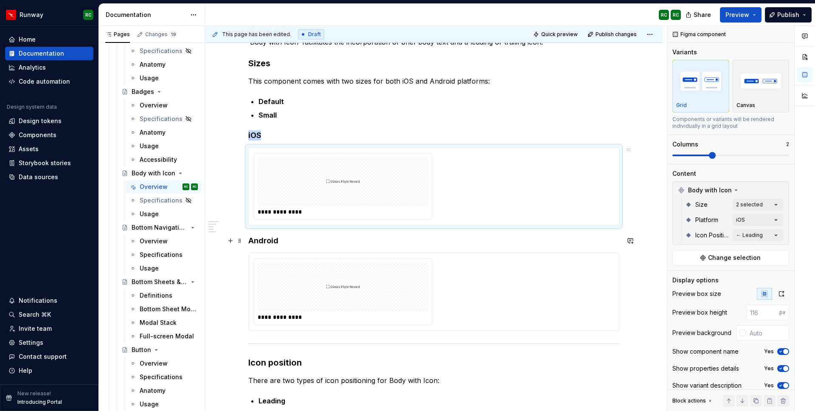
click at [274, 239] on h4 "Android" at bounding box center [433, 240] width 371 height 10
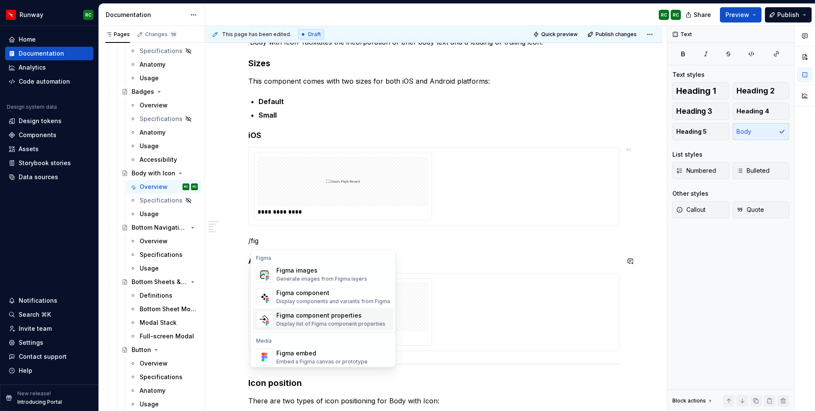
click at [350, 313] on div "Figma component properties" at bounding box center [330, 315] width 109 height 8
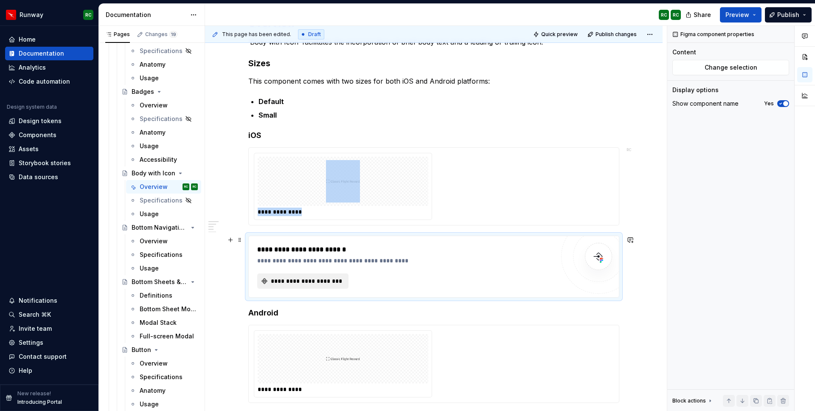
click at [325, 285] on button "**********" at bounding box center [302, 280] width 91 height 15
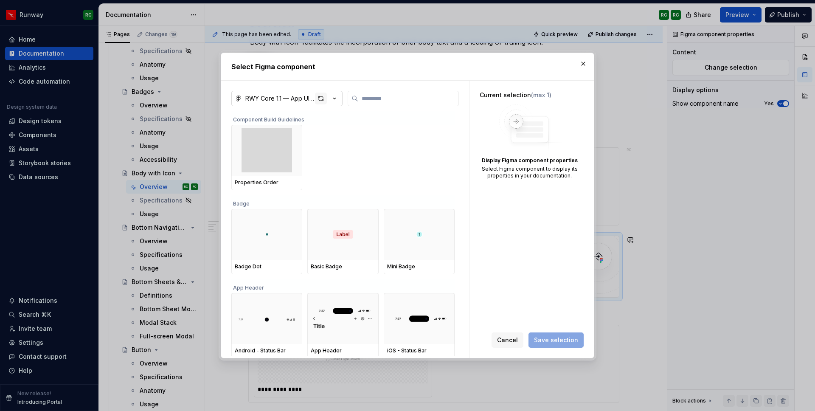
click at [322, 95] on div "button" at bounding box center [321, 98] width 12 height 12
click at [321, 100] on div "button" at bounding box center [321, 98] width 12 height 12
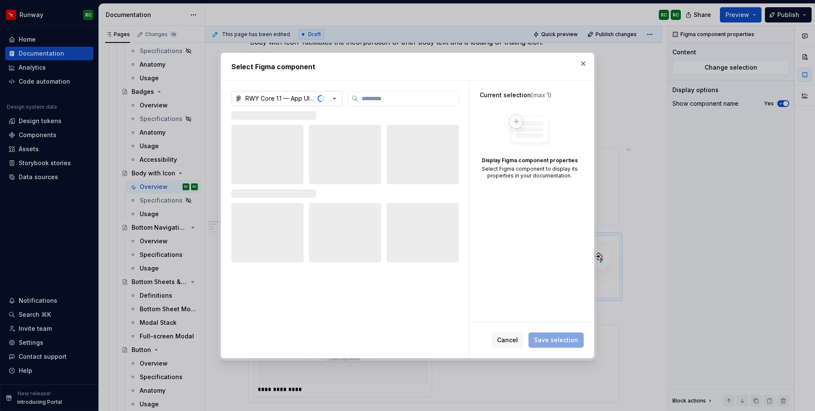
click at [333, 96] on icon "button" at bounding box center [334, 98] width 8 height 8
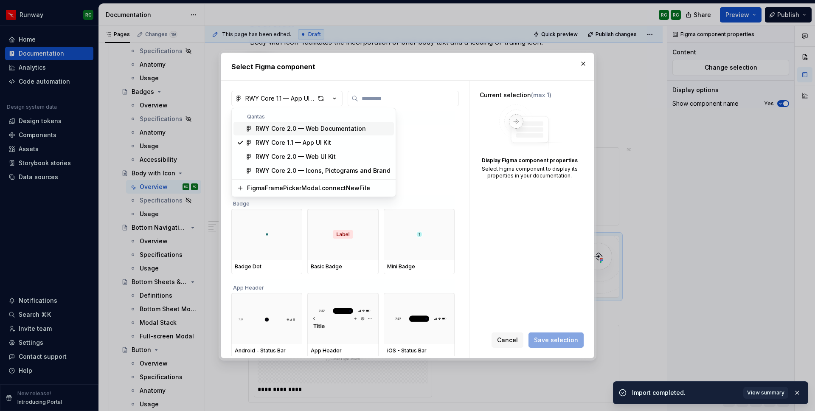
click at [421, 150] on div "Select Figma component RWY Core 1.1 — App UI Kit Component Build Guidelines Pro…" at bounding box center [407, 205] width 815 height 411
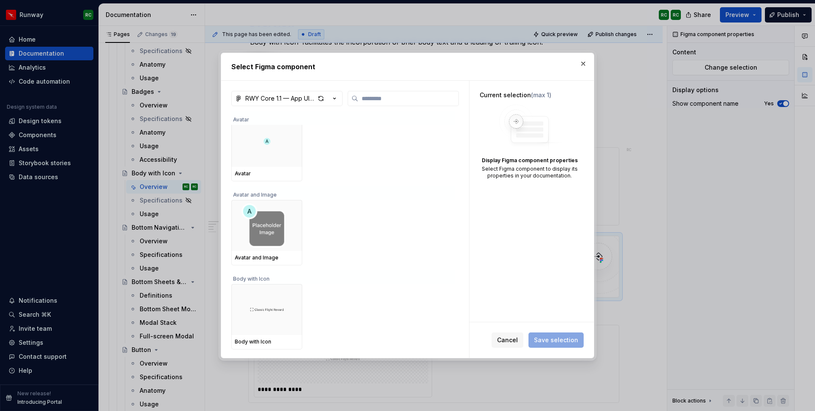
scroll to position [602, 0]
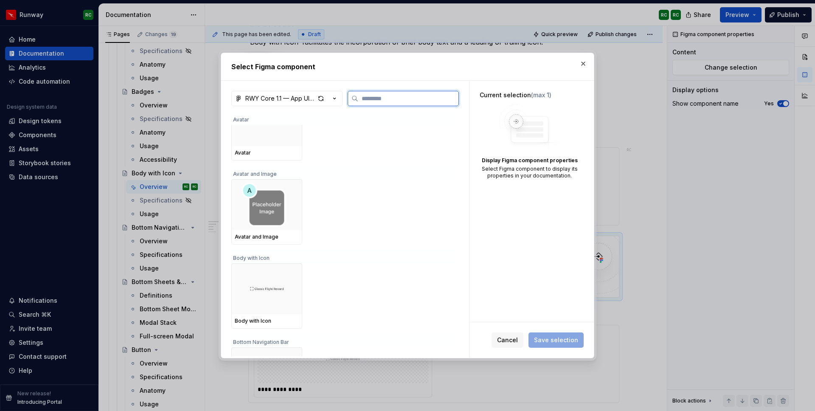
click at [276, 313] on div at bounding box center [266, 288] width 71 height 51
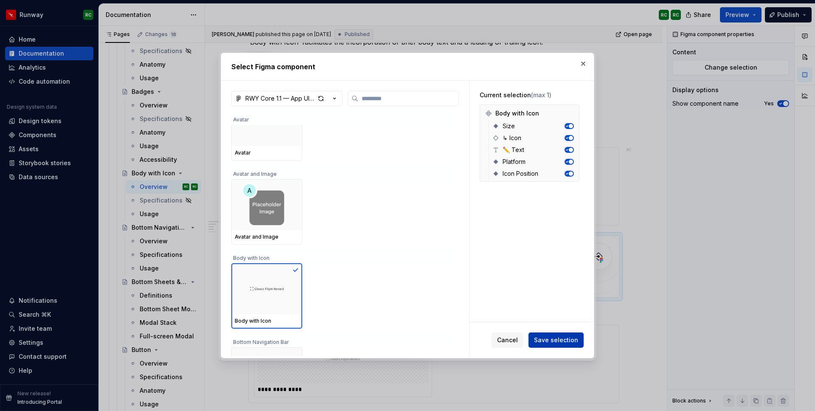
click at [562, 339] on span "Save selection" at bounding box center [556, 340] width 44 height 8
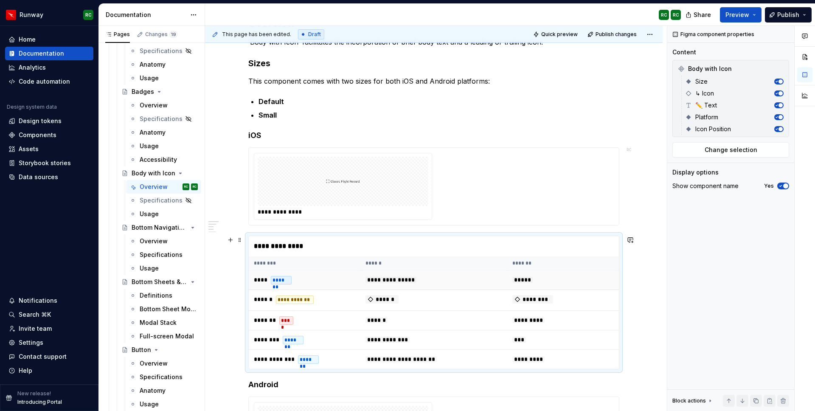
click at [331, 288] on td "**** *******" at bounding box center [305, 280] width 112 height 20
click at [297, 301] on div "**********" at bounding box center [295, 299] width 38 height 8
click at [286, 317] on div "****" at bounding box center [286, 320] width 14 height 8
click at [294, 336] on div "*******" at bounding box center [293, 340] width 21 height 8
click at [300, 354] on td "**********" at bounding box center [305, 360] width 112 height 20
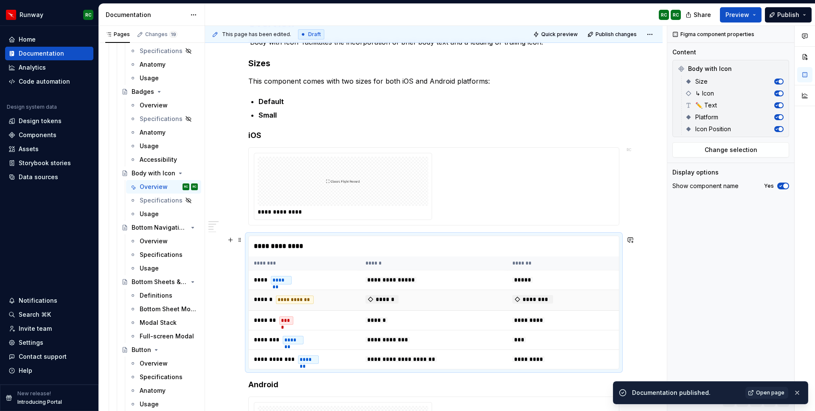
scroll to position [185, 0]
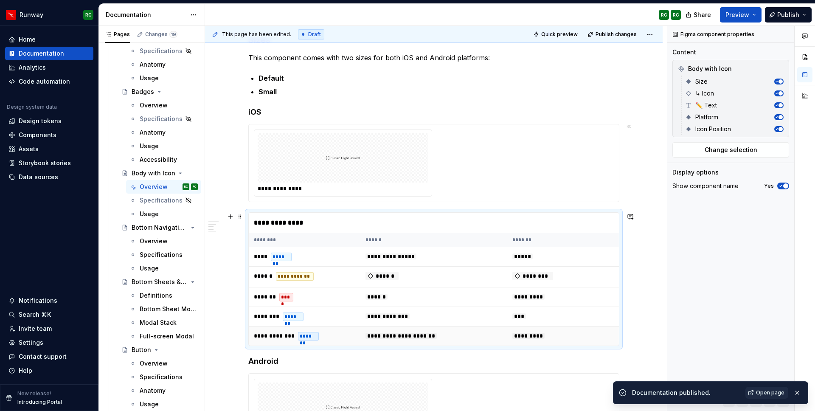
drag, startPoint x: 283, startPoint y: 345, endPoint x: 284, endPoint y: 337, distance: 8.1
click at [284, 337] on div "**********" at bounding box center [433, 279] width 371 height 134
drag, startPoint x: 284, startPoint y: 336, endPoint x: 291, endPoint y: 285, distance: 51.3
click at [291, 286] on tbody "**********" at bounding box center [434, 296] width 370 height 99
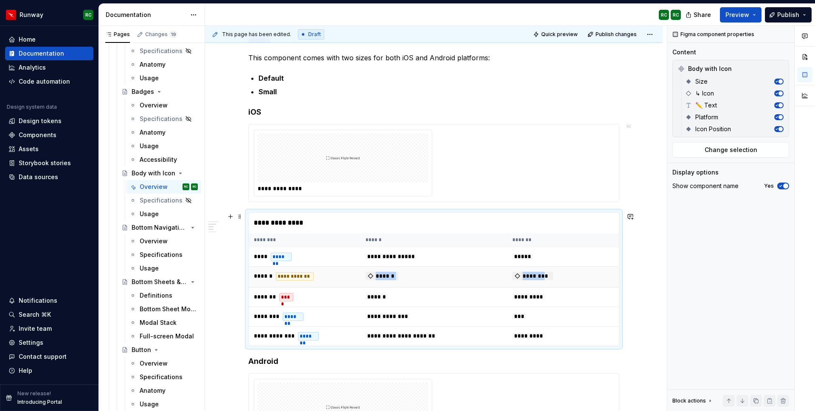
drag, startPoint x: 550, startPoint y: 273, endPoint x: 504, endPoint y: 267, distance: 46.6
click at [504, 267] on tr "**********" at bounding box center [434, 276] width 370 height 21
click at [782, 397] on button "button" at bounding box center [783, 401] width 12 height 12
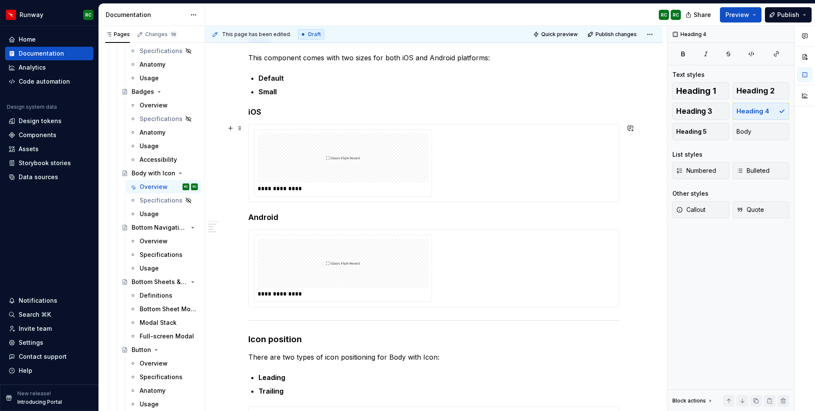
click at [482, 180] on div "**********" at bounding box center [434, 162] width 360 height 67
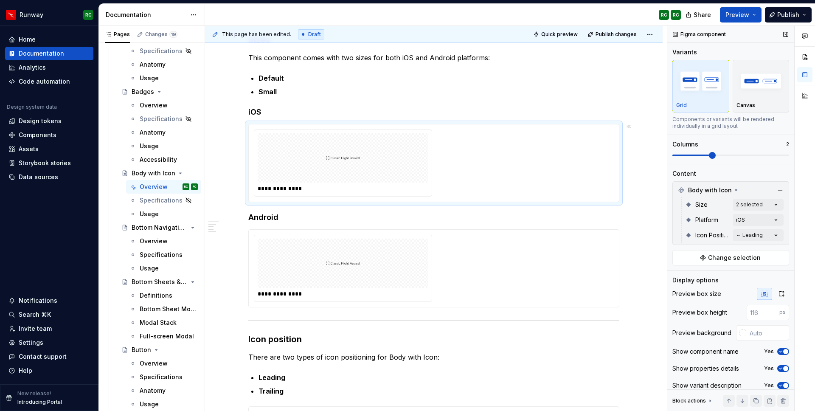
scroll to position [7, 0]
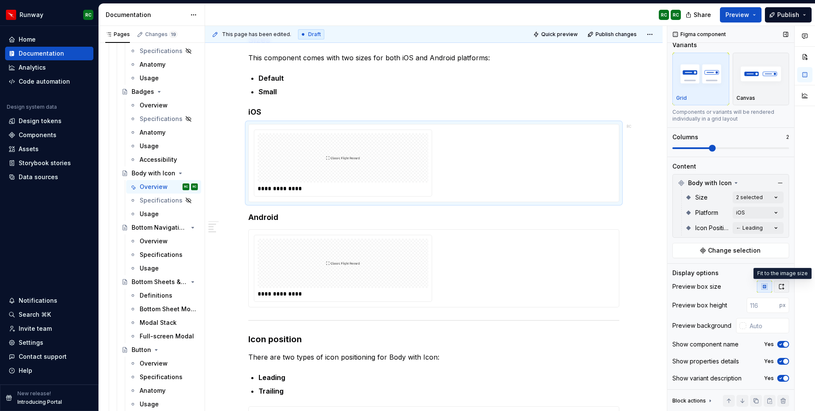
click at [780, 283] on icon "button" at bounding box center [781, 286] width 7 height 7
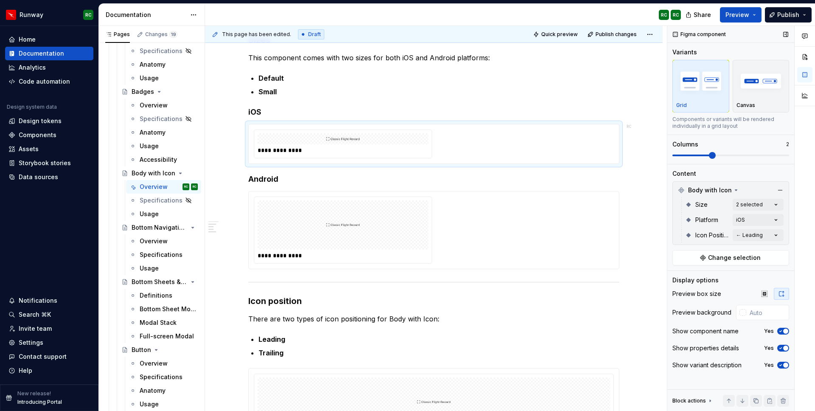
scroll to position [0, 0]
click at [274, 183] on h4 "Android" at bounding box center [433, 179] width 371 height 10
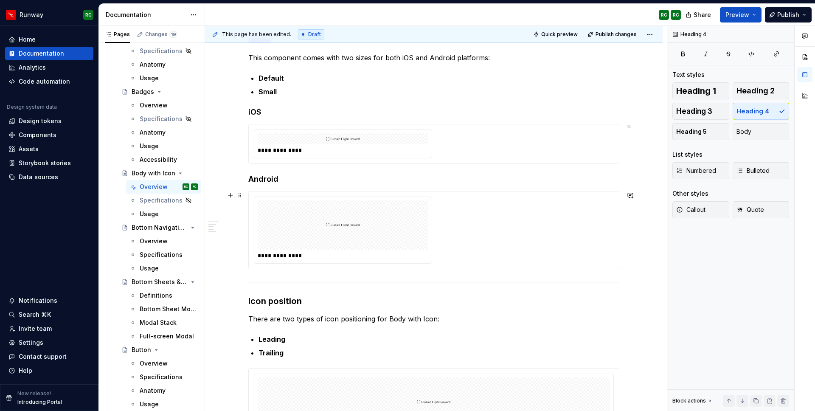
click at [409, 215] on div at bounding box center [343, 224] width 171 height 49
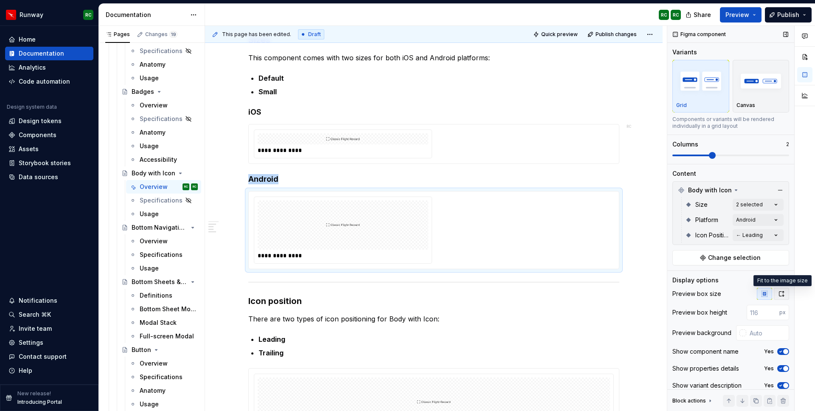
click at [784, 292] on button "button" at bounding box center [780, 294] width 15 height 12
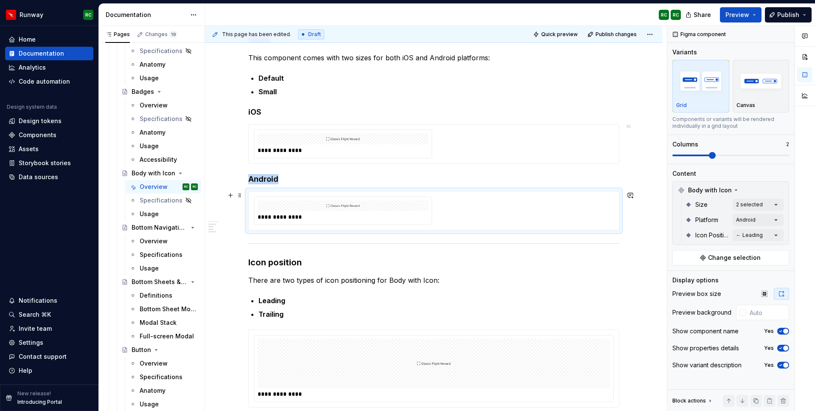
scroll to position [268, 0]
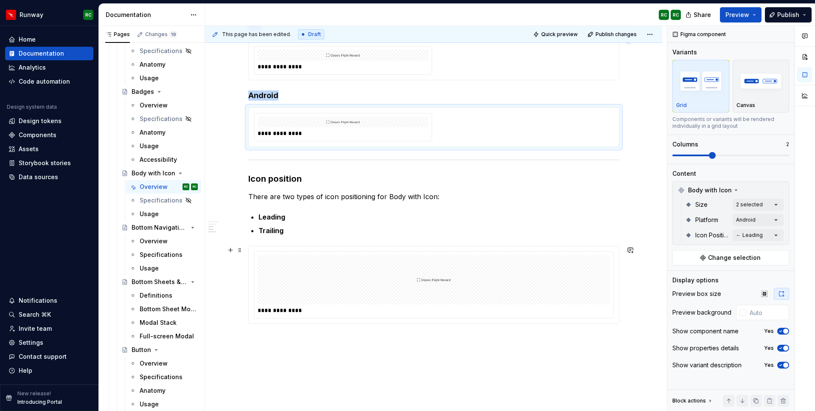
click at [476, 288] on div at bounding box center [434, 279] width 352 height 49
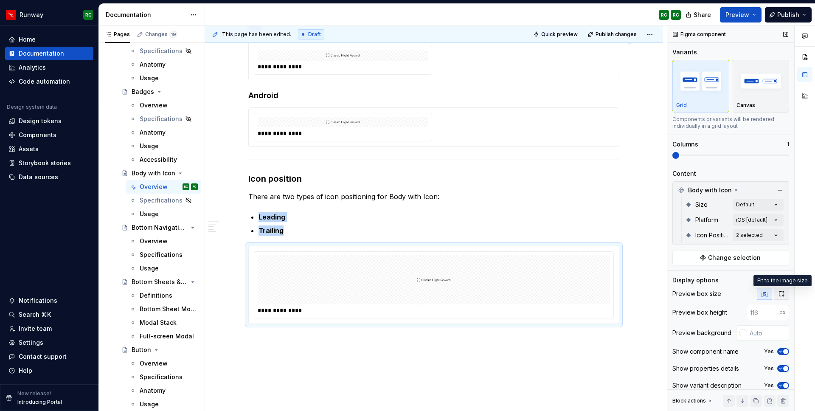
click at [779, 291] on icon "button" at bounding box center [781, 293] width 7 height 7
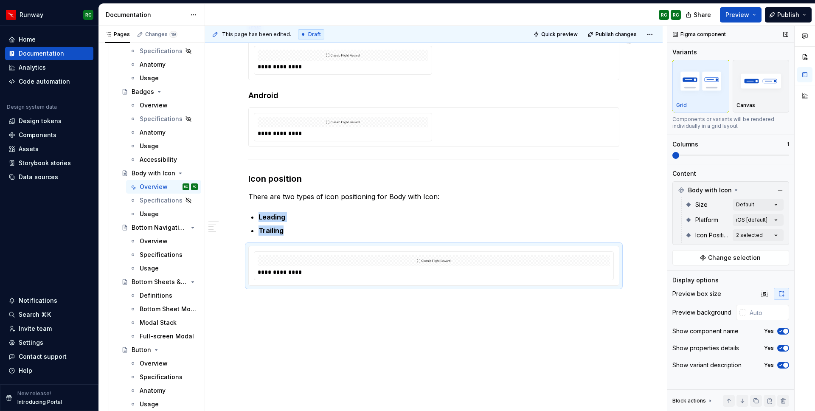
click at [691, 157] on span at bounding box center [730, 155] width 117 height 7
click at [692, 153] on span at bounding box center [730, 155] width 117 height 7
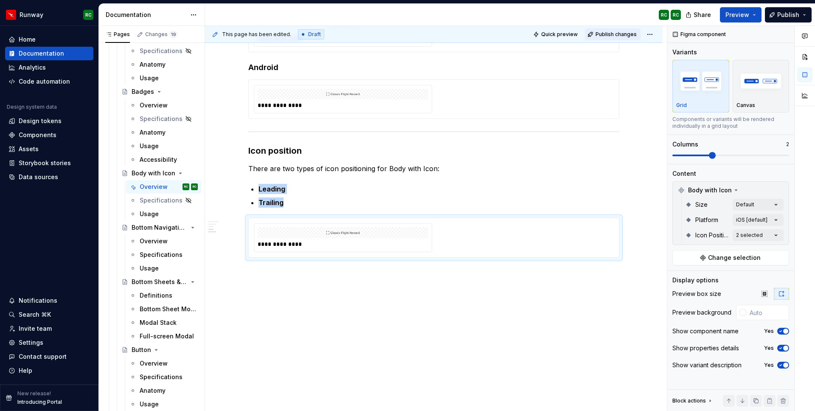
click at [611, 35] on span "Publish changes" at bounding box center [615, 34] width 41 height 7
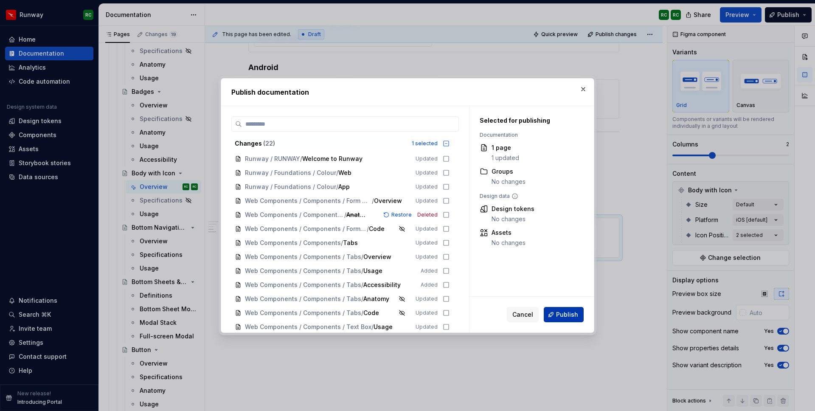
click at [556, 314] on button "Publish" at bounding box center [563, 314] width 40 height 15
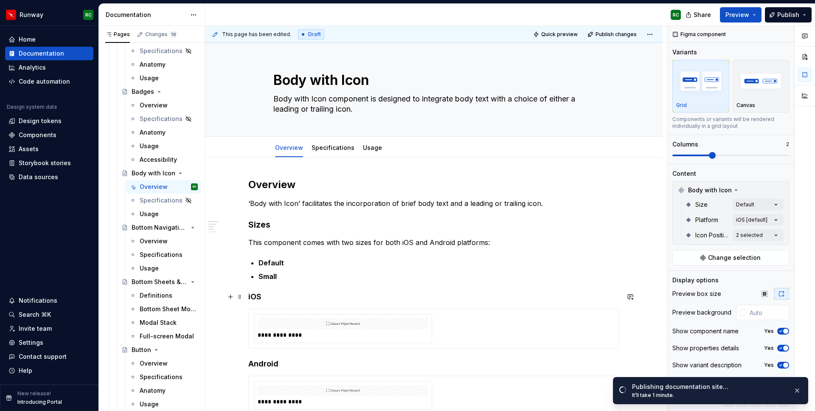
scroll to position [1, 0]
click at [304, 199] on p "‘Body with Icon’ facilitates the incorporation of brief body text and a leading…" at bounding box center [433, 202] width 371 height 10
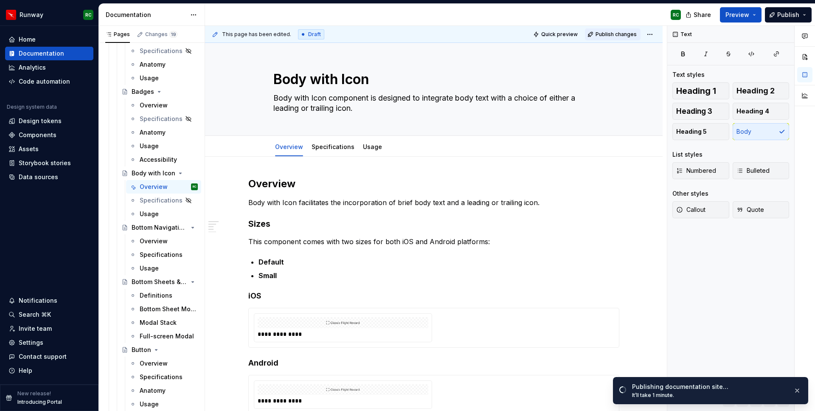
click at [625, 30] on button "Publish changes" at bounding box center [613, 34] width 56 height 12
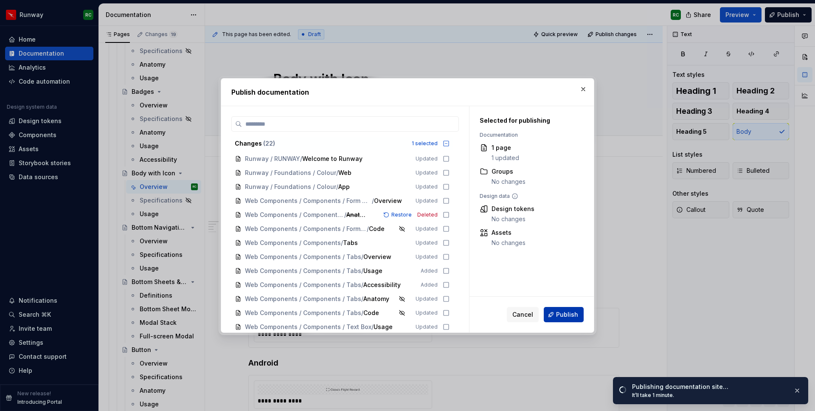
click at [561, 314] on span "Publish" at bounding box center [567, 314] width 22 height 8
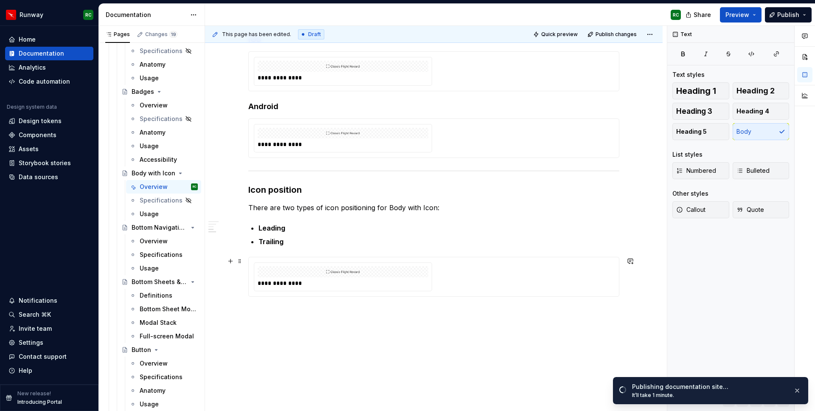
scroll to position [296, 0]
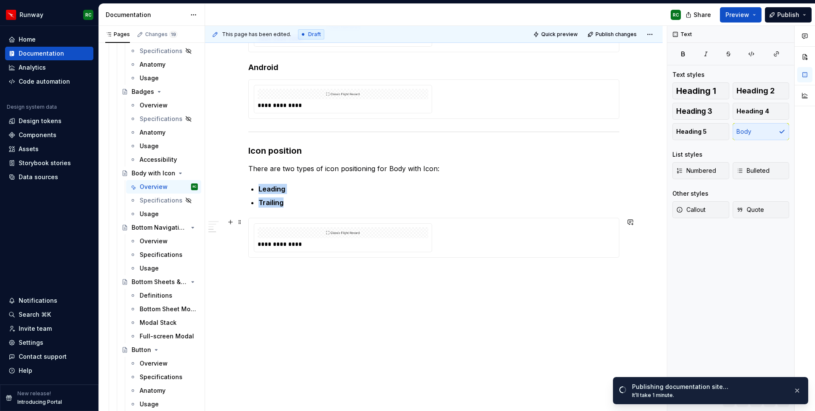
click at [319, 246] on div "**********" at bounding box center [343, 244] width 171 height 8
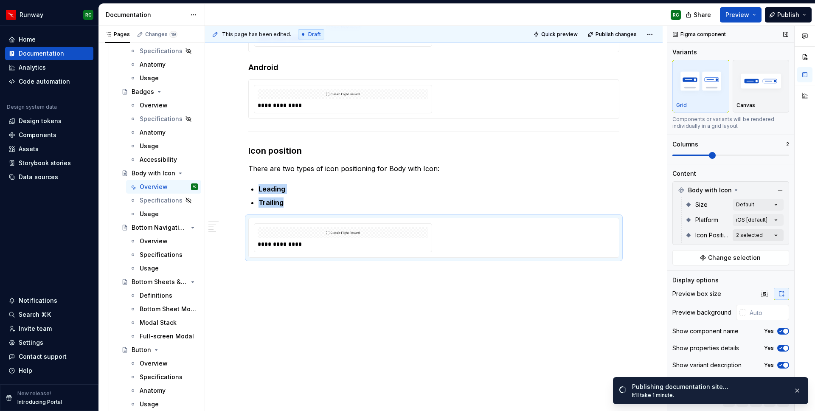
click at [750, 237] on div "Comments Open comments No comments yet Select ‘Comment’ from the block context …" at bounding box center [741, 218] width 148 height 385
click at [747, 235] on div "Comments Open comments No comments yet Select ‘Comment’ from the block context …" at bounding box center [741, 218] width 148 height 385
click at [157, 239] on div "Overview" at bounding box center [154, 241] width 28 height 8
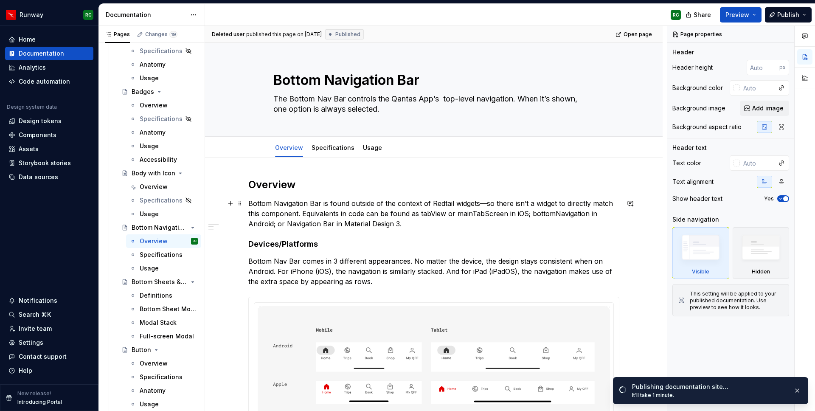
click at [418, 224] on p "Bottom Navigation Bar is found outside of the context of Redtail widgets—so the…" at bounding box center [433, 213] width 371 height 31
type textarea "*"
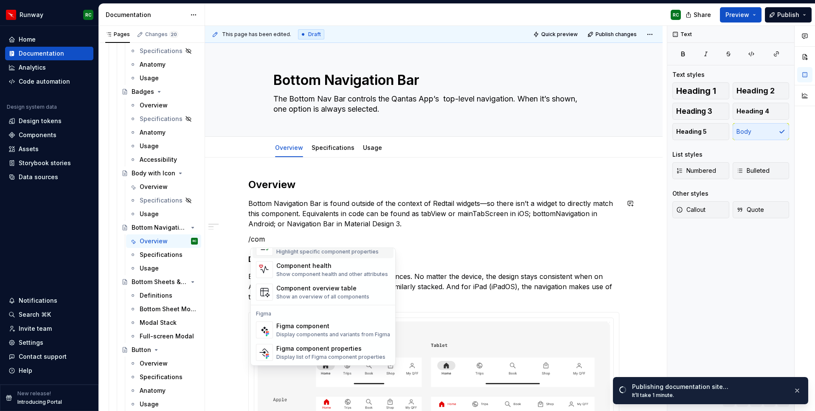
scroll to position [7, 0]
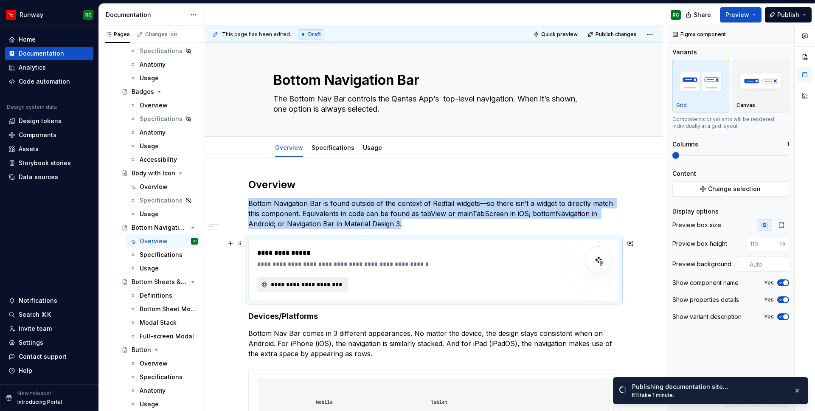
click at [340, 283] on span "**********" at bounding box center [305, 284] width 73 height 8
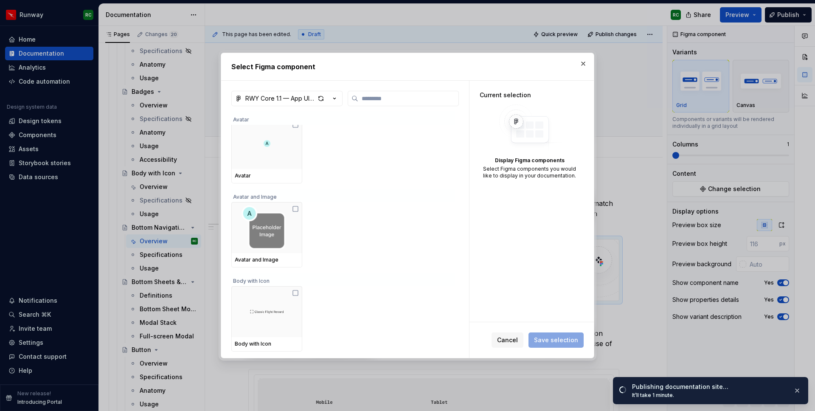
scroll to position [658, 0]
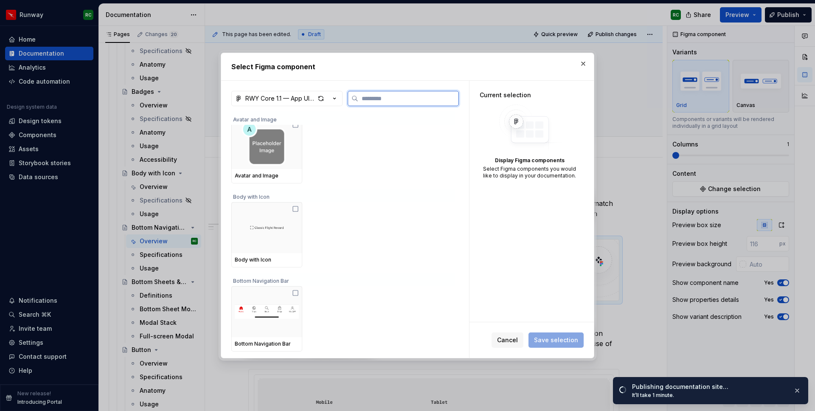
click at [280, 226] on img at bounding box center [267, 228] width 34 height 8
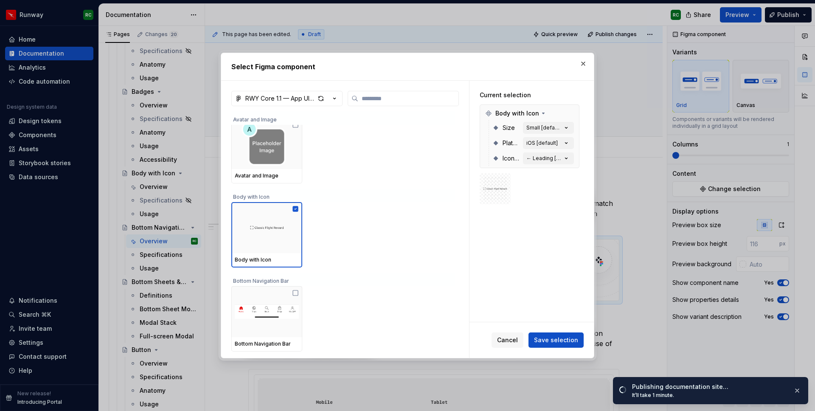
click at [563, 345] on button "Save selection" at bounding box center [555, 339] width 55 height 15
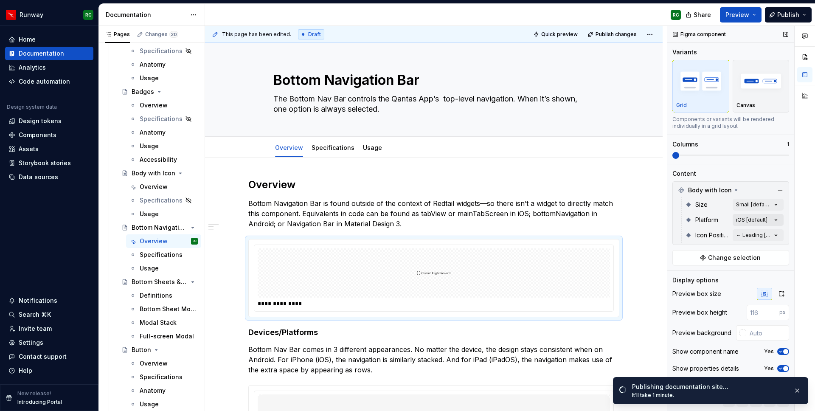
click at [756, 216] on div "Comments Open comments No comments yet Select ‘Comment’ from the block context …" at bounding box center [741, 218] width 148 height 385
click at [760, 235] on div "All" at bounding box center [726, 234] width 104 height 8
click at [753, 204] on div "Comments Open comments No comments yet Select ‘Comment’ from the block context …" at bounding box center [741, 218] width 148 height 385
click at [754, 205] on div "Comments Open comments No comments yet Select ‘Comment’ from the block context …" at bounding box center [741, 218] width 148 height 385
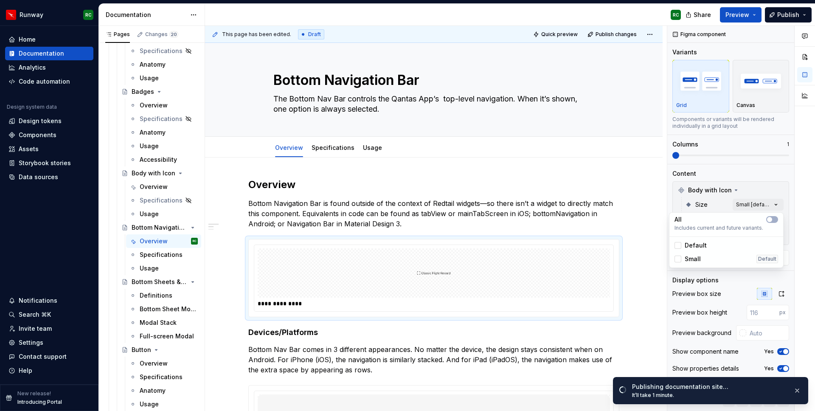
click at [749, 221] on div "All" at bounding box center [726, 219] width 104 height 8
click at [716, 209] on div "Comments Open comments No comments yet Select ‘Comment’ from the block context …" at bounding box center [741, 218] width 148 height 385
click at [743, 231] on div "Comments Open comments No comments yet Select ‘Comment’ from the block context …" at bounding box center [741, 218] width 148 height 385
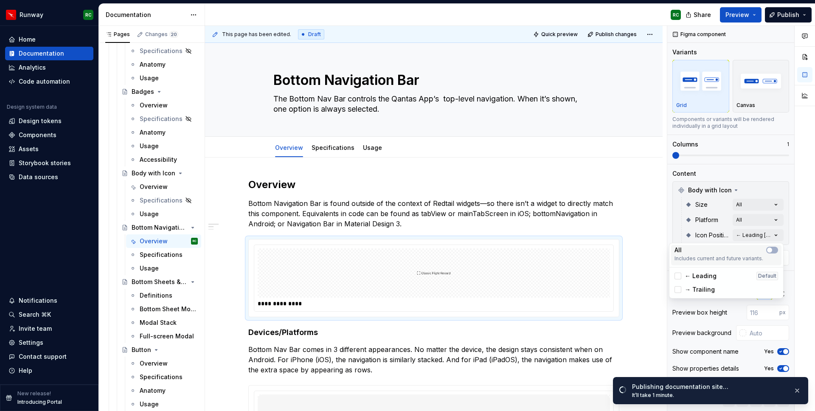
click at [739, 248] on div "All" at bounding box center [726, 250] width 104 height 8
click at [663, 219] on html "Runway RC Home Documentation Analytics Code automation Design system data Desig…" at bounding box center [407, 205] width 815 height 411
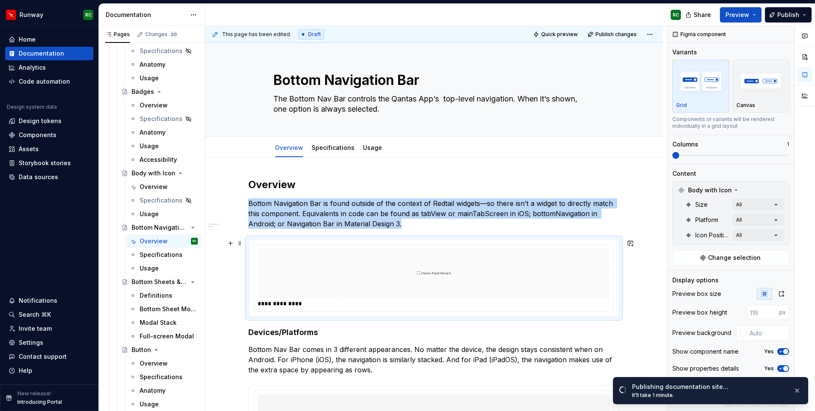
click at [608, 256] on div at bounding box center [434, 272] width 352 height 49
click at [796, 391] on button "button" at bounding box center [796, 390] width 11 height 12
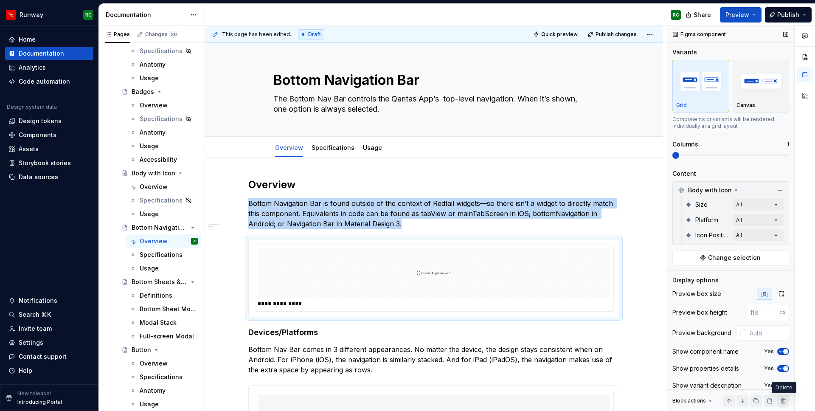
click at [781, 399] on button "button" at bounding box center [783, 401] width 12 height 12
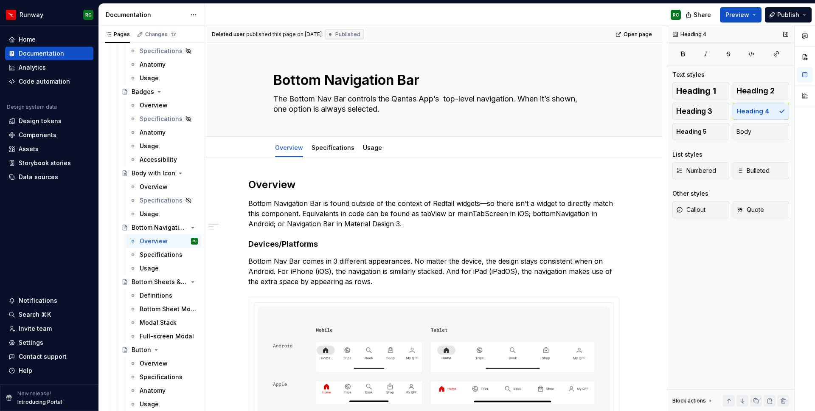
click at [160, 185] on div "Overview" at bounding box center [154, 186] width 28 height 8
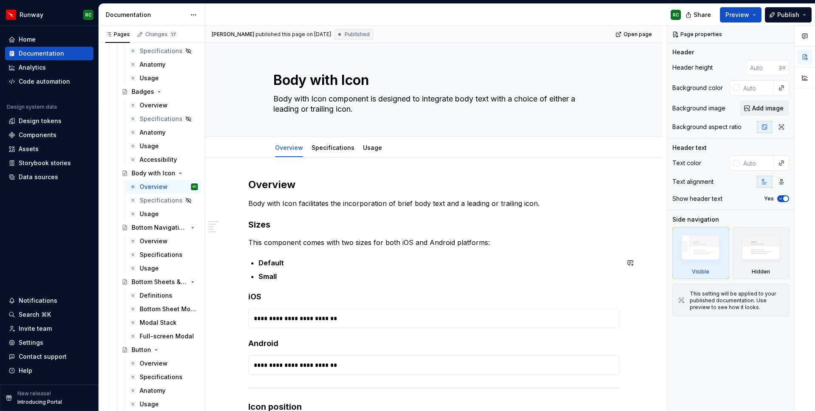
scroll to position [60, 0]
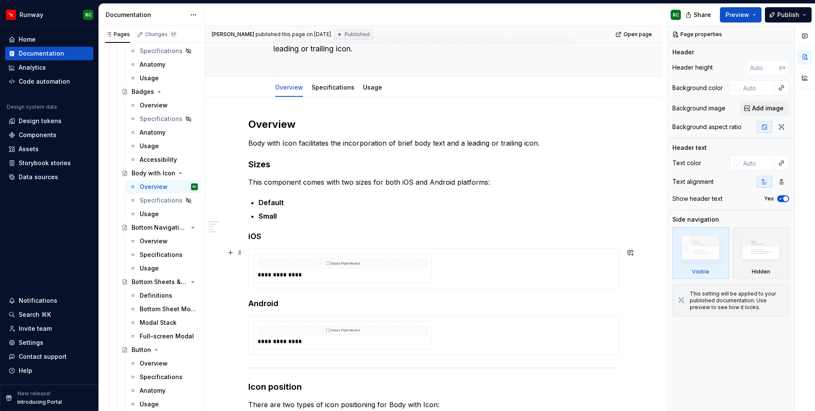
click at [328, 261] on img at bounding box center [343, 263] width 34 height 4
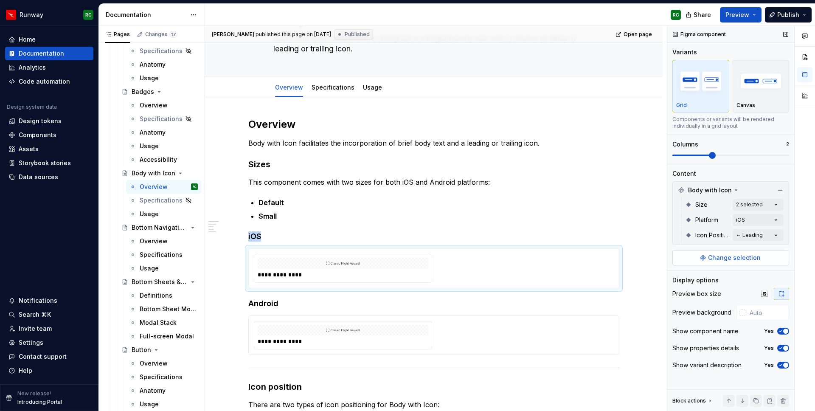
click at [736, 254] on span "Change selection" at bounding box center [734, 257] width 53 height 8
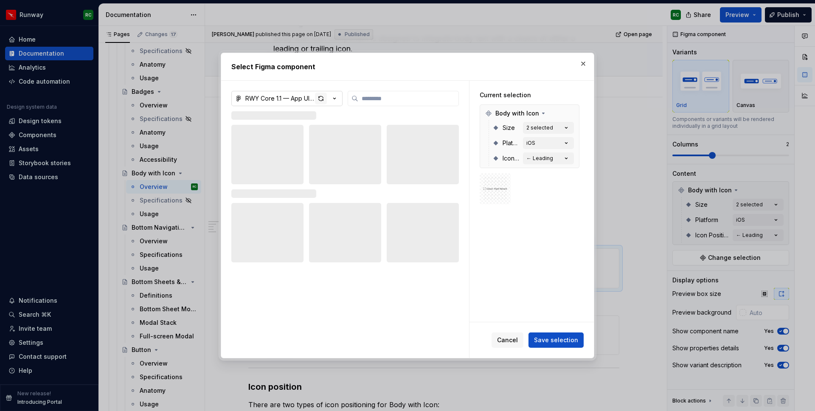
click at [319, 97] on div "button" at bounding box center [321, 98] width 12 height 12
click at [573, 113] on button "button" at bounding box center [570, 113] width 12 height 12
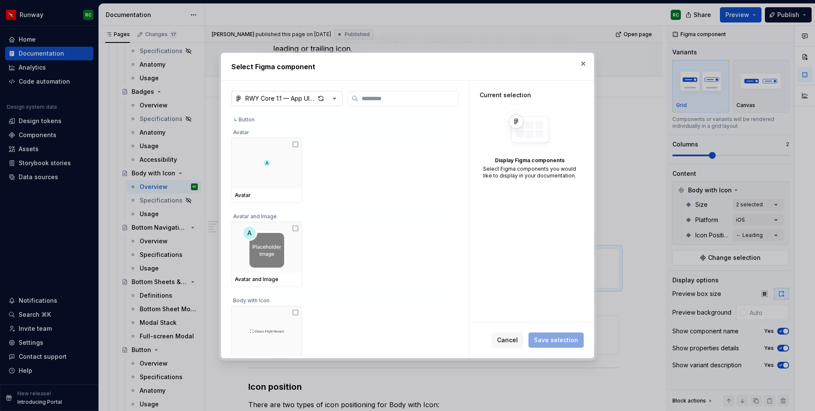
scroll to position [639, 0]
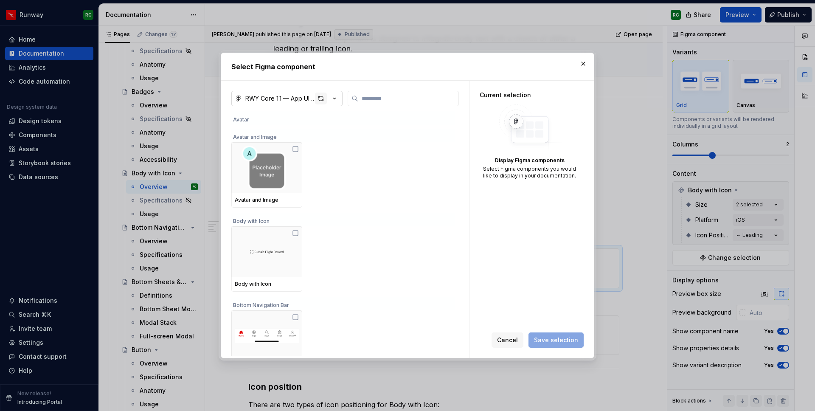
click at [322, 95] on div "button" at bounding box center [321, 98] width 12 height 12
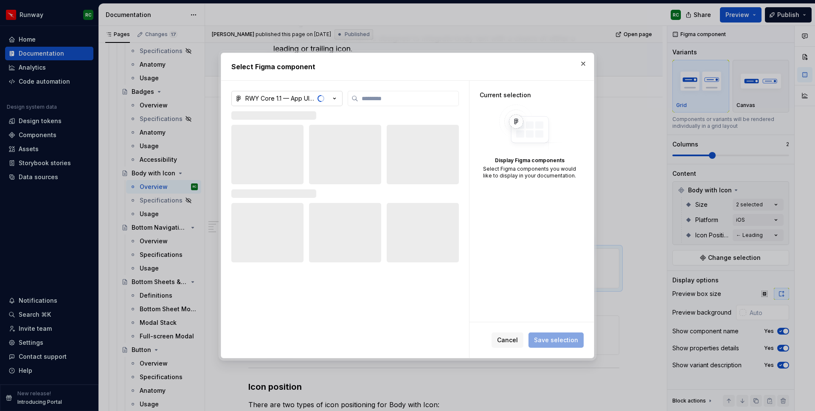
click at [322, 95] on span "button" at bounding box center [322, 98] width 4 height 7
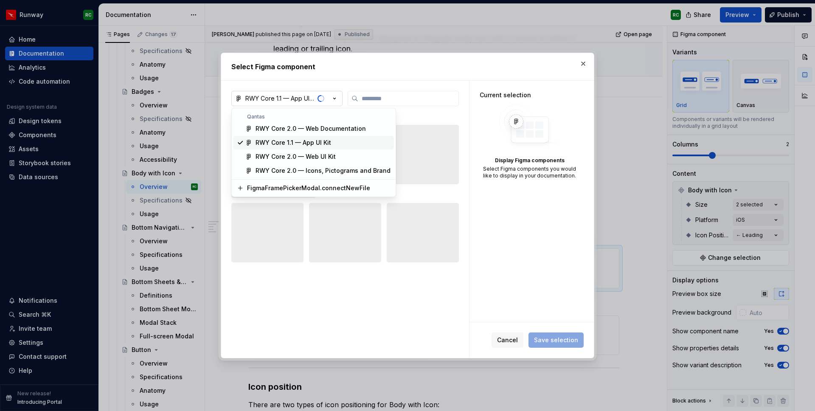
click at [321, 137] on span "RWY Core 1.1 — App UI Kit" at bounding box center [313, 143] width 160 height 14
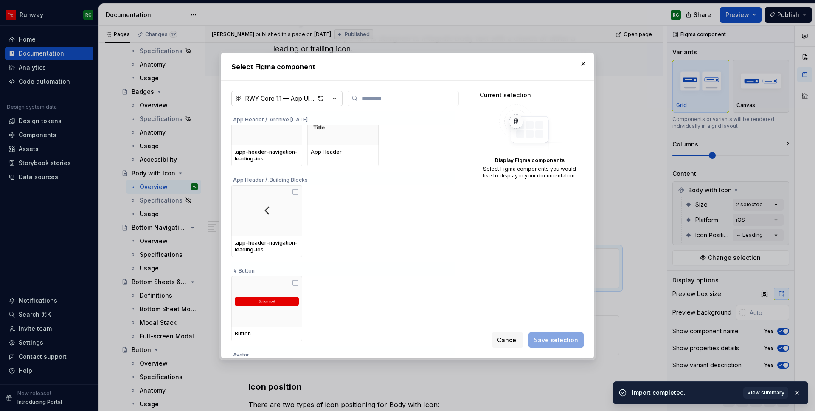
scroll to position [393, 0]
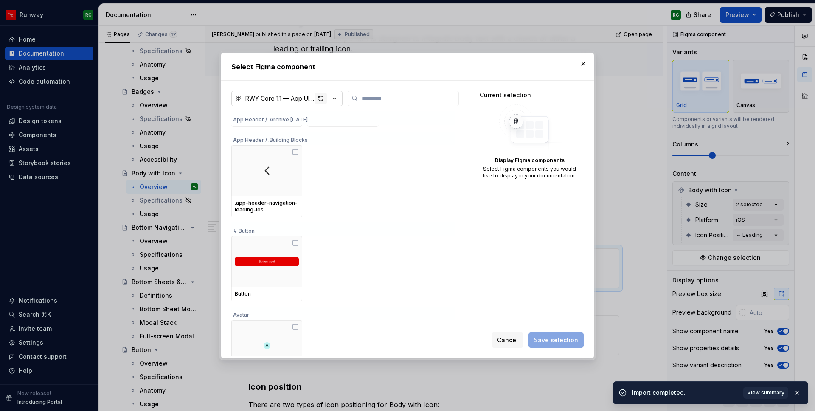
click at [321, 98] on div "button" at bounding box center [321, 98] width 12 height 12
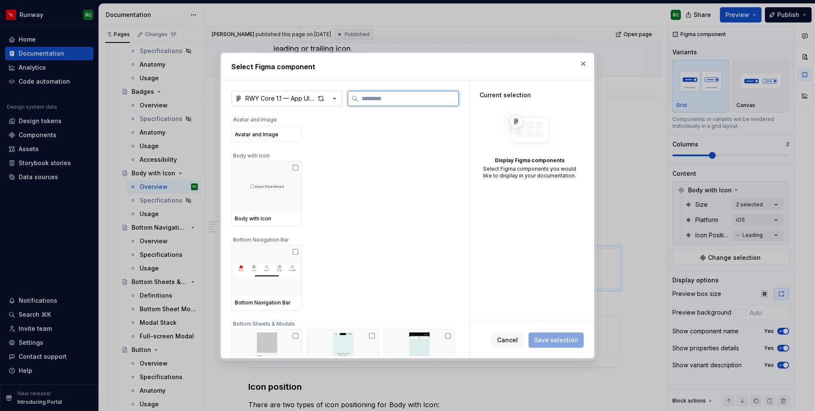
scroll to position [698, 0]
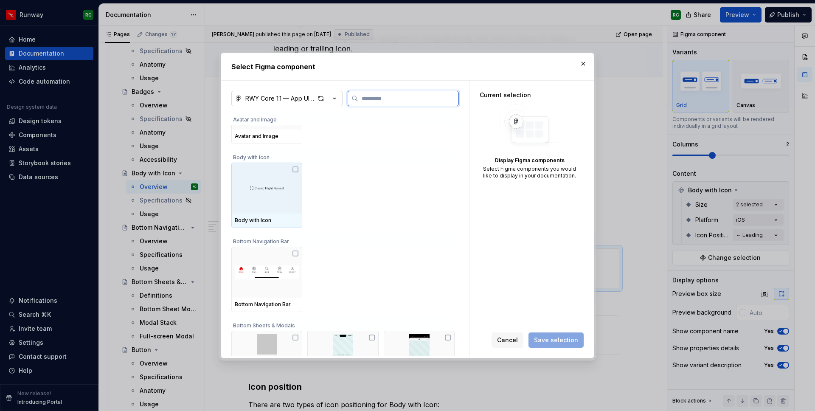
click at [281, 180] on div at bounding box center [266, 187] width 71 height 51
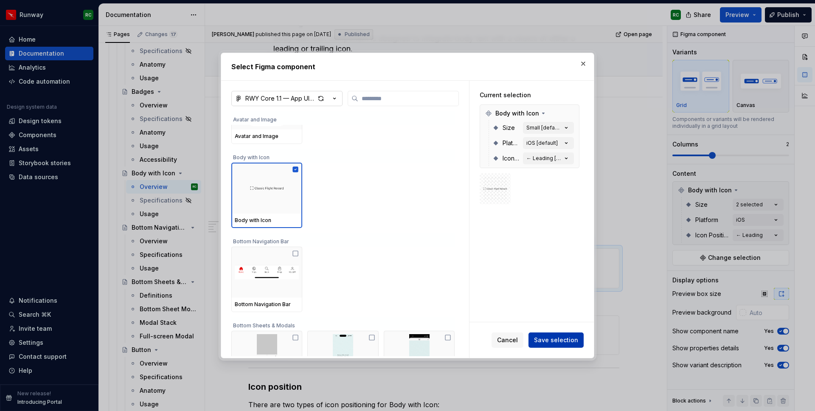
click at [566, 342] on span "Save selection" at bounding box center [556, 340] width 44 height 8
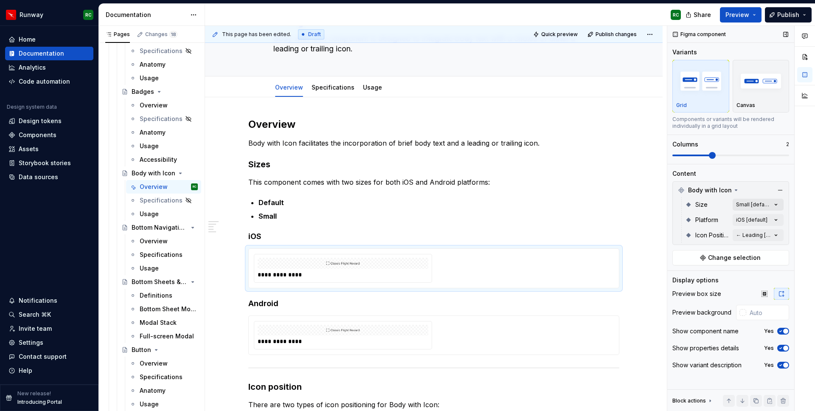
click at [741, 203] on div "Comments Open comments No comments yet Select ‘Comment’ from the block context …" at bounding box center [741, 218] width 148 height 385
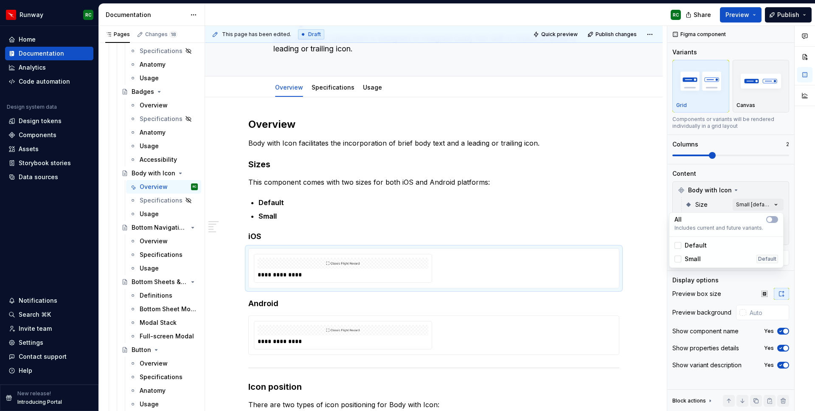
click at [698, 246] on span "Default" at bounding box center [695, 245] width 22 height 8
click at [695, 260] on span "Small" at bounding box center [692, 259] width 16 height 8
click at [719, 204] on div "Comments Open comments No comments yet Select ‘Comment’ from the block context …" at bounding box center [741, 218] width 148 height 385
click at [480, 340] on div "**********" at bounding box center [434, 335] width 360 height 29
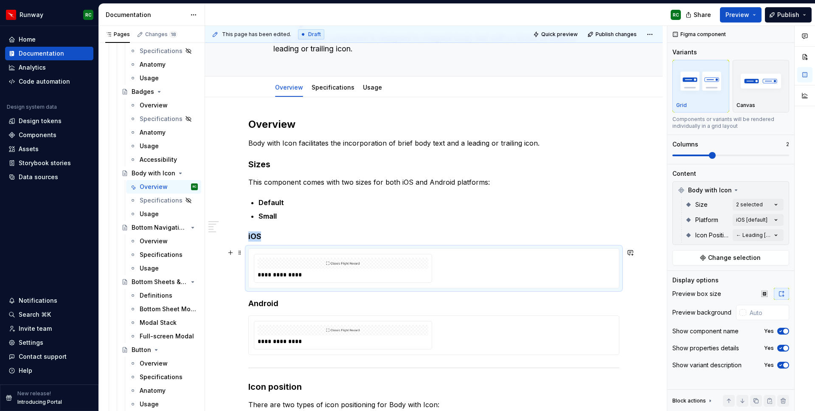
click at [493, 272] on div "**********" at bounding box center [434, 268] width 360 height 29
click at [738, 222] on div "Comments Open comments No comments yet Select ‘Comment’ from the block context …" at bounding box center [741, 218] width 148 height 385
click at [717, 253] on div "All Includes current and future variants. iOS Default Android" at bounding box center [726, 255] width 115 height 56
click at [716, 260] on div "iOS Default" at bounding box center [726, 260] width 104 height 8
click at [566, 217] on html "Runway RC Home Documentation Analytics Code automation Design system data Desig…" at bounding box center [407, 205] width 815 height 411
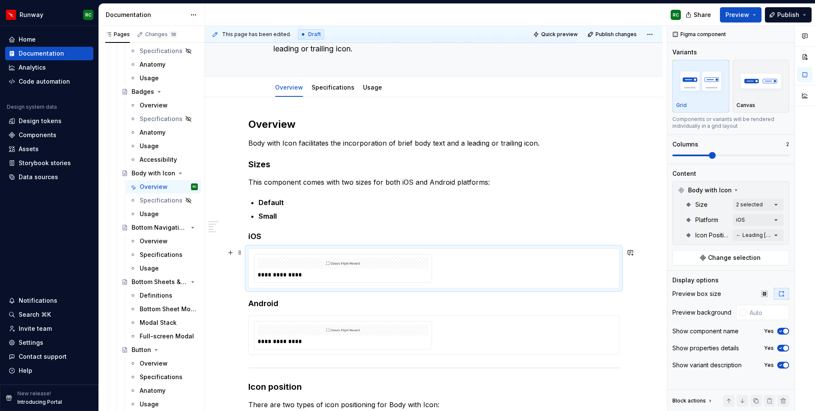
click at [454, 271] on div "**********" at bounding box center [434, 268] width 360 height 29
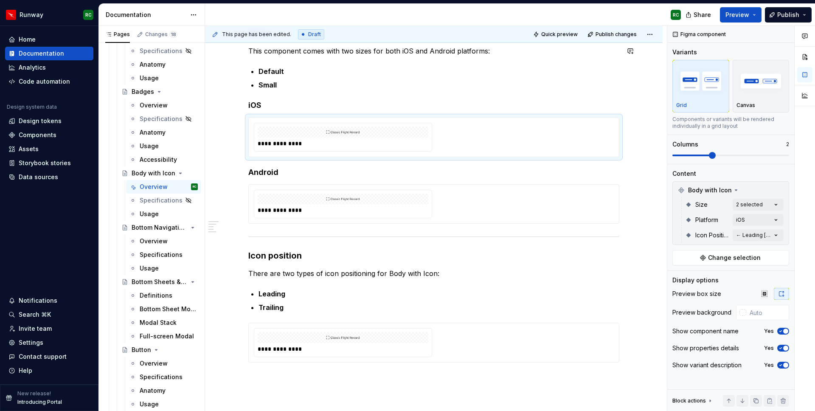
scroll to position [269, 0]
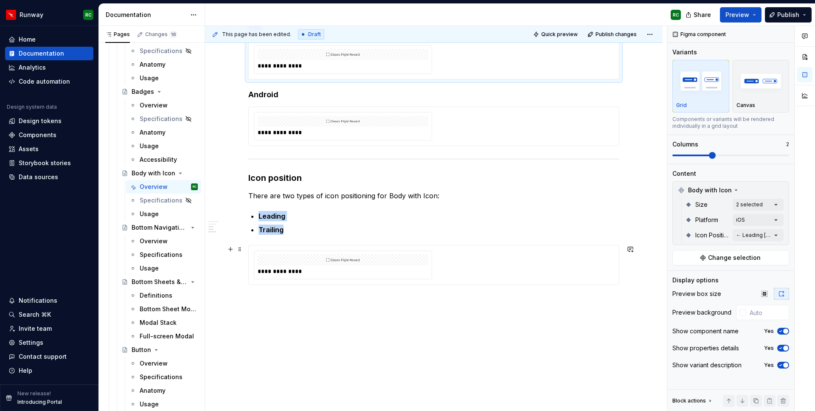
click at [418, 275] on div "**********" at bounding box center [342, 265] width 177 height 28
click at [621, 40] on div "This page has been edited. Draft Quick preview Publish changes" at bounding box center [433, 34] width 457 height 17
click at [621, 36] on span "Publish changes" at bounding box center [615, 34] width 41 height 7
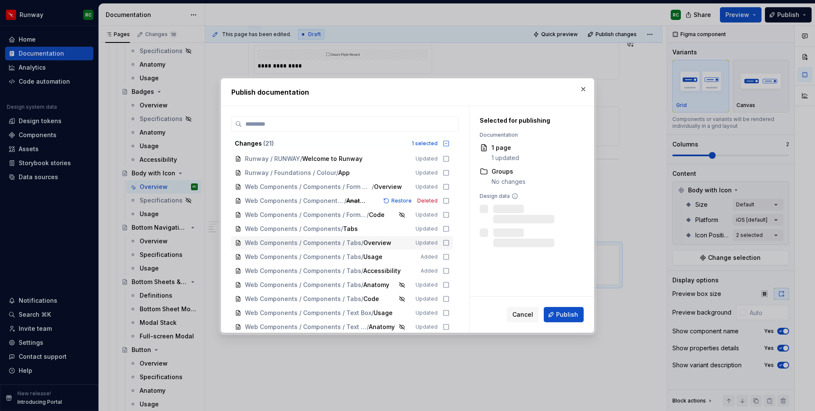
scroll to position [114, 0]
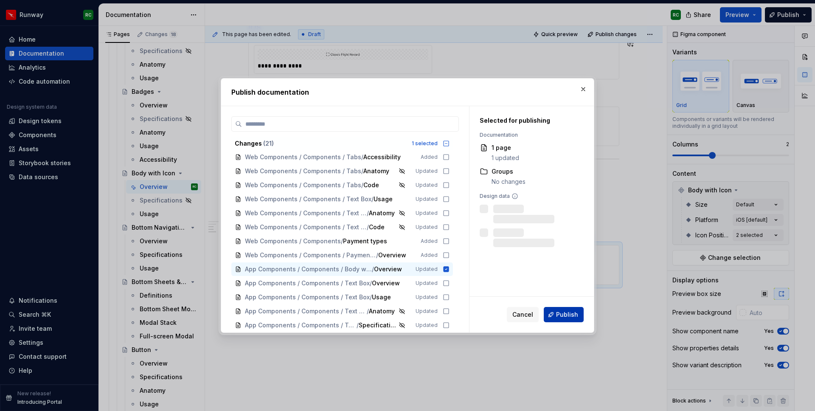
click at [557, 314] on span "Publish" at bounding box center [567, 314] width 22 height 8
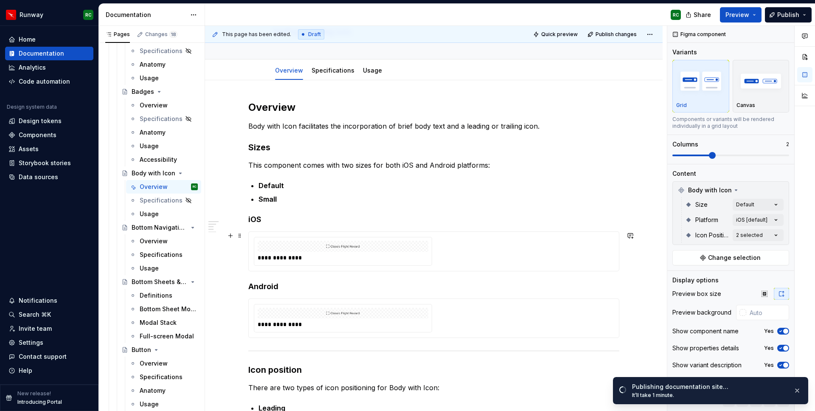
scroll to position [0, 0]
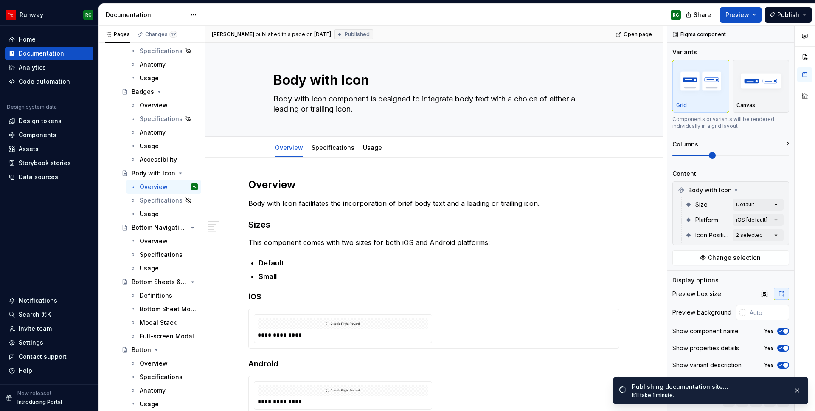
type textarea "*"
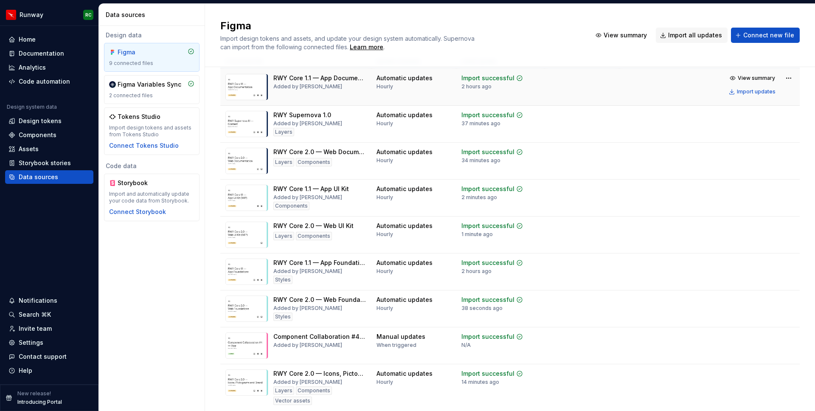
scroll to position [40, 0]
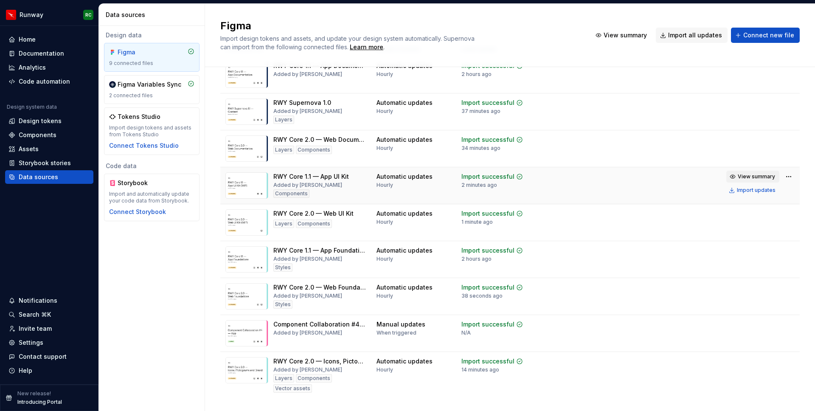
click at [756, 178] on span "View summary" at bounding box center [755, 176] width 37 height 7
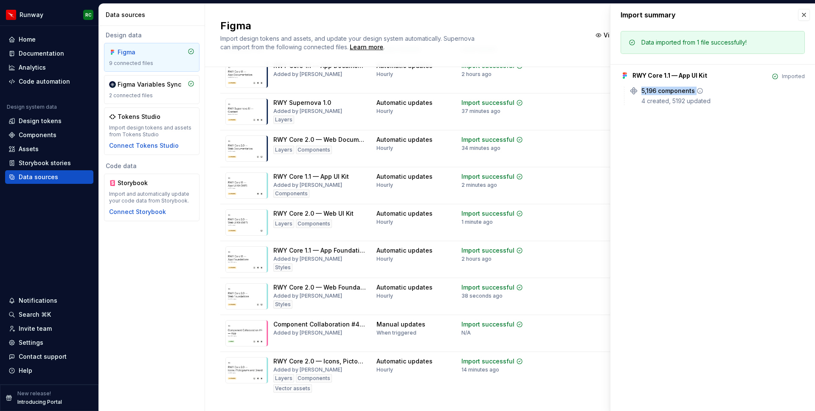
drag, startPoint x: 658, startPoint y: 89, endPoint x: 703, endPoint y: 92, distance: 45.1
click at [703, 92] on div "5,196 components" at bounding box center [722, 91] width 163 height 8
click at [697, 90] on icon at bounding box center [699, 90] width 7 height 7
click at [804, 14] on button "button" at bounding box center [804, 15] width 12 height 12
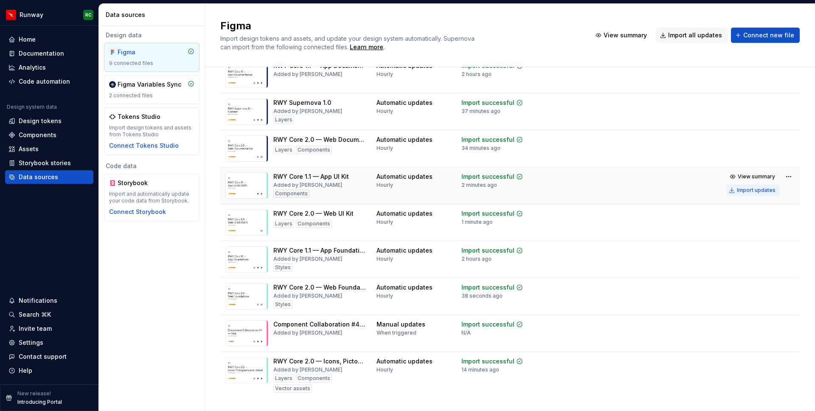
click at [734, 188] on button "Import updates" at bounding box center [752, 190] width 53 height 12
click at [766, 190] on div "Import updates" at bounding box center [756, 190] width 39 height 7
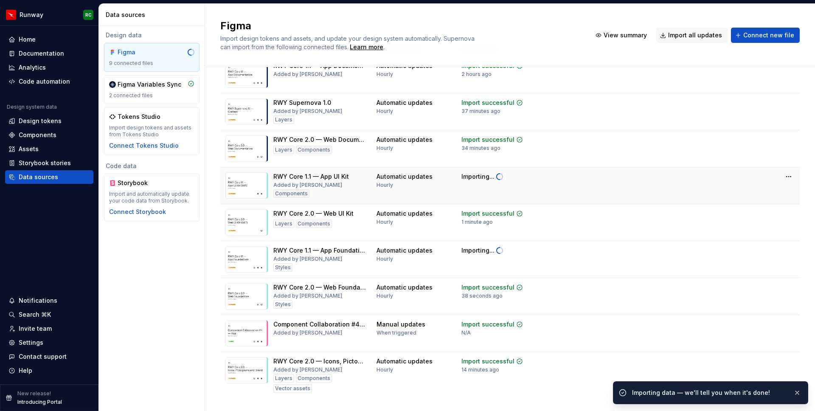
click at [766, 190] on tr "RWY Core 1.1 — App UI Kit Added by Rhuan Coradello Components Automatic updates…" at bounding box center [509, 185] width 579 height 37
click at [665, 192] on tr "RWY Core 1.1 — App UI Kit Added by Rhuan Coradello Components Automatic updates…" at bounding box center [509, 185] width 579 height 37
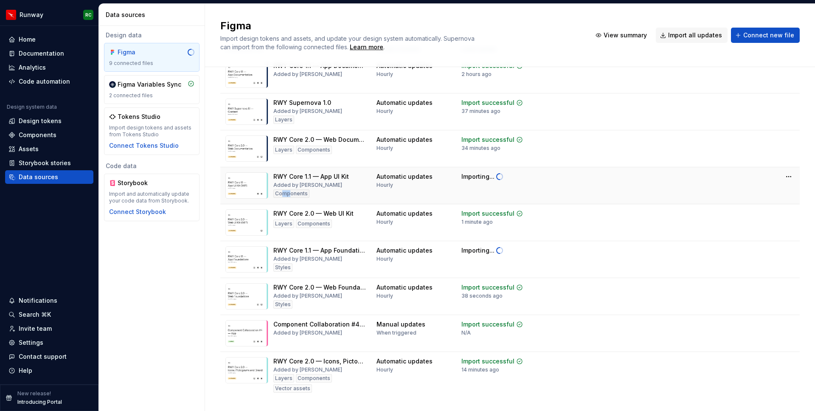
drag, startPoint x: 282, startPoint y: 194, endPoint x: 289, endPoint y: 194, distance: 6.8
click at [289, 194] on div "Components" at bounding box center [291, 193] width 36 height 8
